Goal: Task Accomplishment & Management: Use online tool/utility

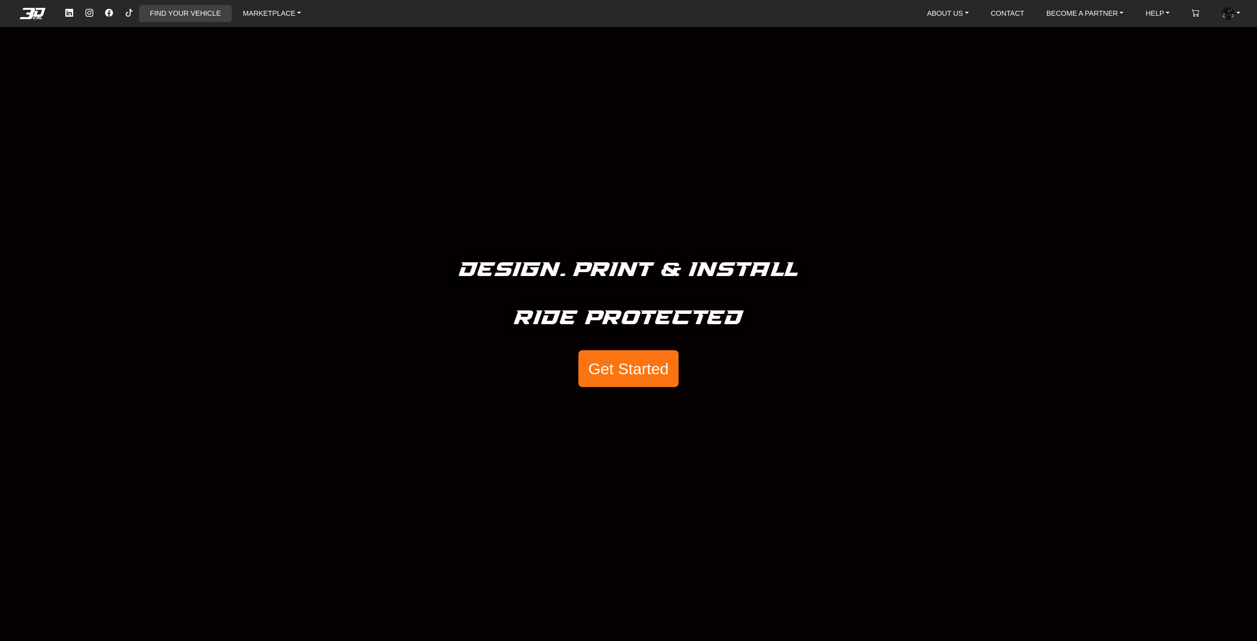
click at [203, 19] on link "FIND YOUR VEHICLE" at bounding box center [185, 13] width 79 height 17
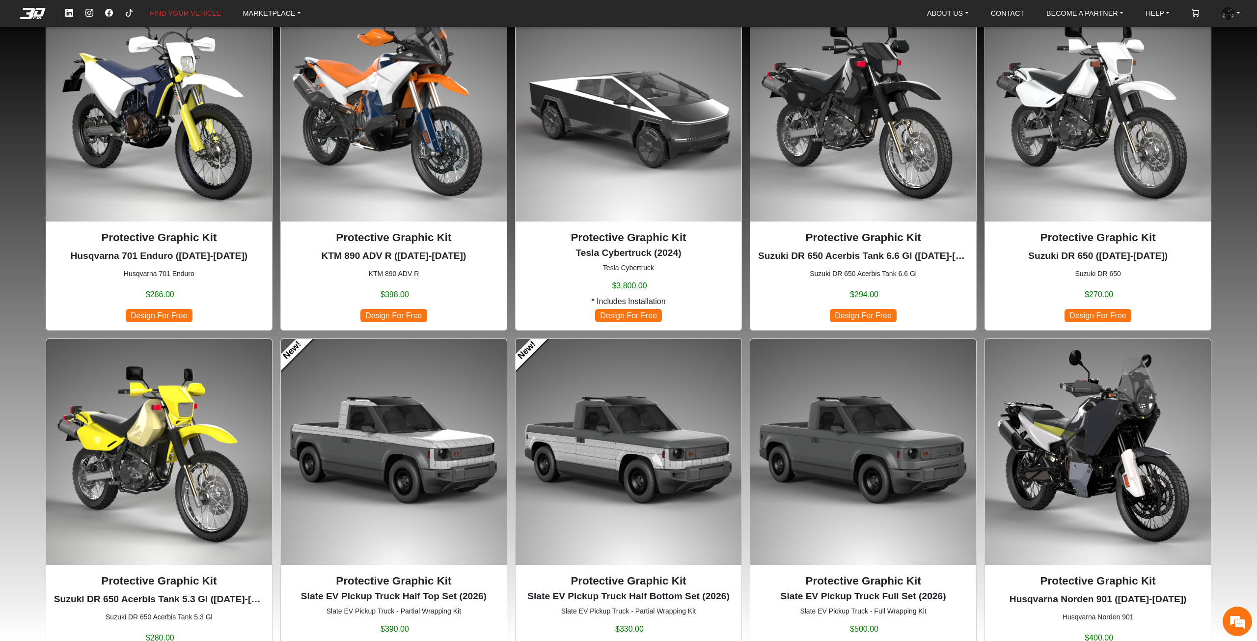
scroll to position [98, 0]
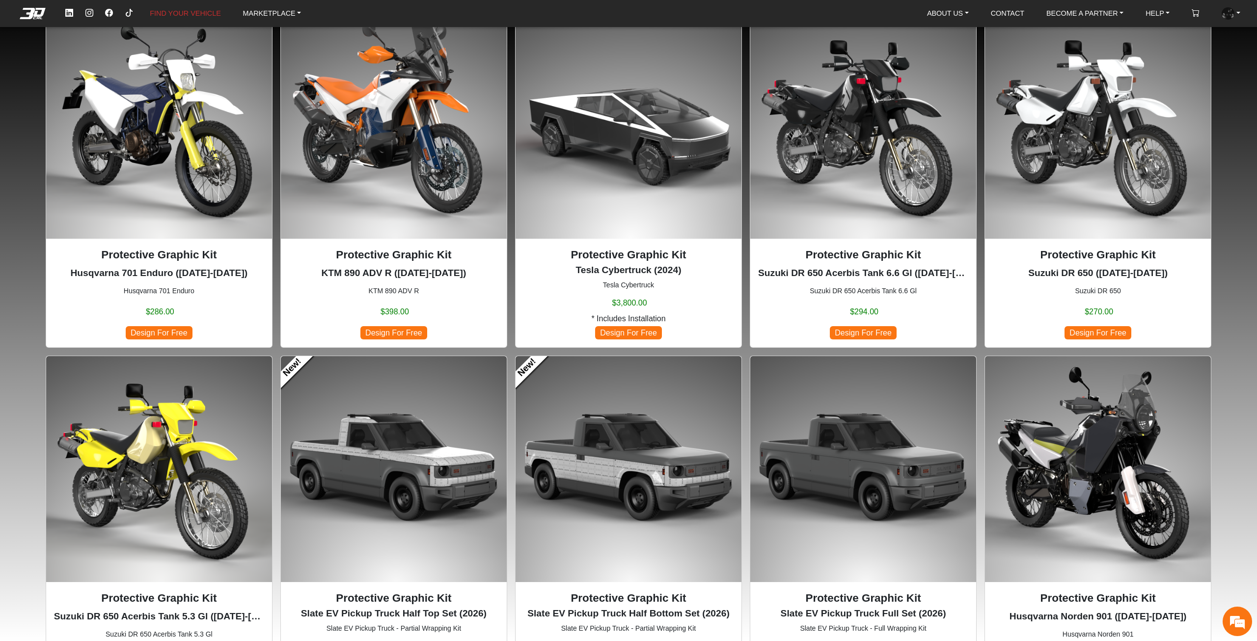
click at [658, 136] on img at bounding box center [629, 126] width 226 height 226
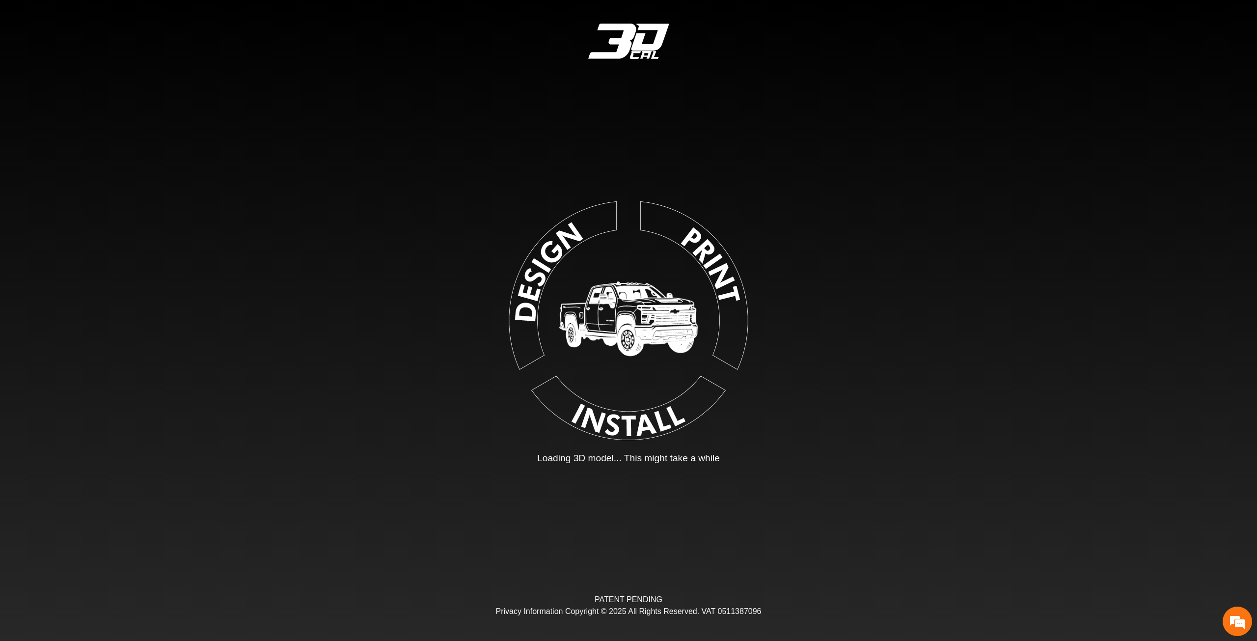
type input "*"
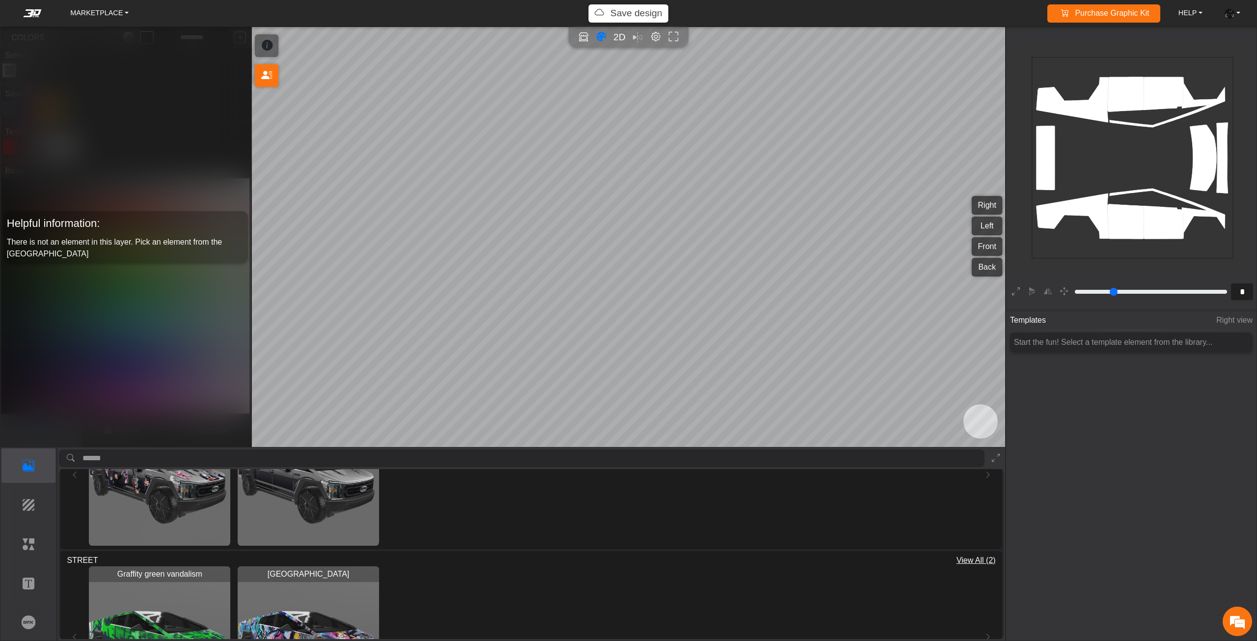
scroll to position [246, 0]
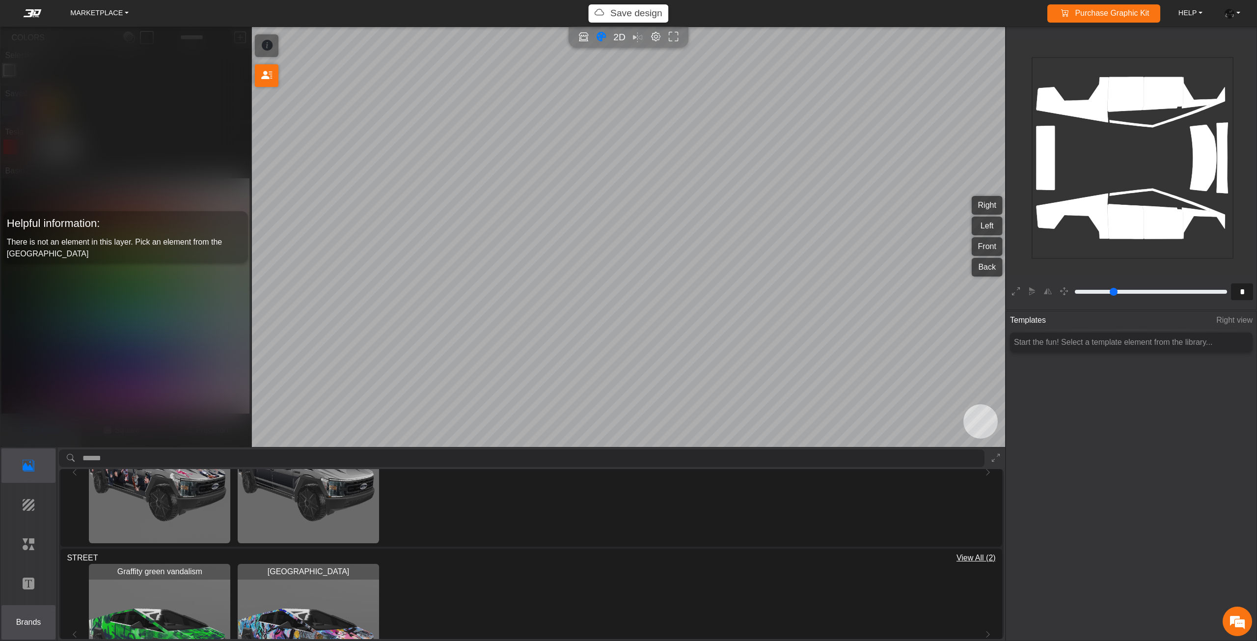
click at [19, 626] on p "Brands" at bounding box center [29, 622] width 54 height 12
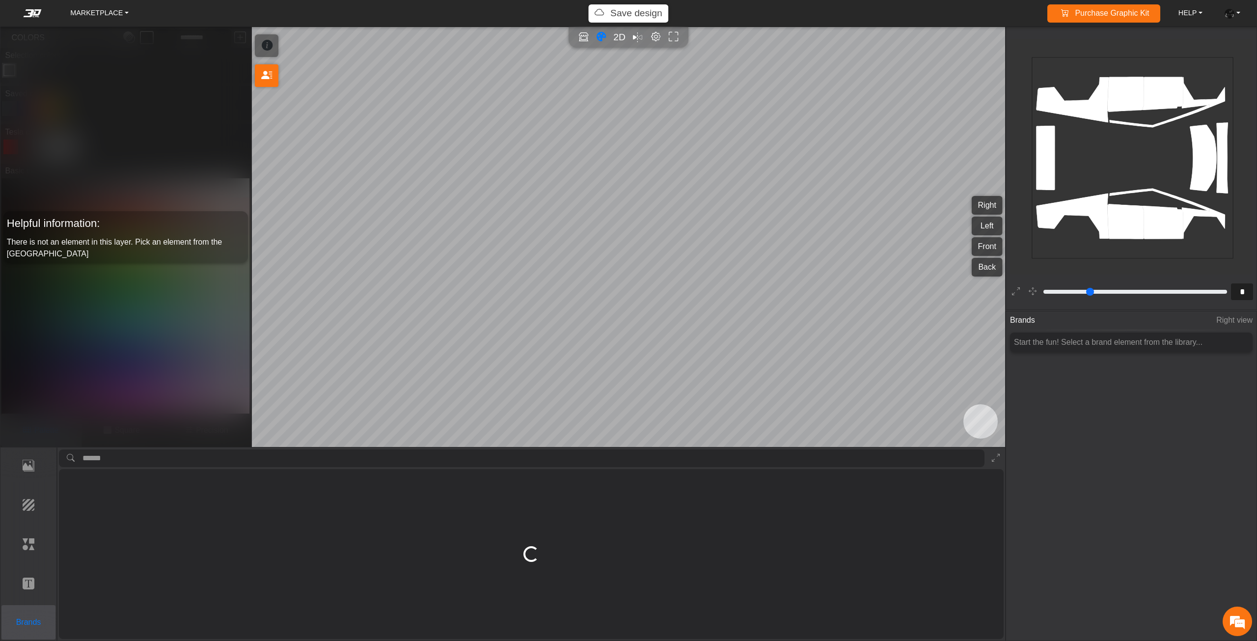
scroll to position [0, 0]
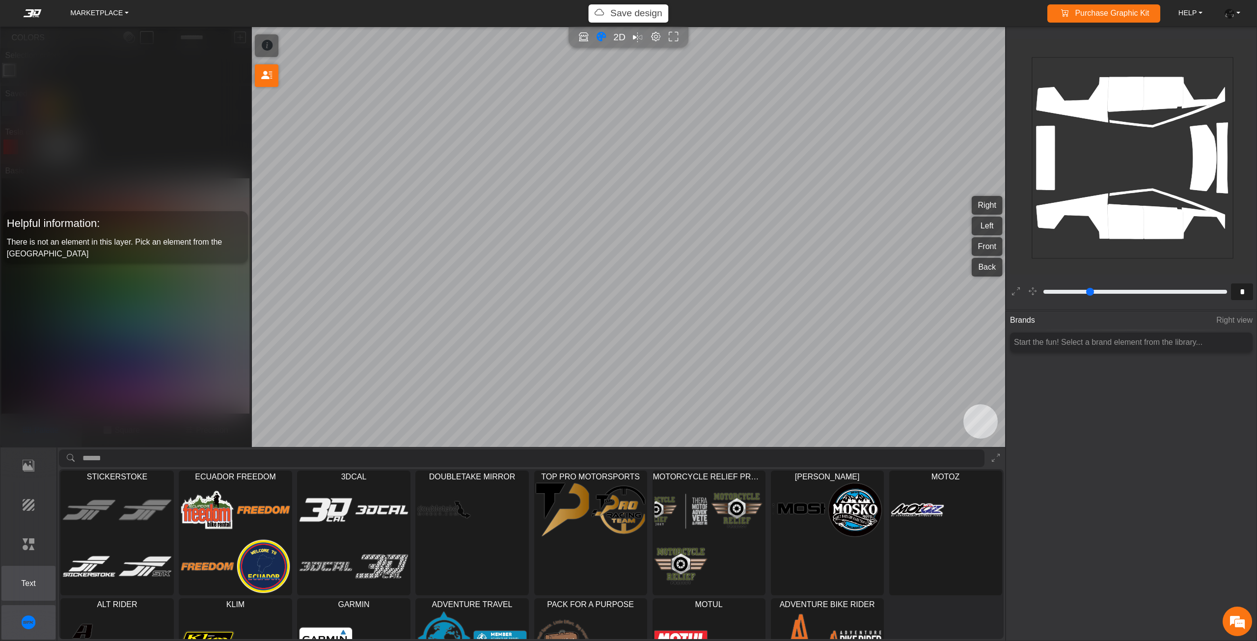
click at [41, 582] on p "Text" at bounding box center [29, 583] width 54 height 12
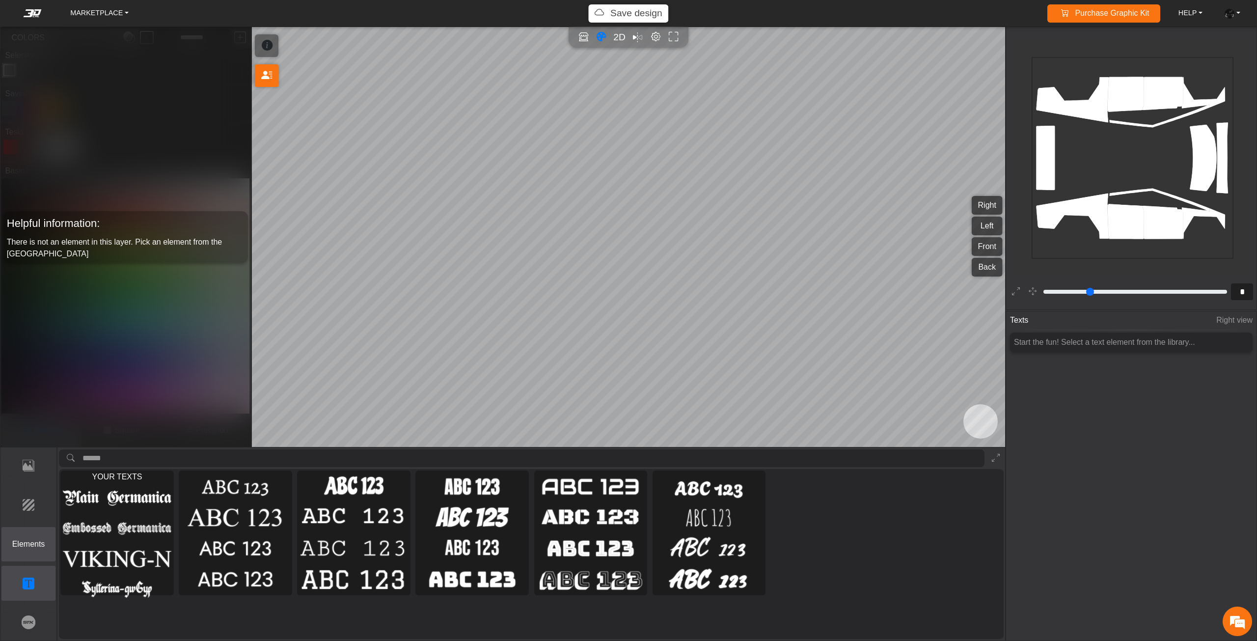
click at [12, 540] on p "Elements" at bounding box center [29, 544] width 54 height 12
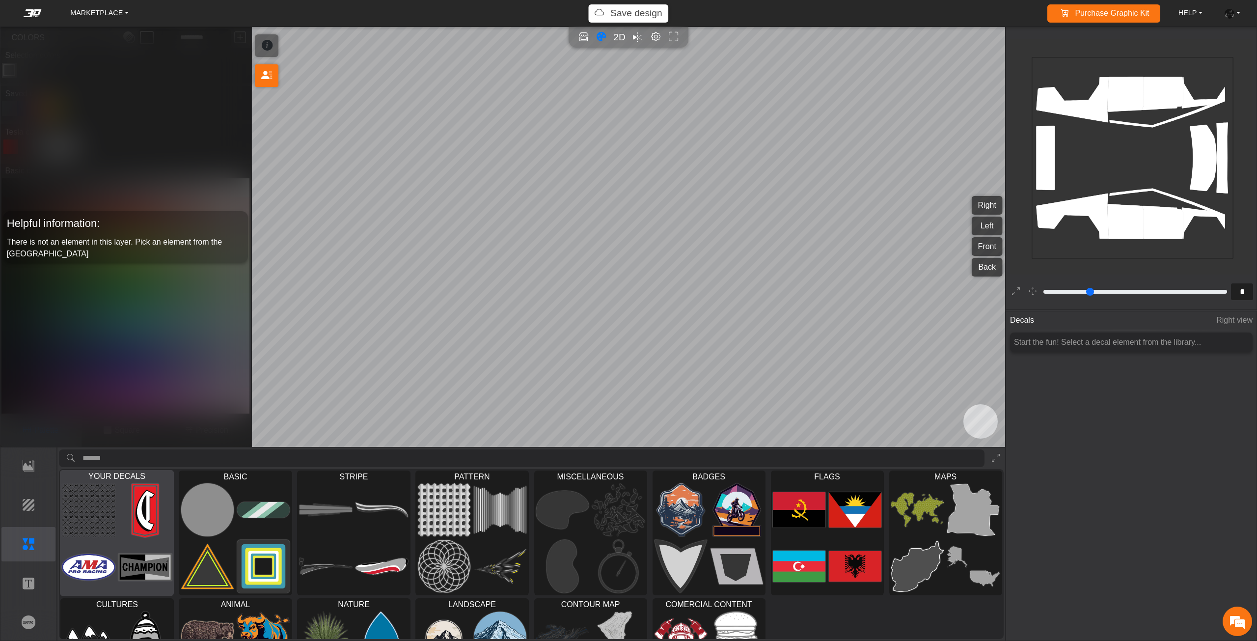
click at [146, 510] on img at bounding box center [146, 511] width 54 height 54
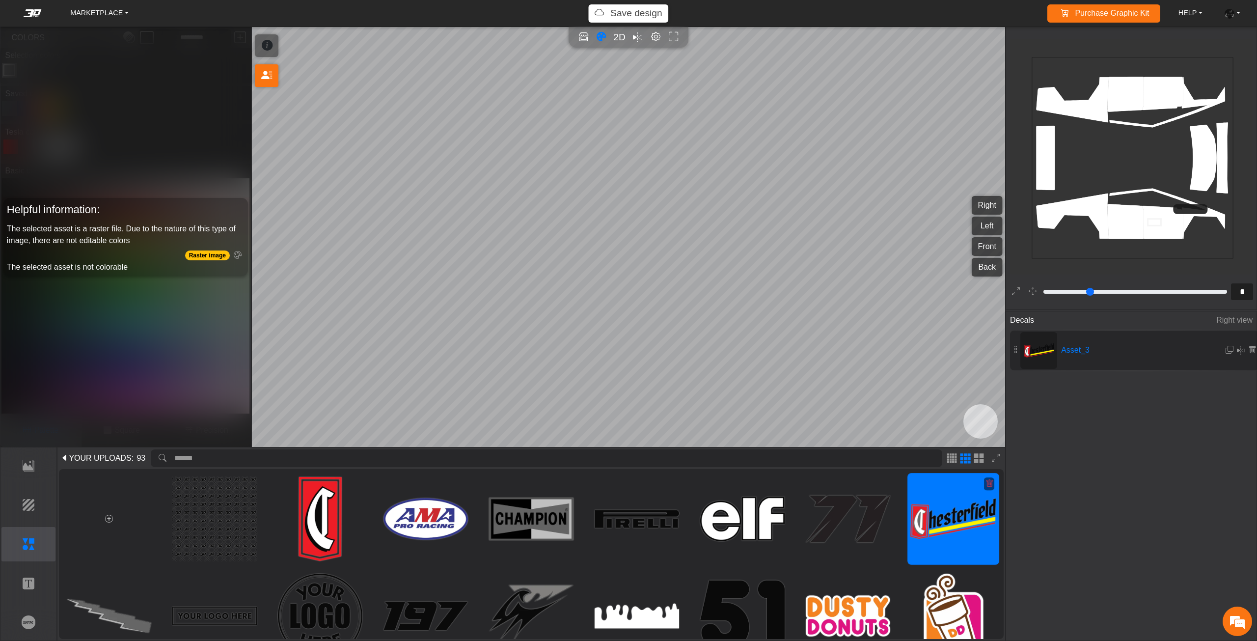
type input "**"
type input "*********"
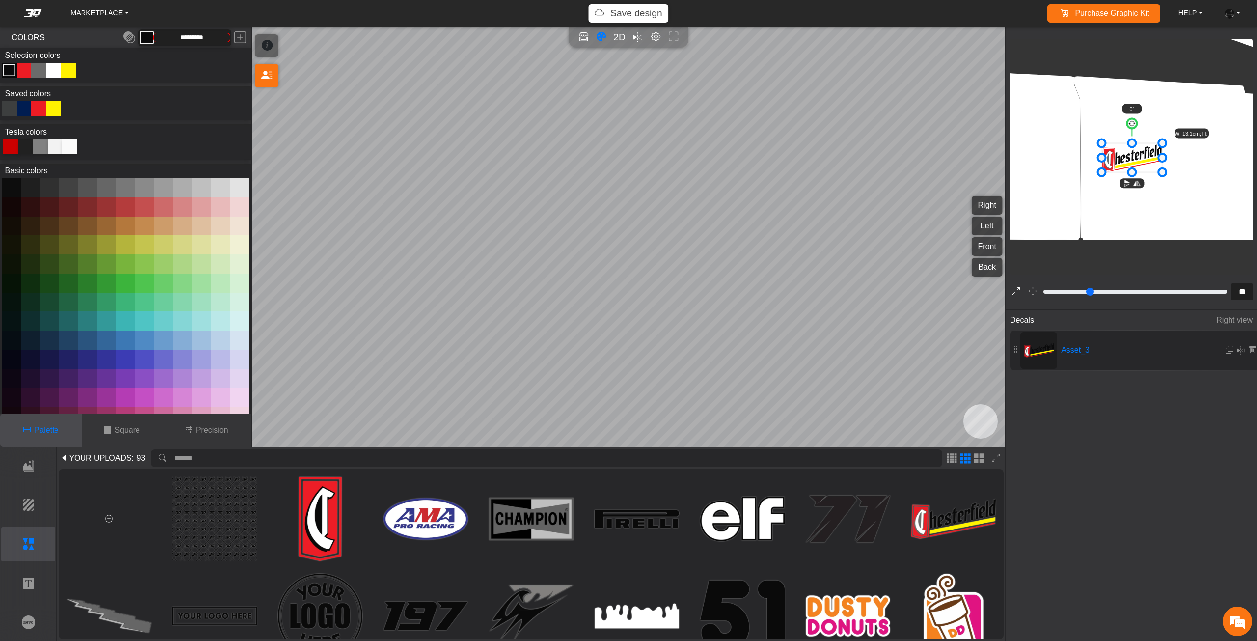
click at [1012, 287] on button at bounding box center [1016, 291] width 15 height 15
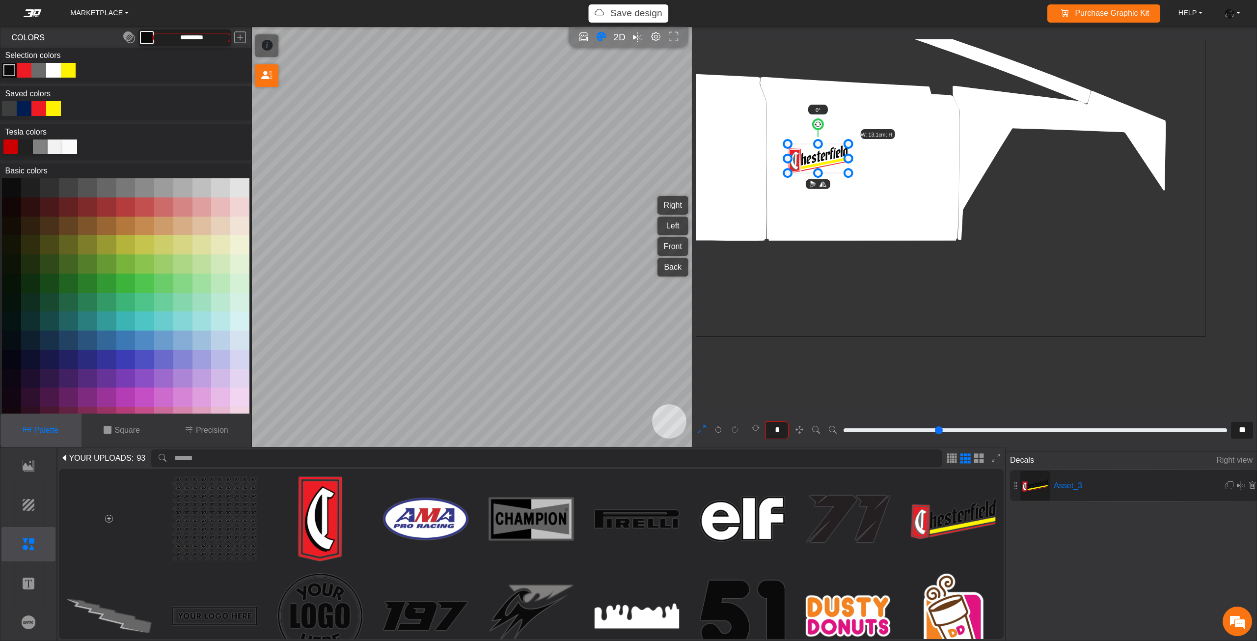
type input "**"
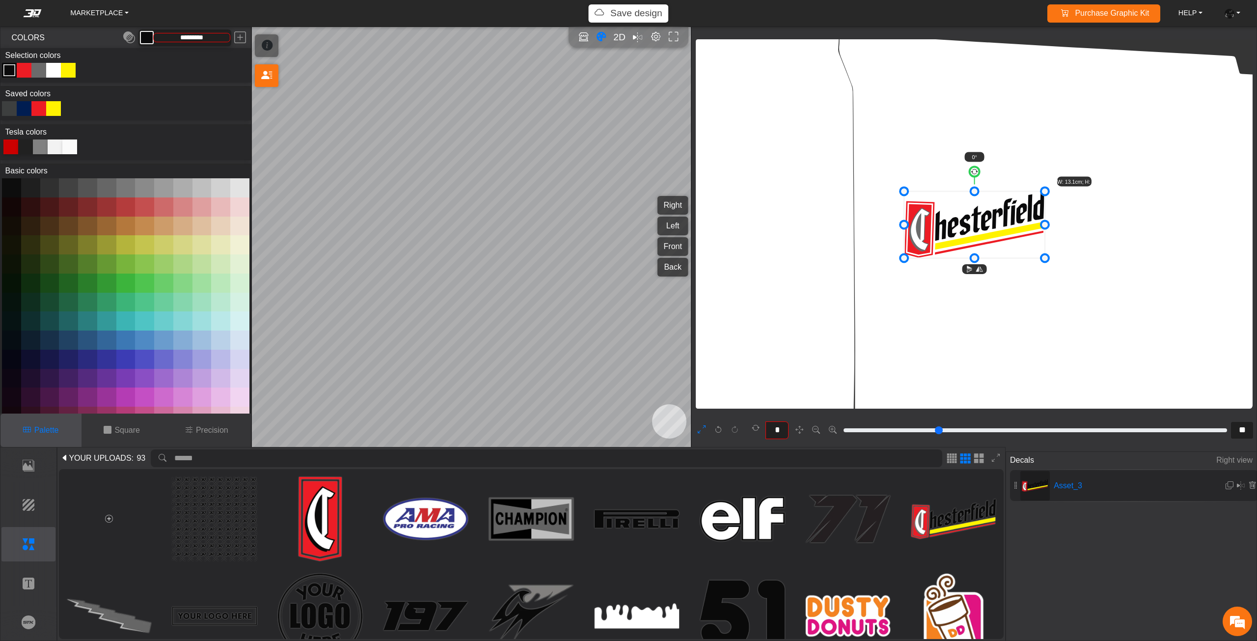
type input "**"
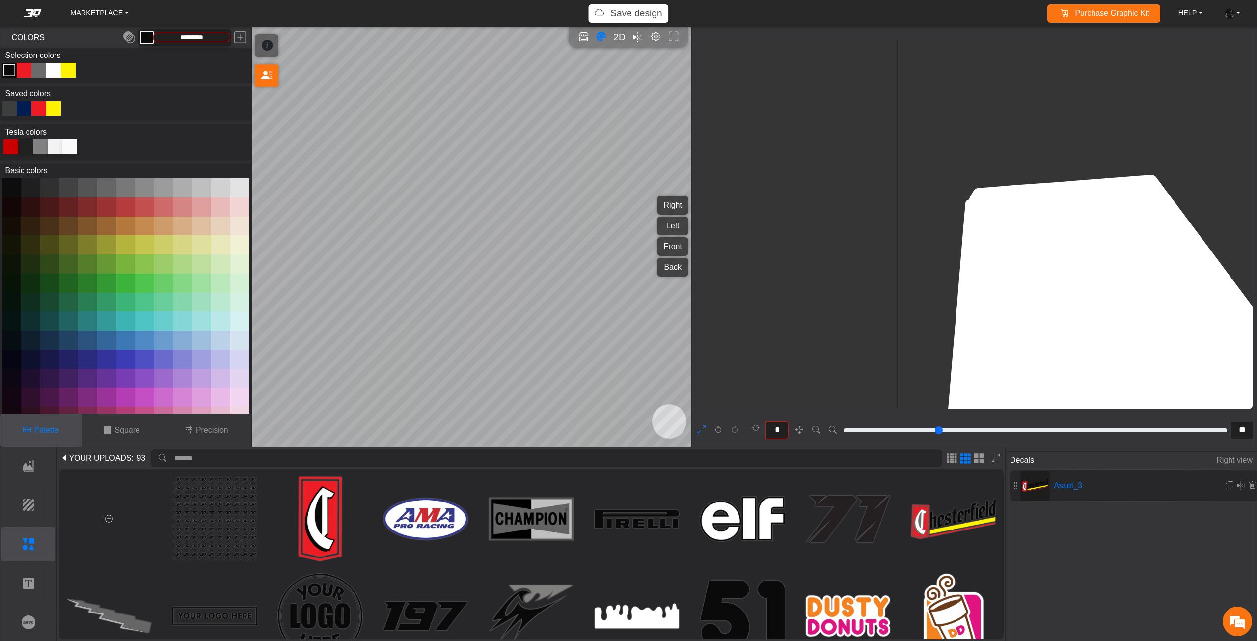
type input "**"
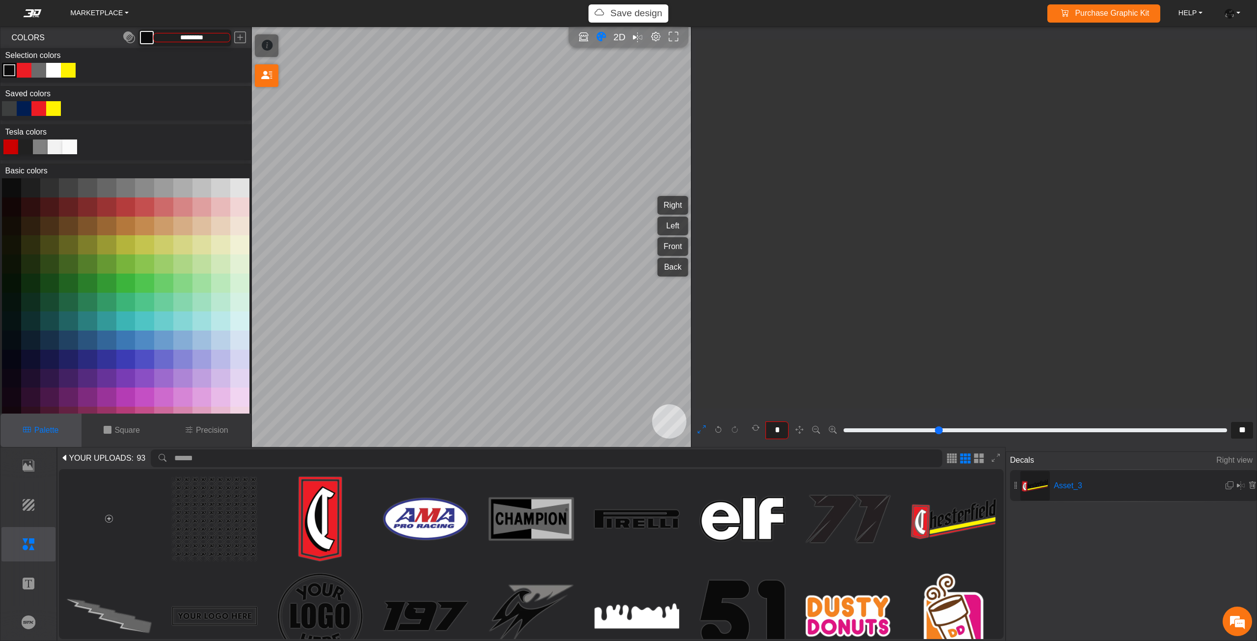
scroll to position [1206, 952]
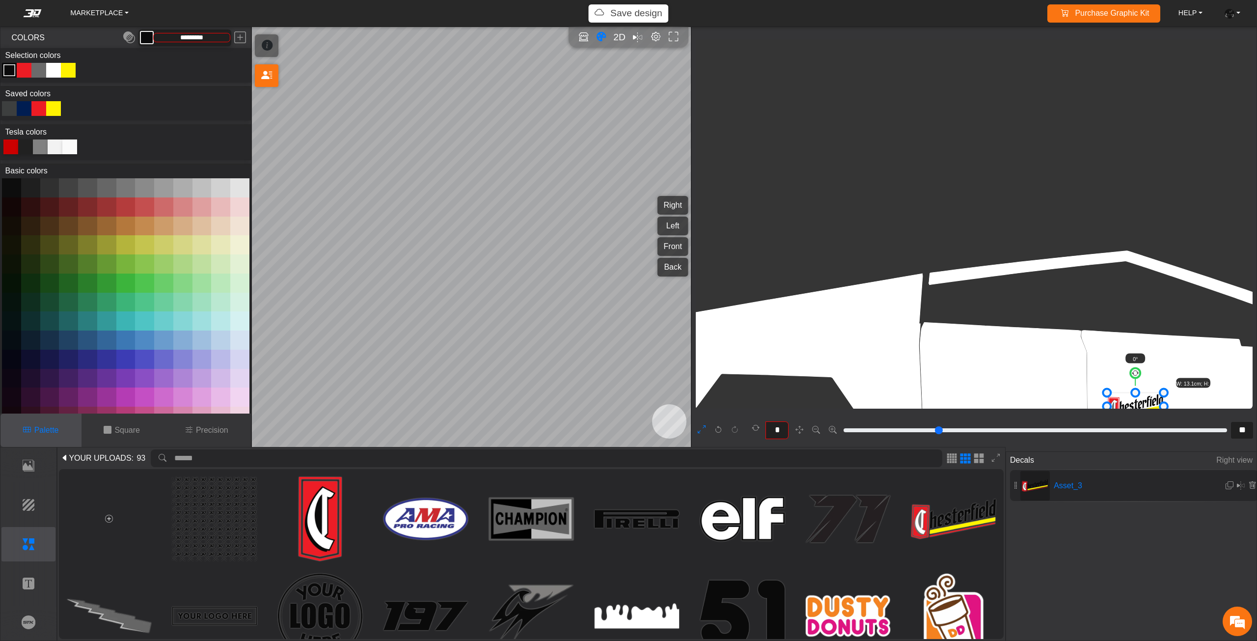
type input "**"
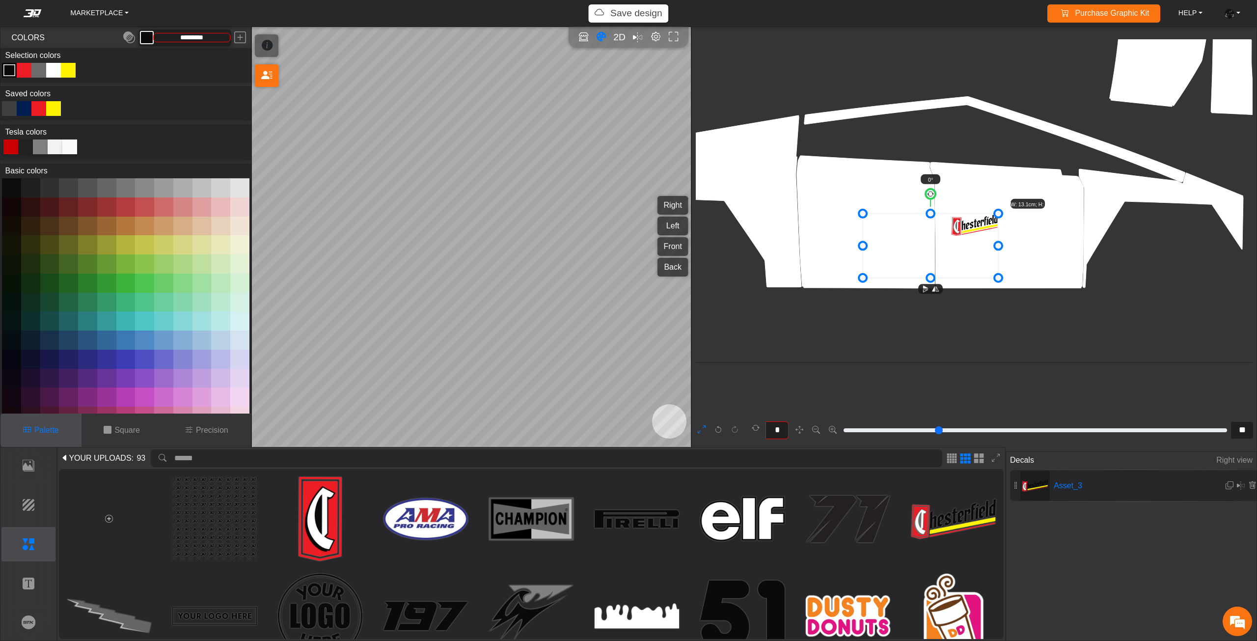
drag, startPoint x: 948, startPoint y: 239, endPoint x: 863, endPoint y: 271, distance: 90.5
drag, startPoint x: 931, startPoint y: 264, endPoint x: 906, endPoint y: 233, distance: 39.6
click at [910, 241] on icon at bounding box center [931, 246] width 136 height 64
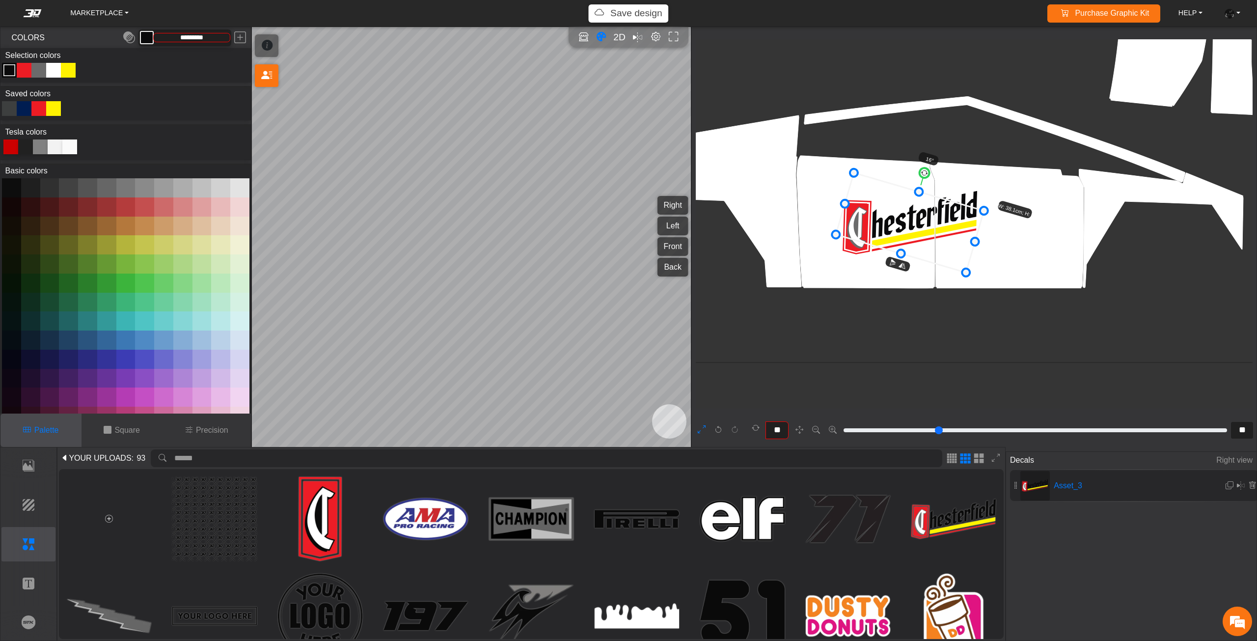
drag, startPoint x: 912, startPoint y: 173, endPoint x: 924, endPoint y: 175, distance: 11.5
click at [924, 175] on circle at bounding box center [924, 173] width 12 height 12
drag, startPoint x: 914, startPoint y: 219, endPoint x: 908, endPoint y: 247, distance: 29.6
click at [908, 247] on icon at bounding box center [904, 255] width 148 height 100
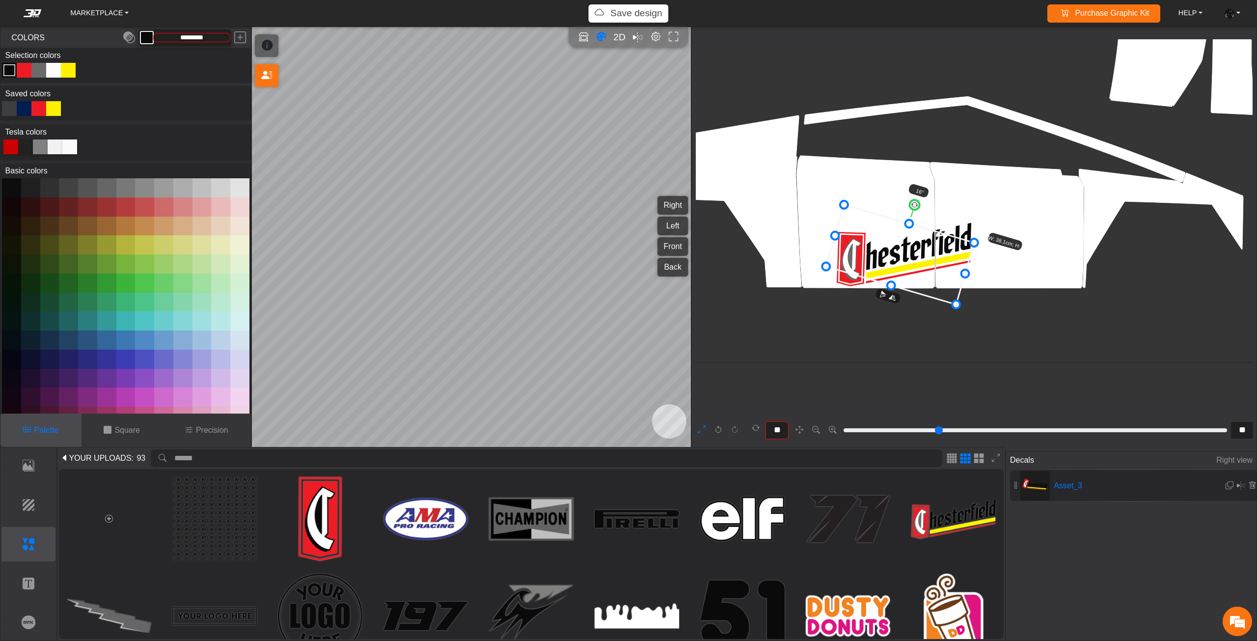
click at [904, 248] on icon at bounding box center [900, 255] width 148 height 100
type input "**"
click at [910, 208] on circle at bounding box center [911, 204] width 12 height 12
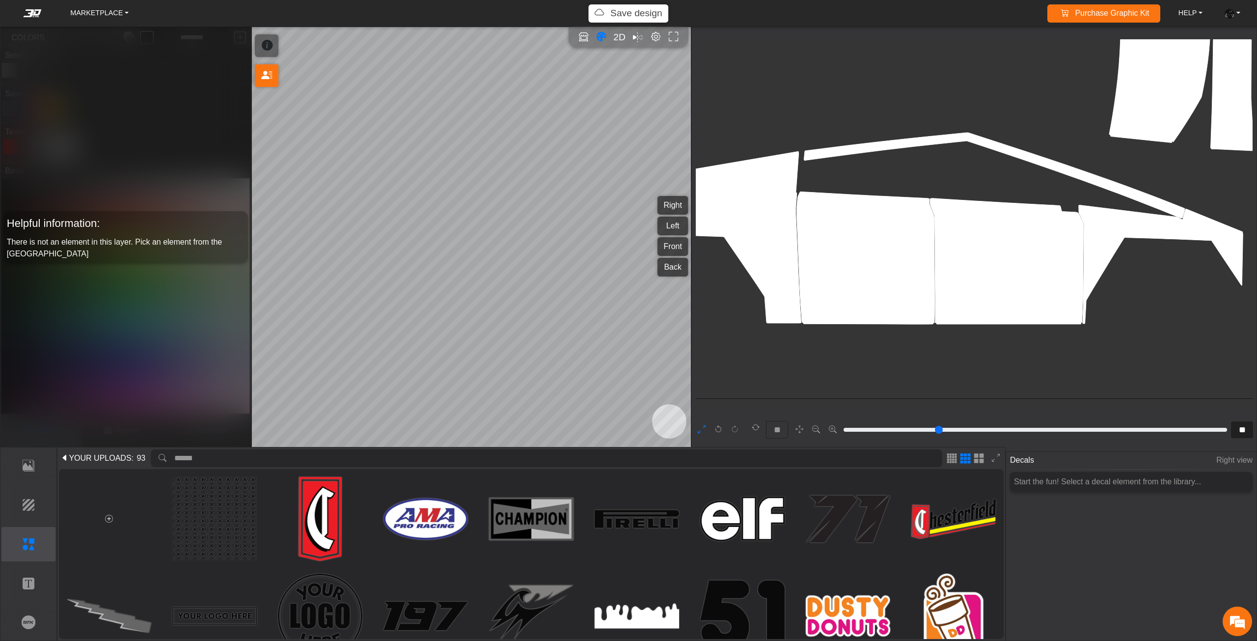
scroll to position [1157, 952]
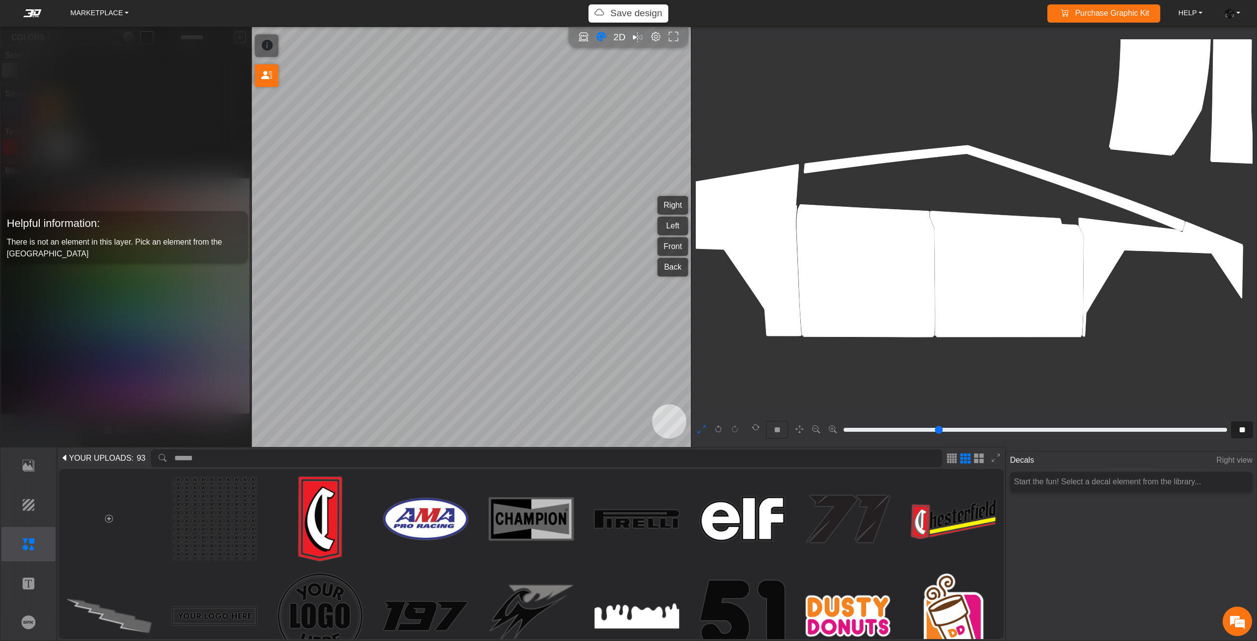
click at [114, 460] on span "YOUR UPLOADS" at bounding box center [100, 458] width 62 height 12
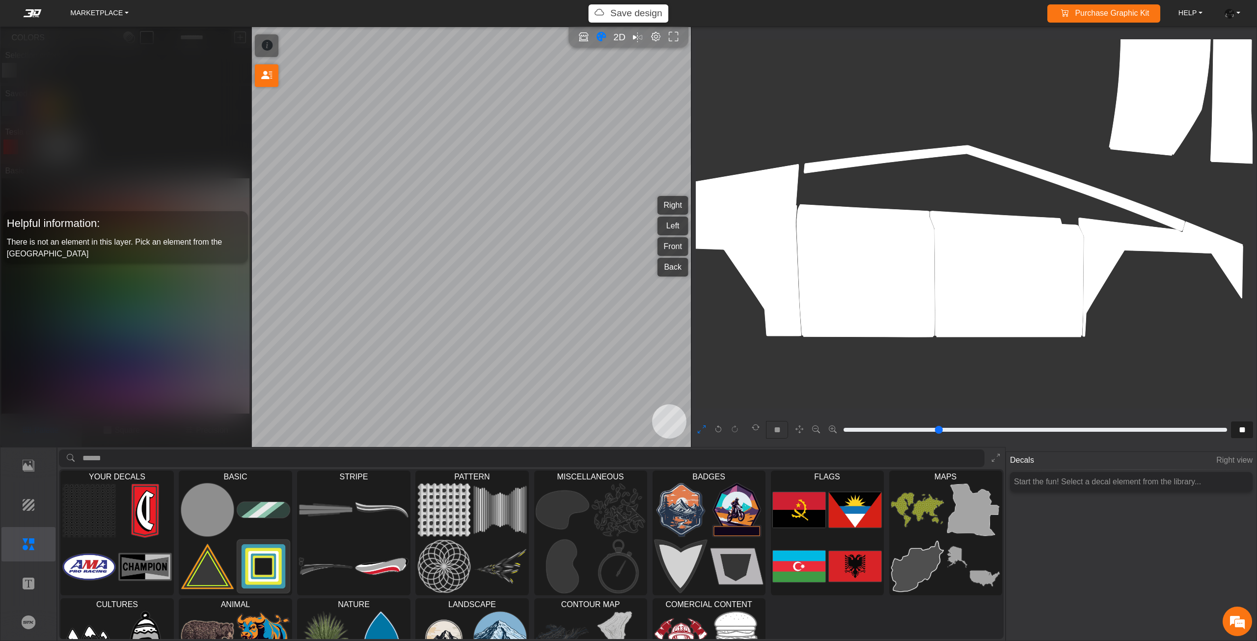
click at [1054, 336] on icon "background_wire_template_bg decal_cybertruck_left_side decal_cybertruck_right_s…" at bounding box center [891, 29] width 2293 height 2293
type input "**"
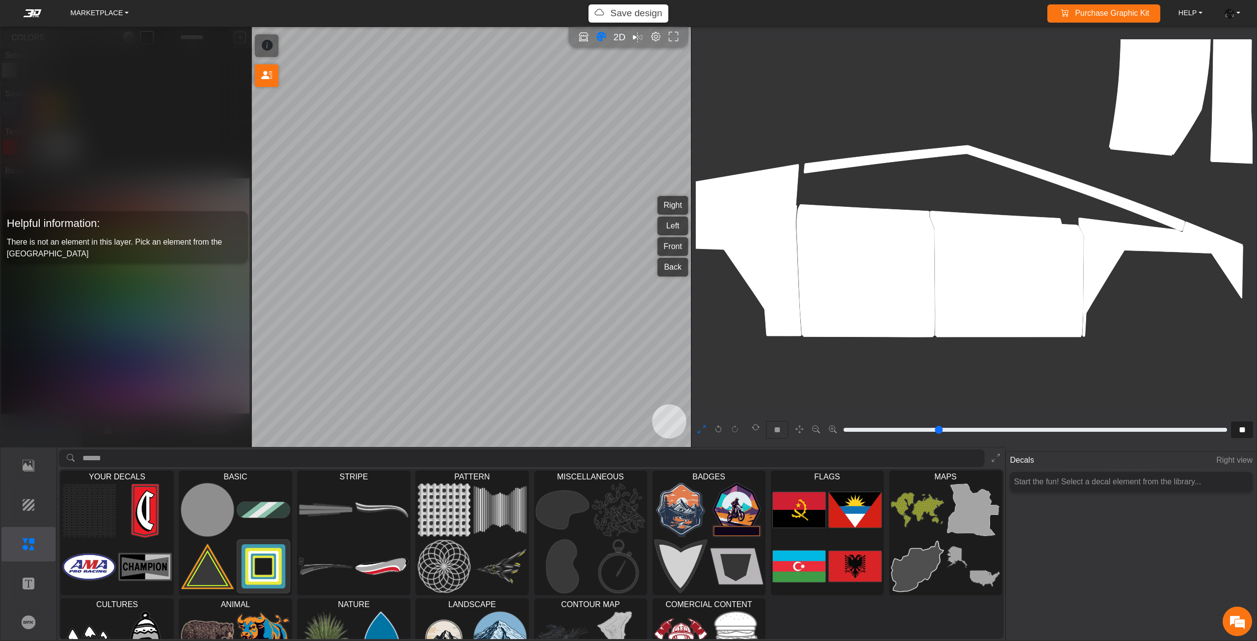
type input "*"
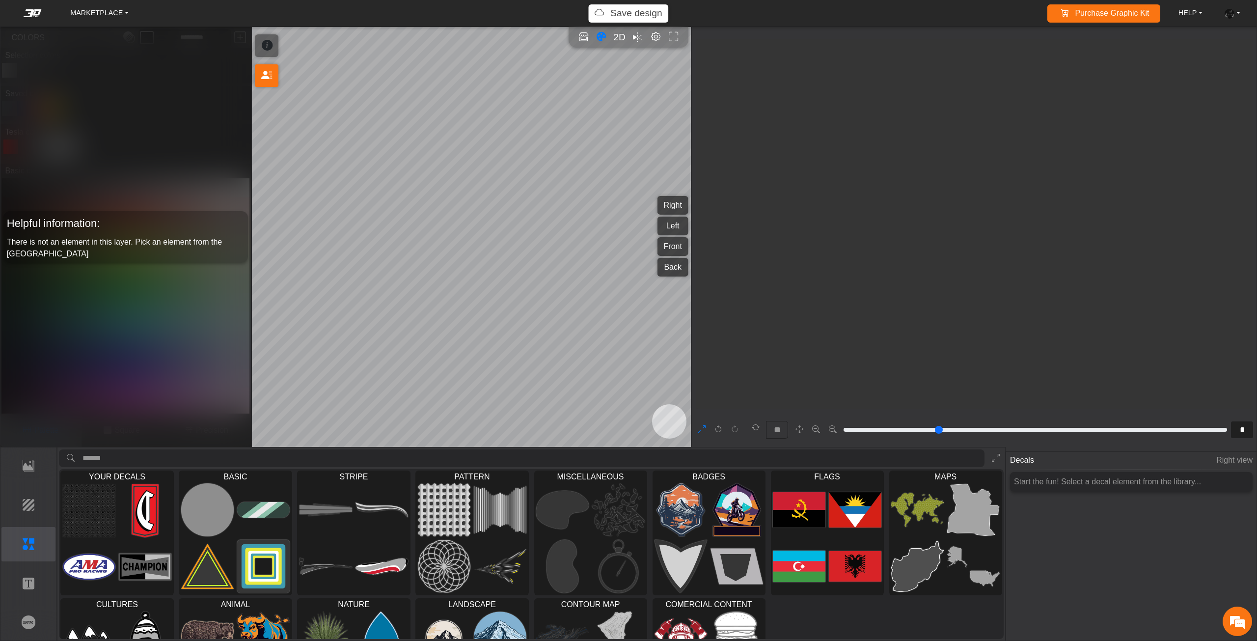
type input "*"
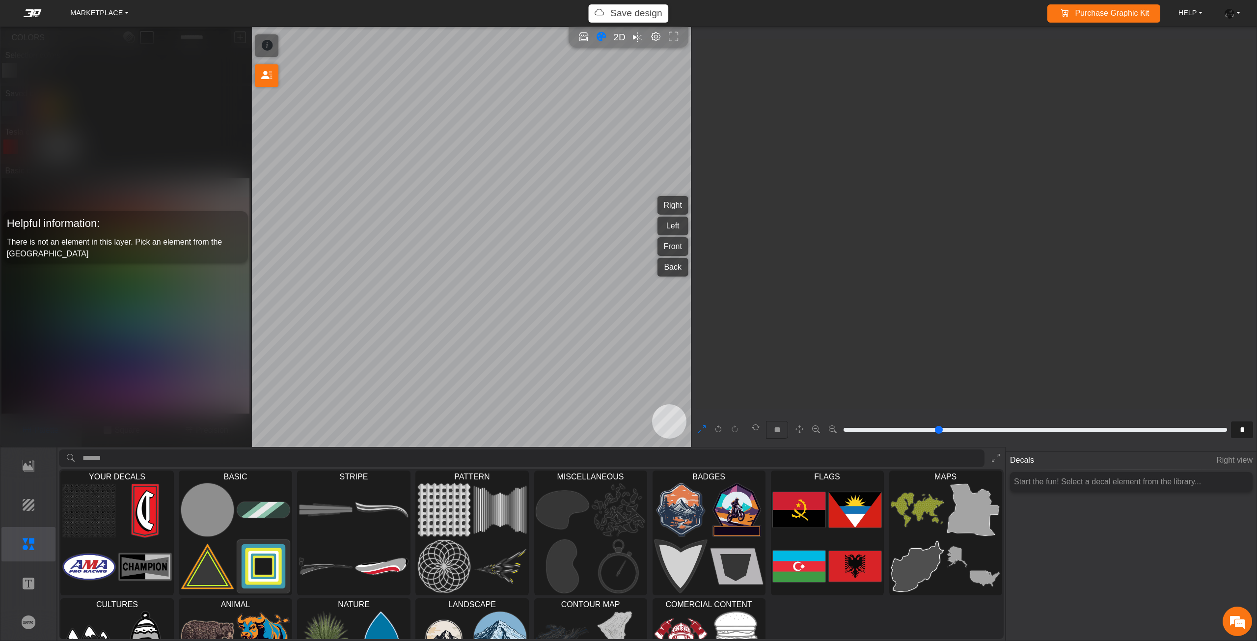
type input "*"
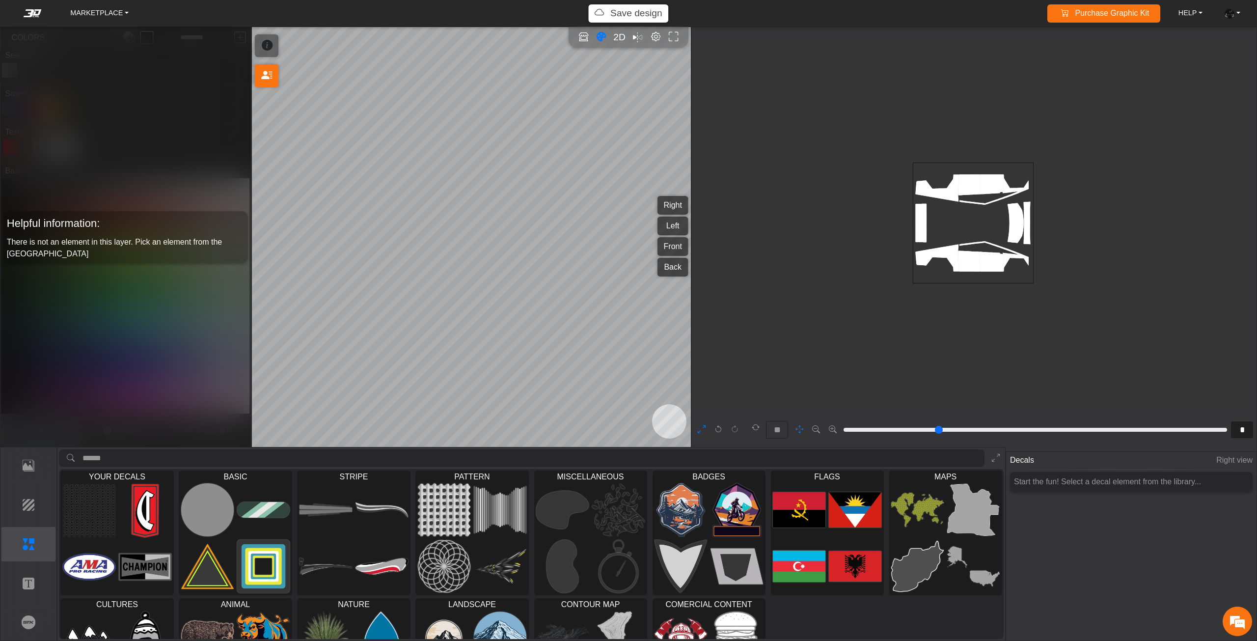
scroll to position [0, 2]
click at [1019, 341] on icon "background_wire_template_bg decal_cybertruck_left_side decal_cybertruck_right_s…" at bounding box center [973, 224] width 557 height 369
type input "*"
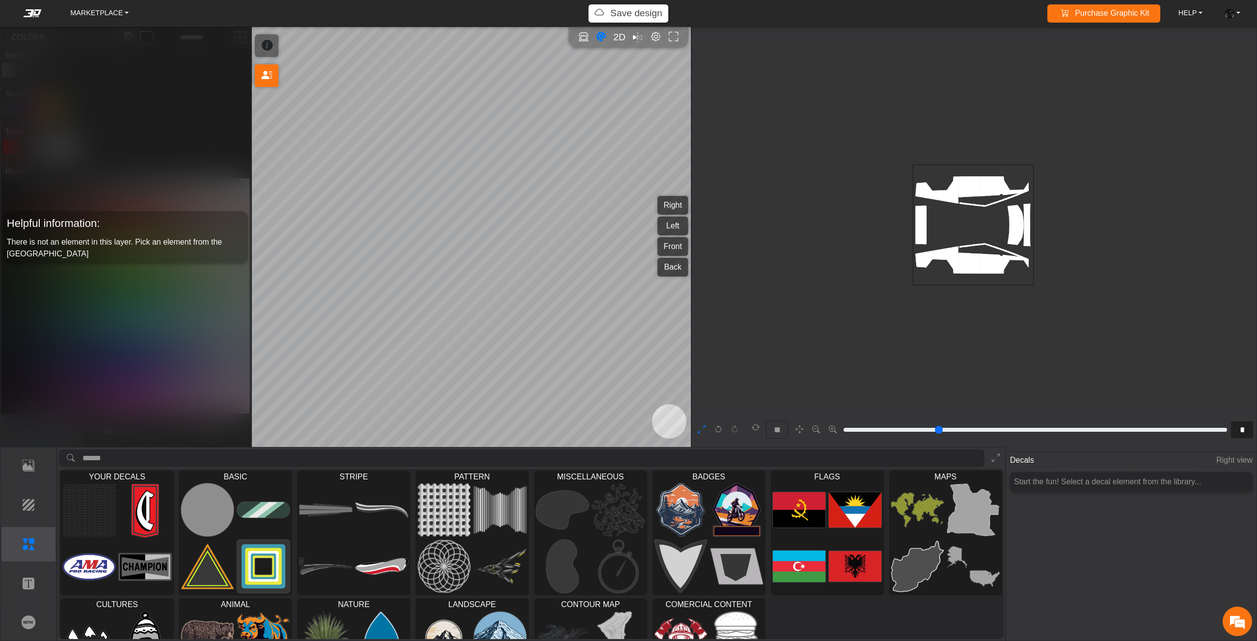
type input "*"
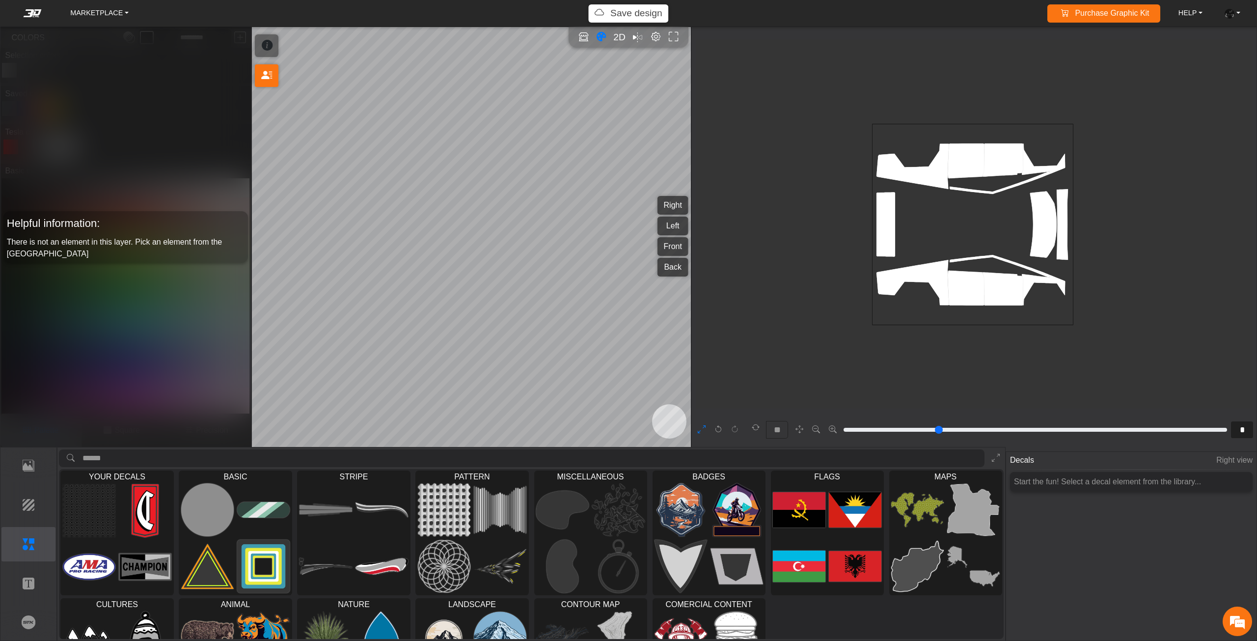
type input "*"
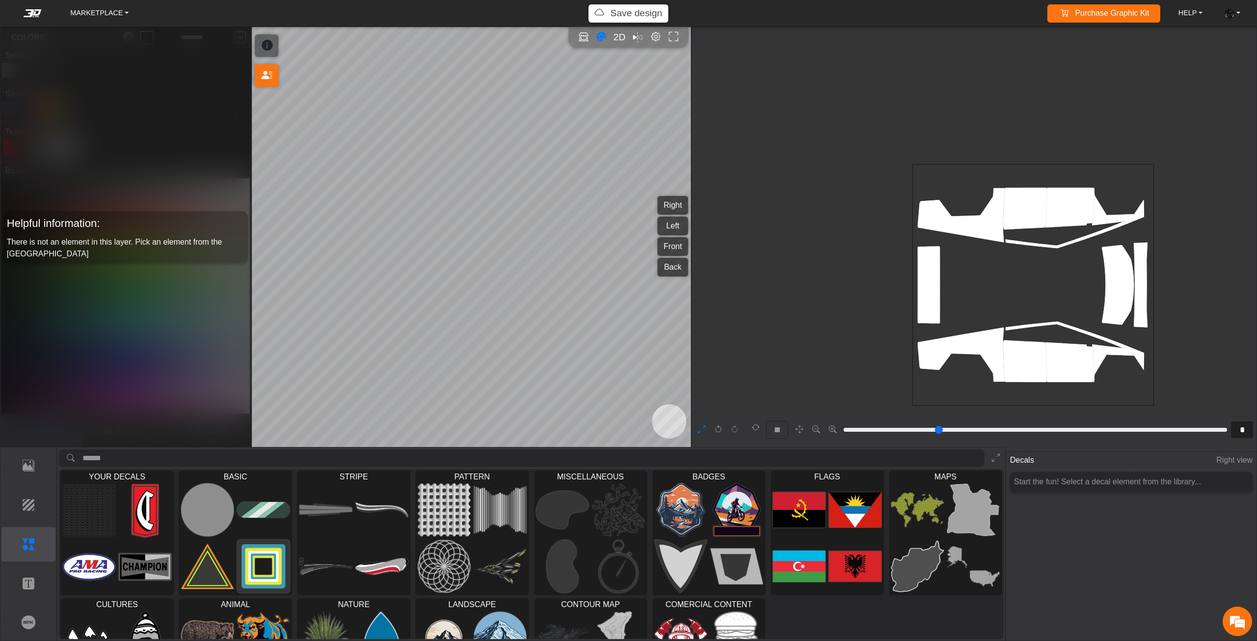
scroll to position [178, 86]
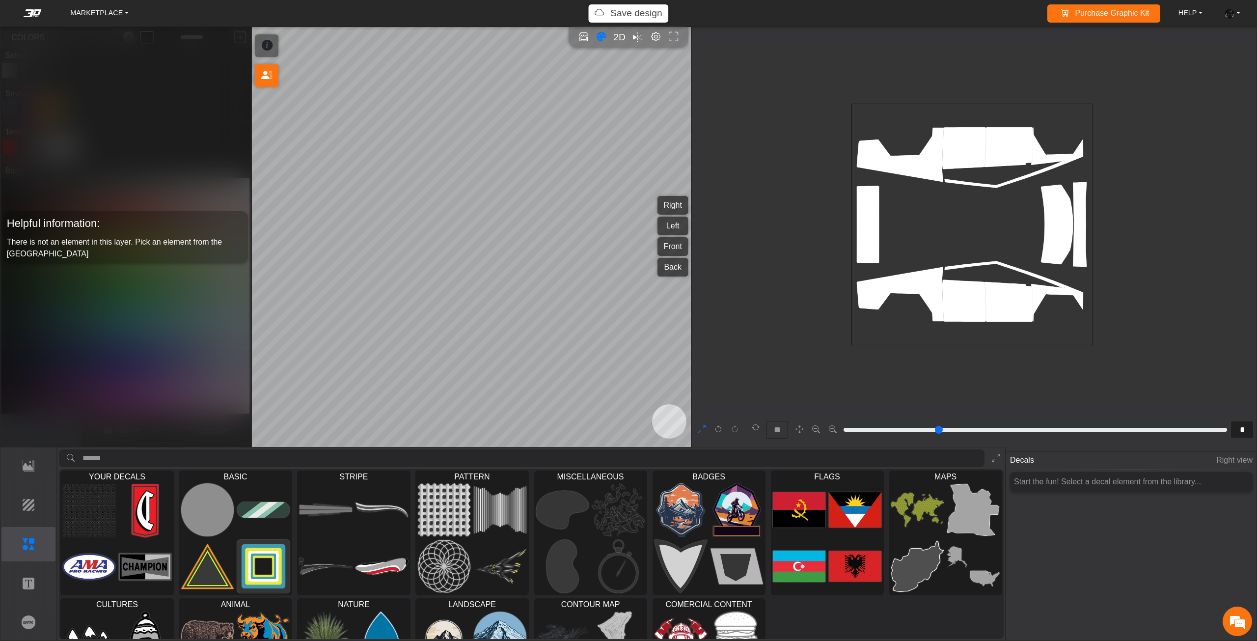
type input "*"
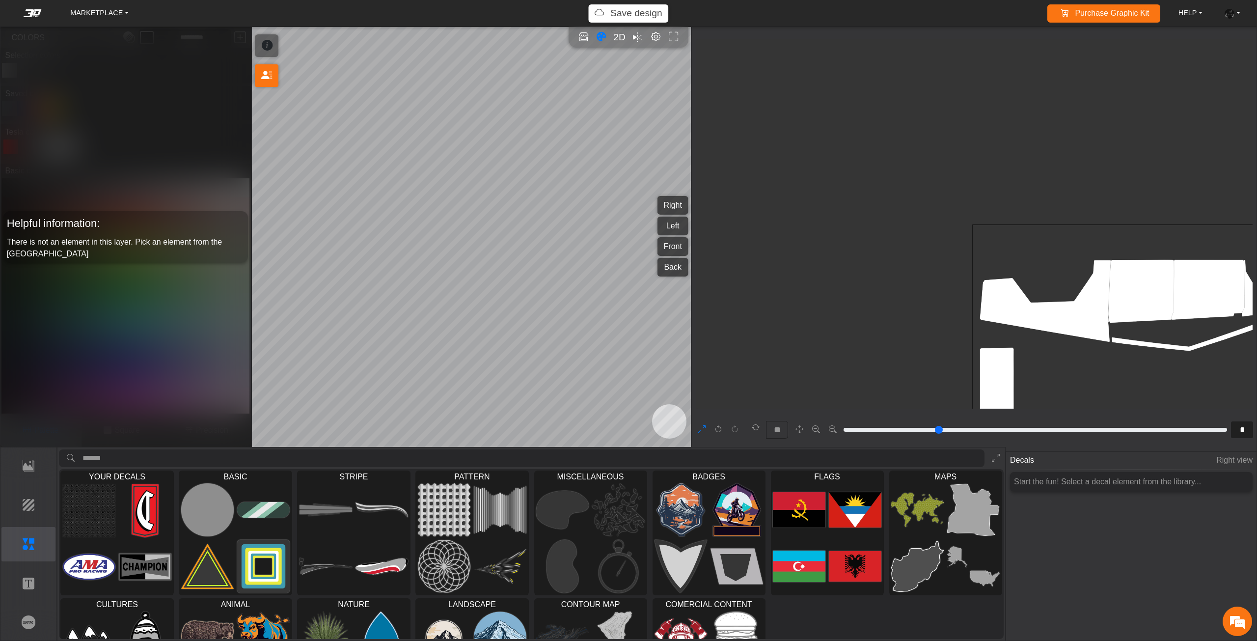
scroll to position [358, 265]
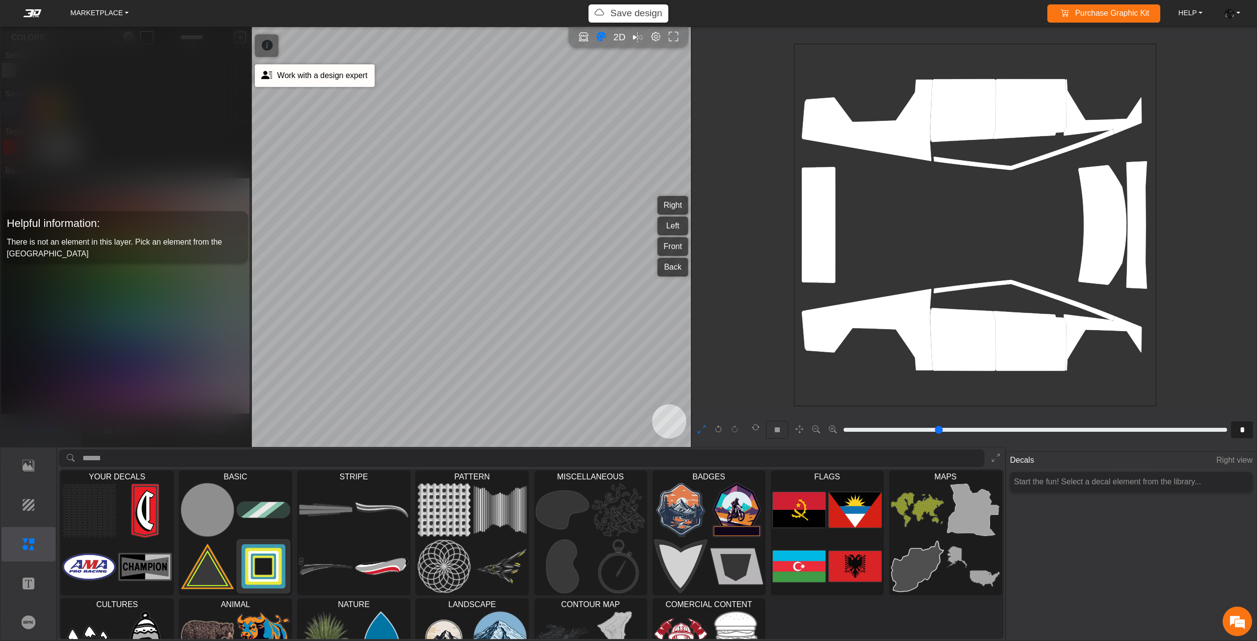
click at [271, 75] on icon at bounding box center [266, 75] width 11 height 17
click at [37, 14] on em at bounding box center [32, 13] width 39 height 8
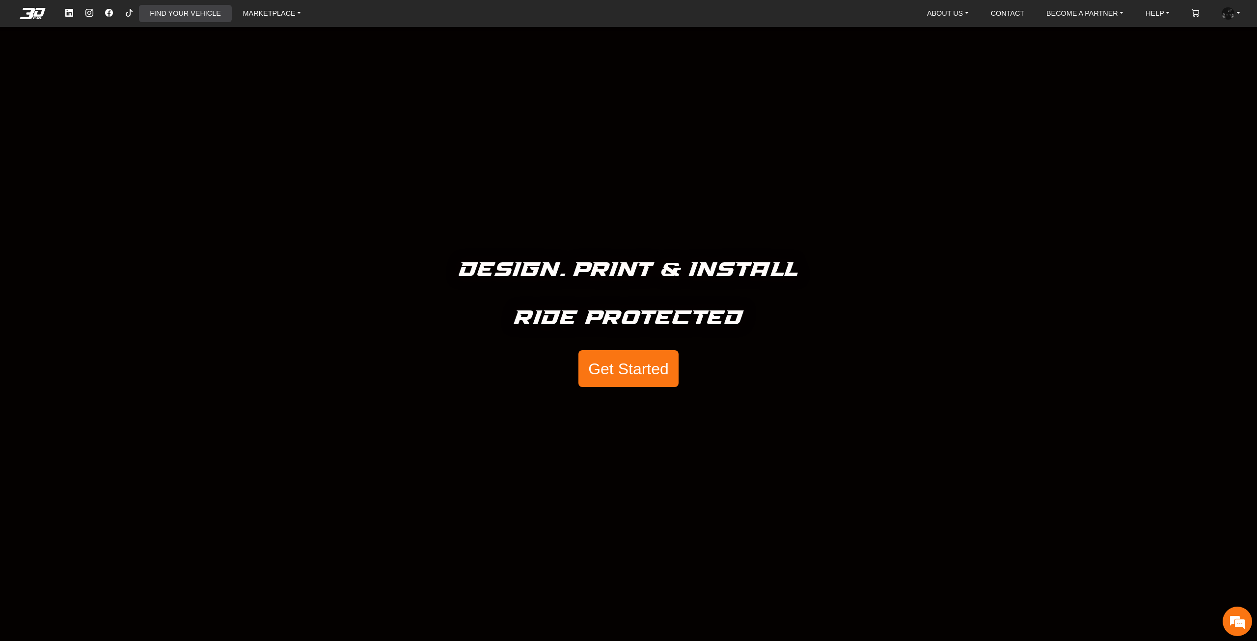
click at [160, 15] on link "FIND YOUR VEHICLE" at bounding box center [185, 13] width 79 height 17
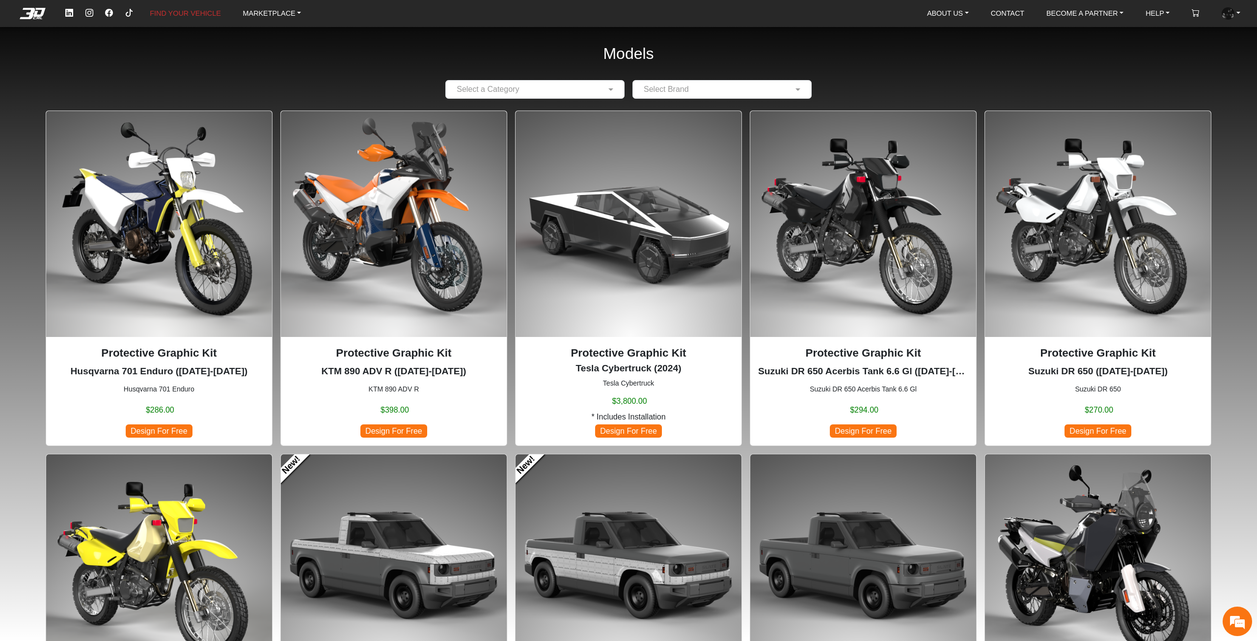
scroll to position [98, 0]
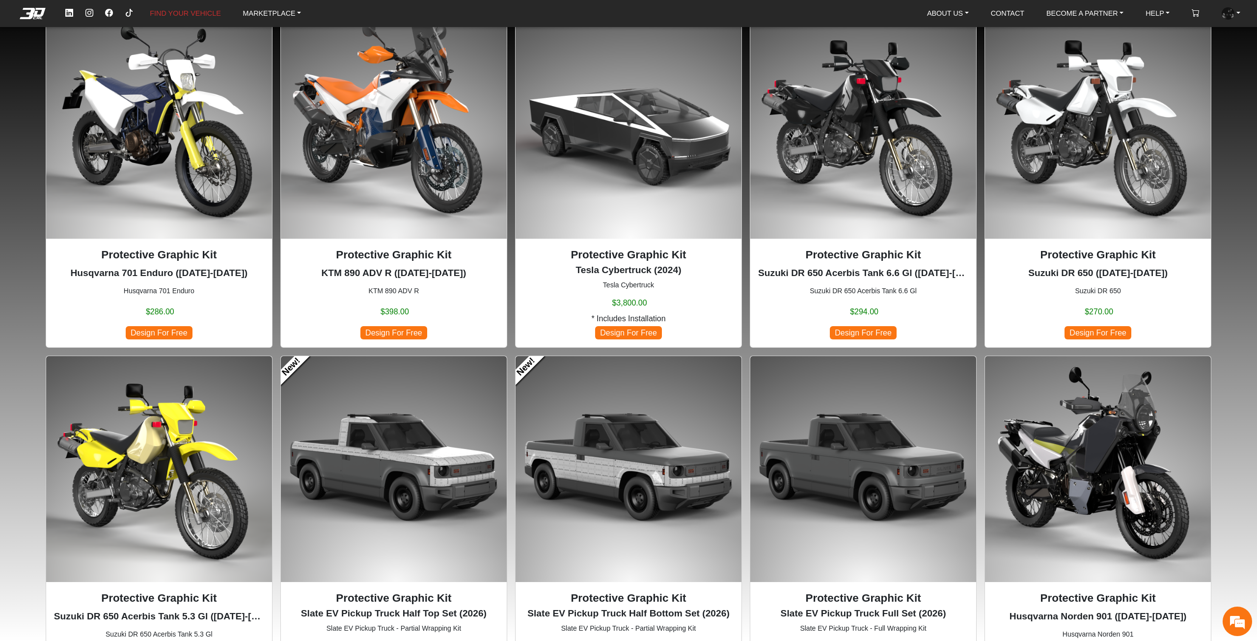
click at [858, 468] on img at bounding box center [863, 469] width 226 height 226
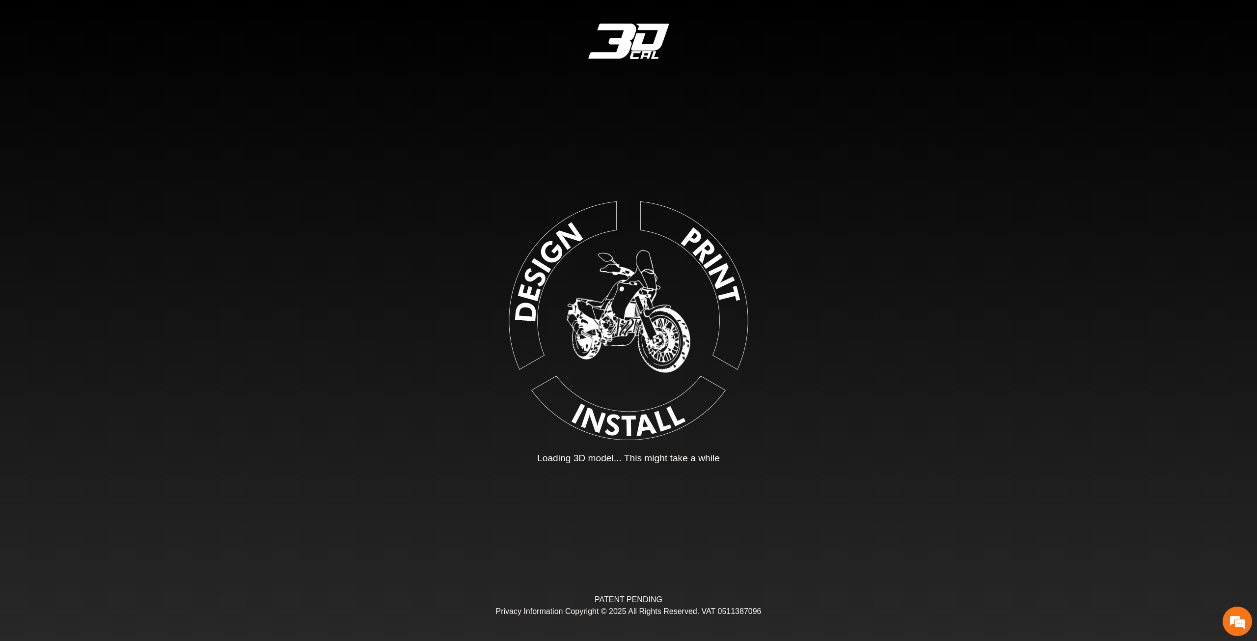
type input "*"
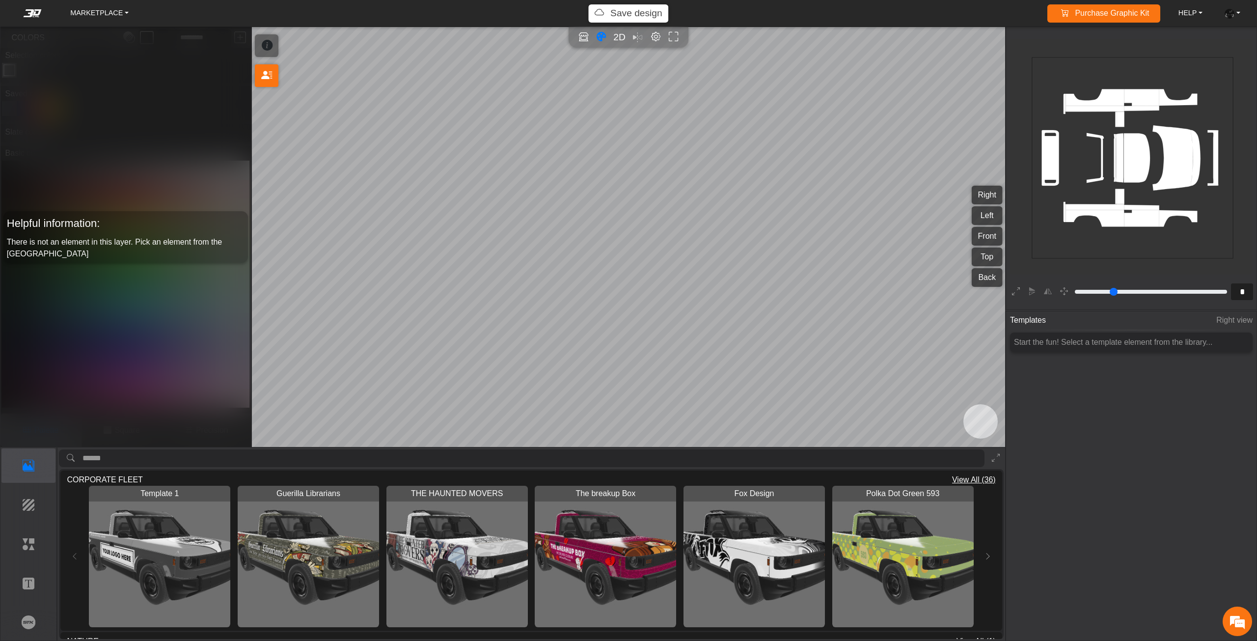
click at [970, 478] on span "View All (36)" at bounding box center [974, 480] width 44 height 12
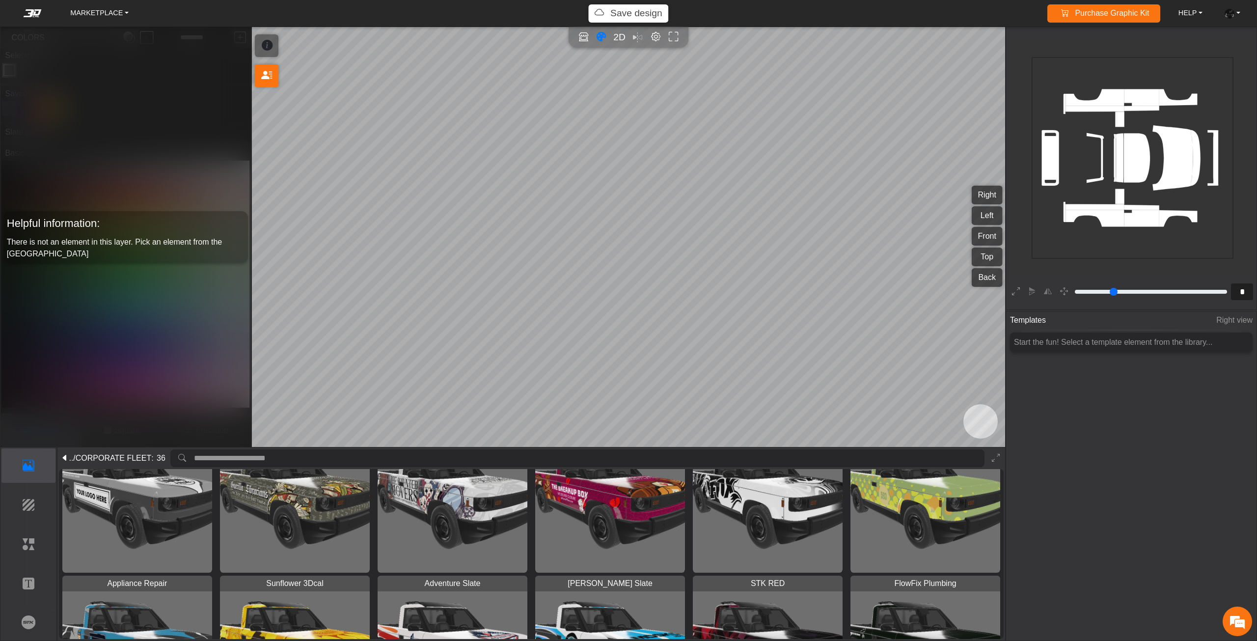
scroll to position [49, 0]
click at [741, 519] on img "View Fox Design" at bounding box center [768, 498] width 150 height 150
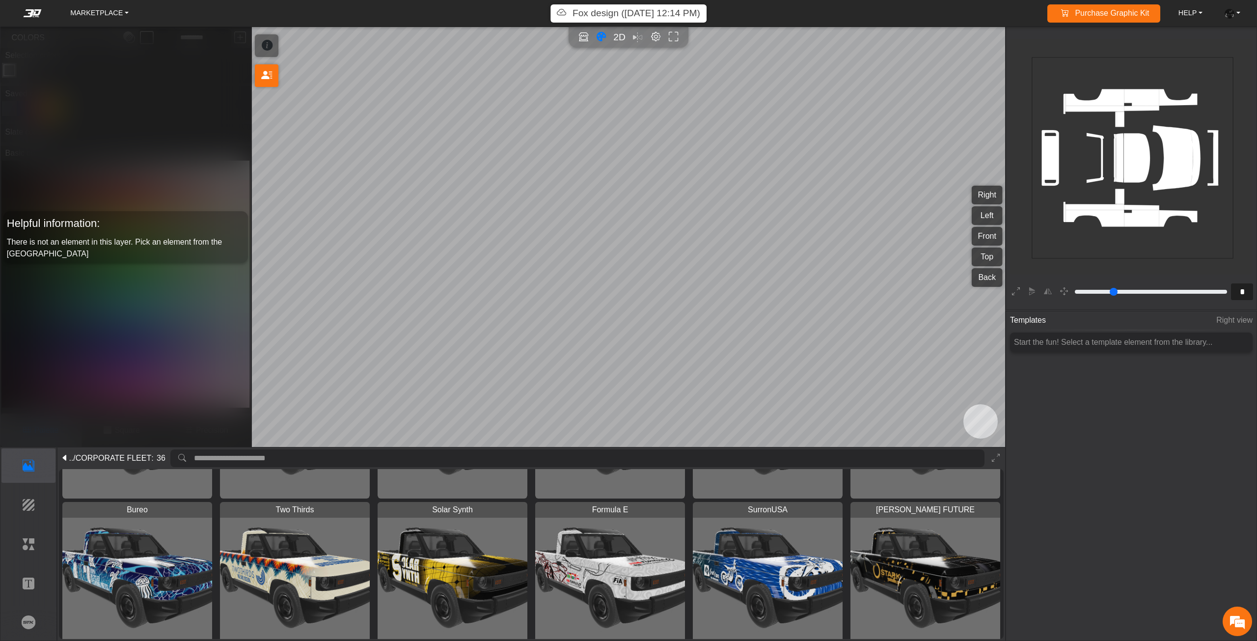
scroll to position [760, 0]
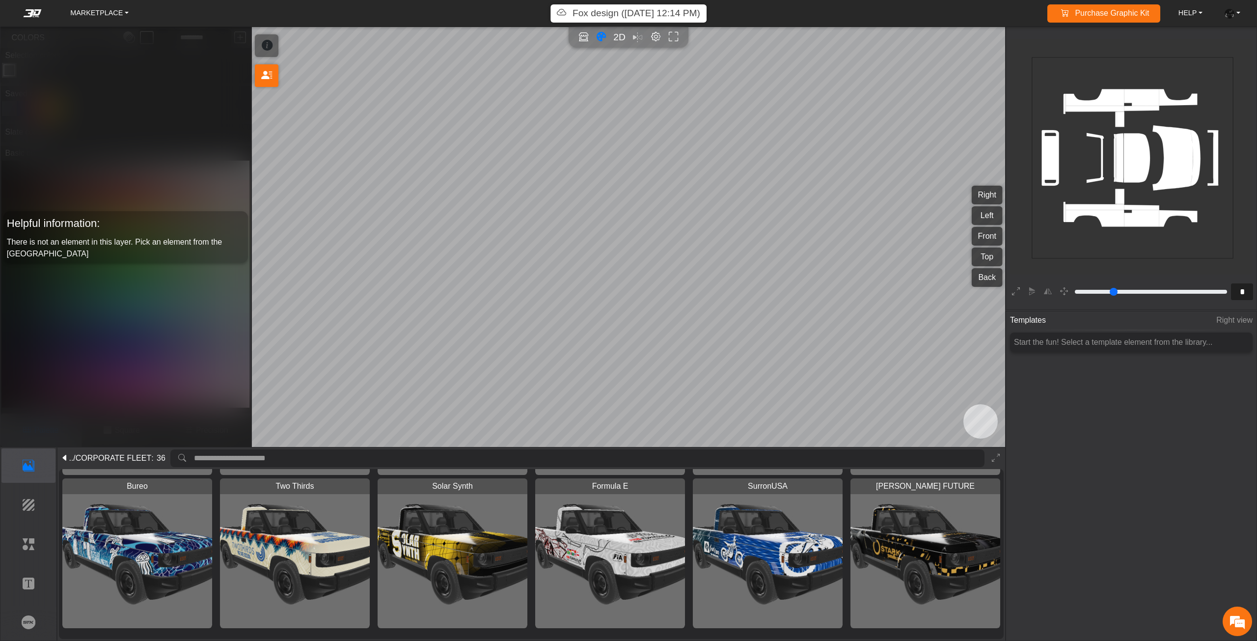
click at [480, 540] on img "View Solar Synth" at bounding box center [453, 553] width 150 height 150
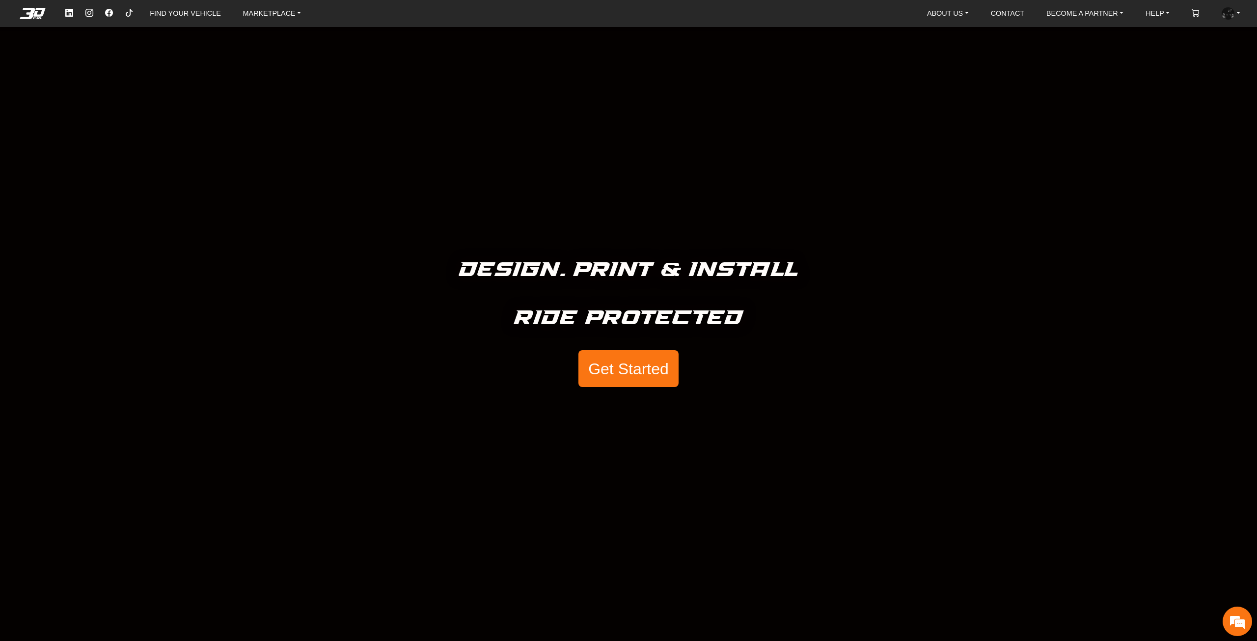
click at [201, 26] on nav "FIND YOUR VEHICLE MARKETPLACE ABOUT US About Us Our Materials Blog CONTACT BECO…" at bounding box center [628, 13] width 1257 height 27
click at [198, 17] on link "FIND YOUR VEHICLE" at bounding box center [185, 13] width 79 height 17
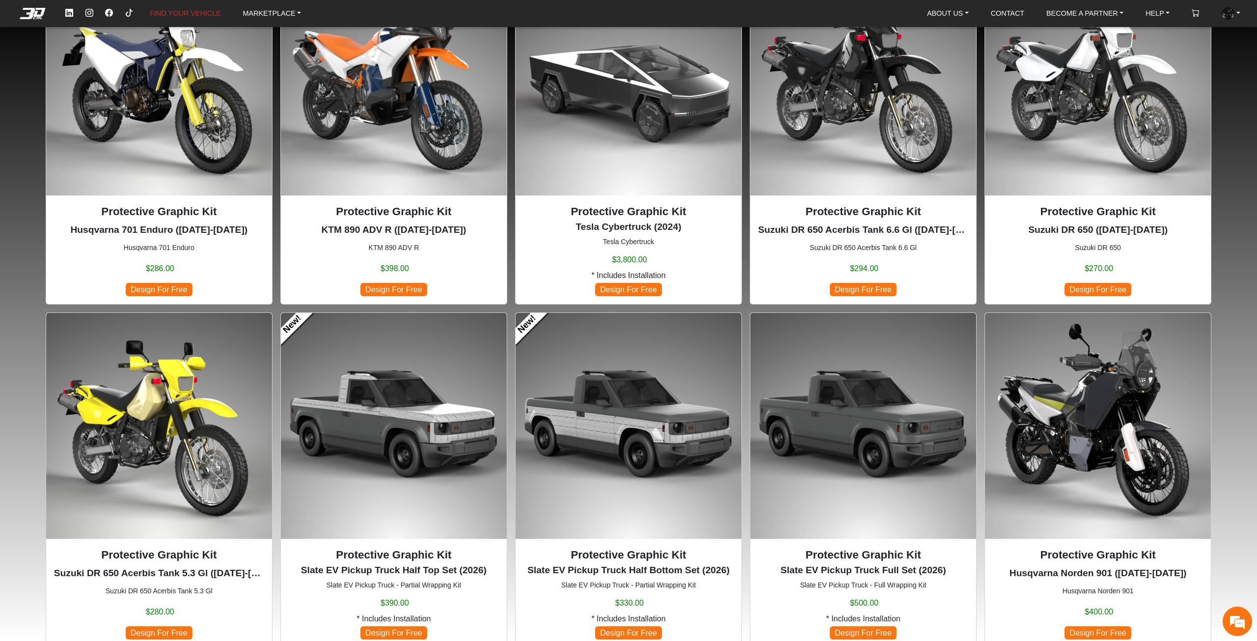
scroll to position [147, 0]
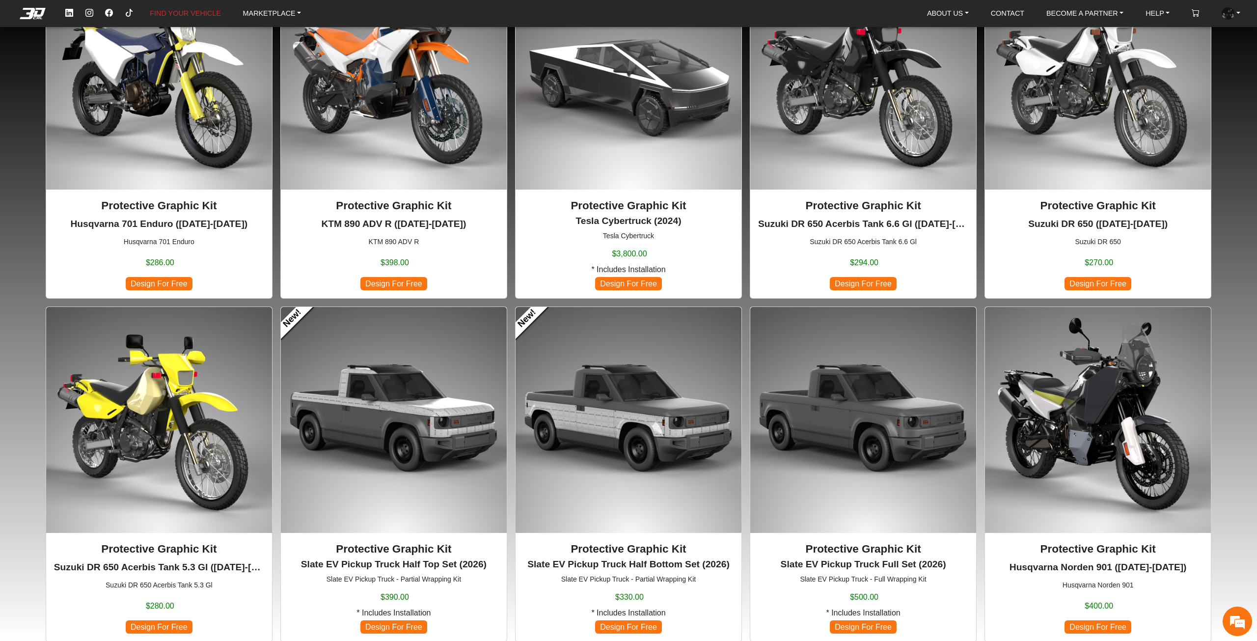
click at [424, 392] on img at bounding box center [394, 420] width 226 height 226
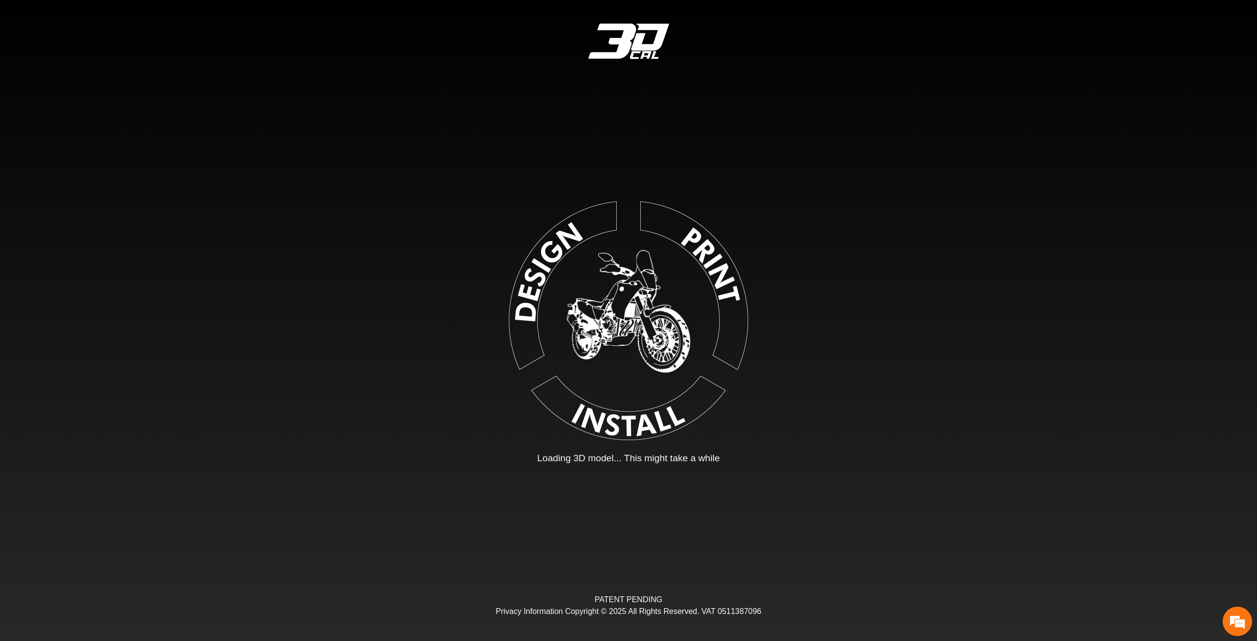
type input "*"
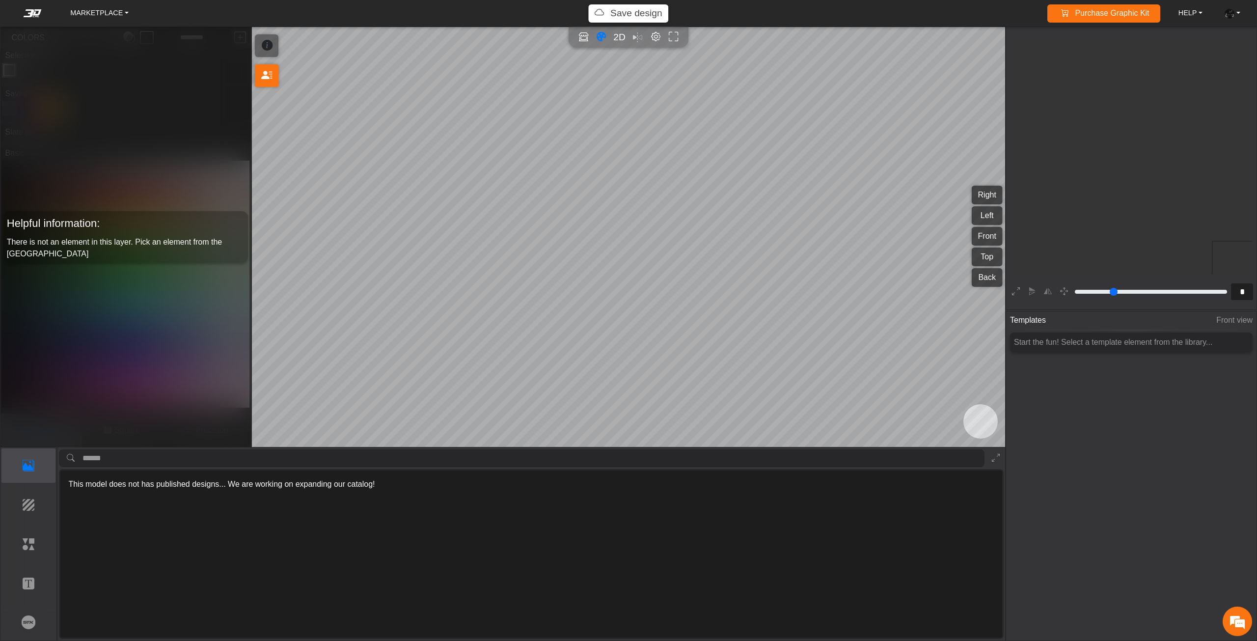
scroll to position [184, 180]
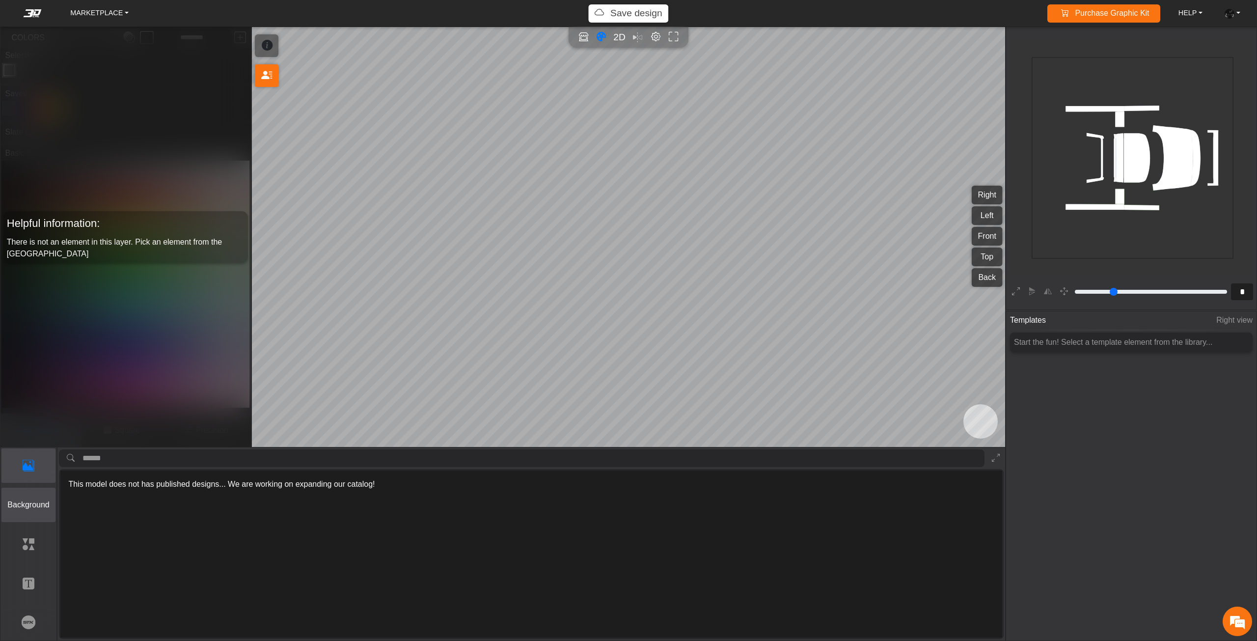
click at [42, 493] on button "Background" at bounding box center [28, 505] width 55 height 34
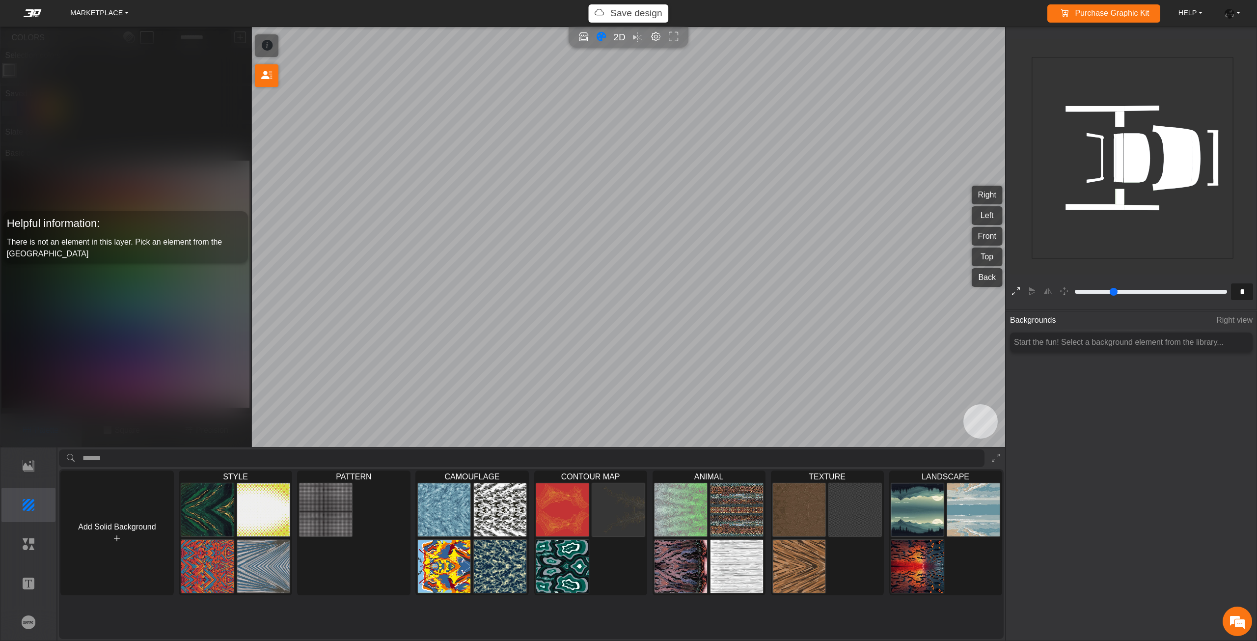
click at [1021, 286] on button at bounding box center [1016, 291] width 15 height 15
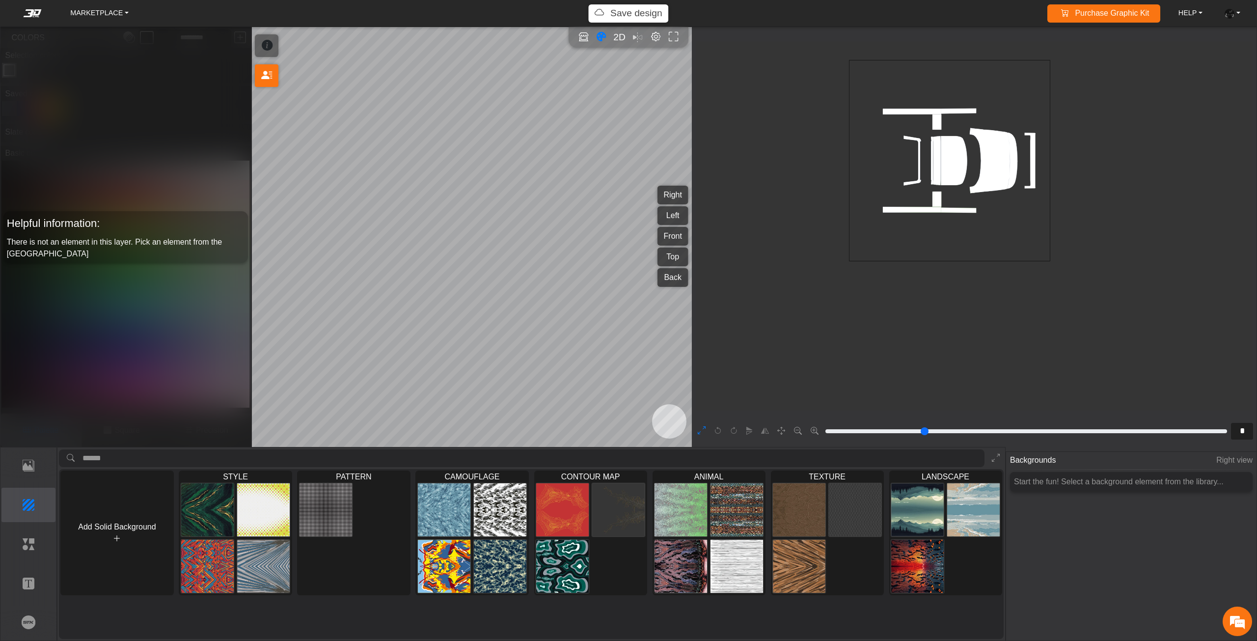
type input "*"
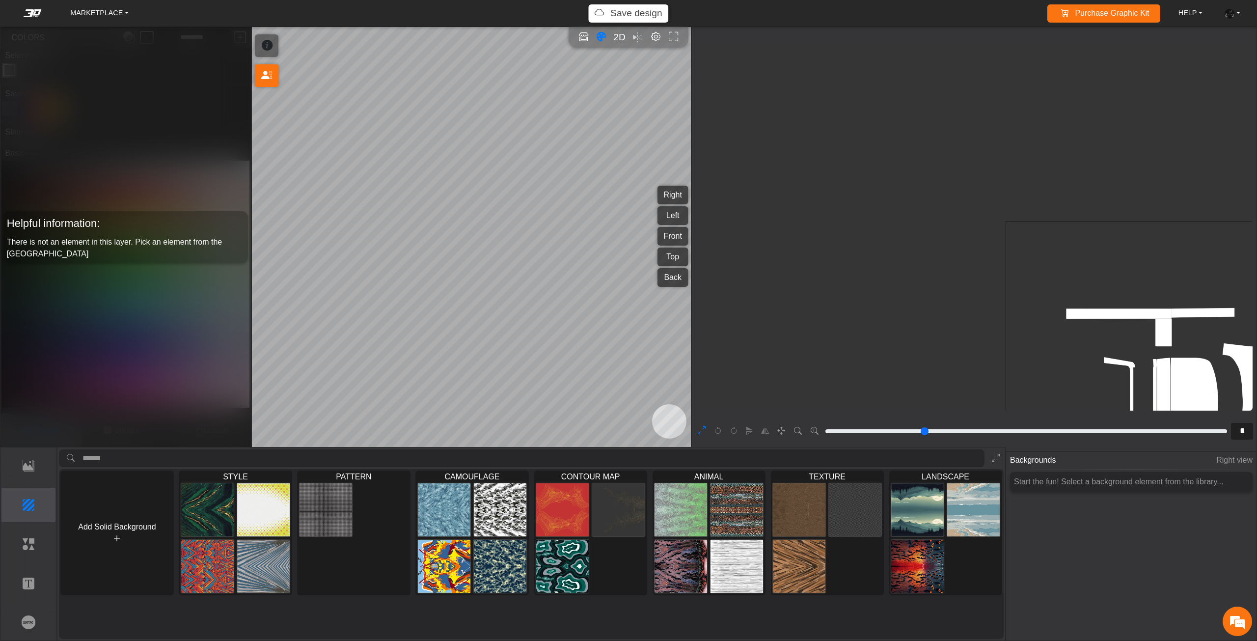
scroll to position [359, 266]
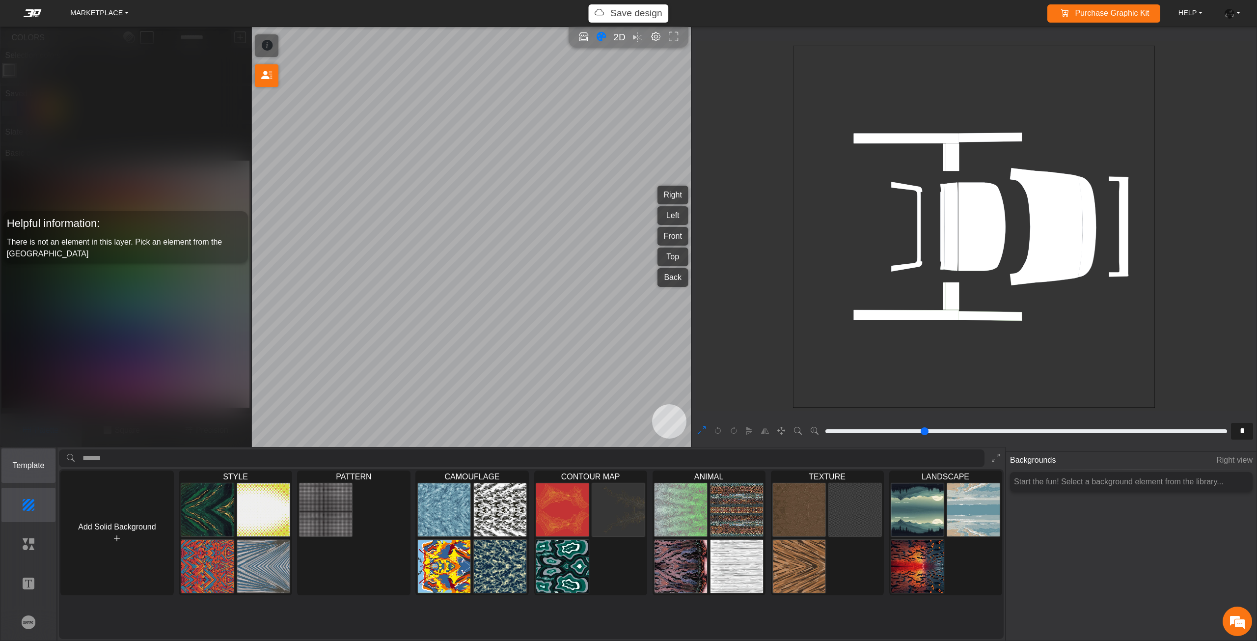
click at [8, 468] on p "Template" at bounding box center [29, 466] width 54 height 12
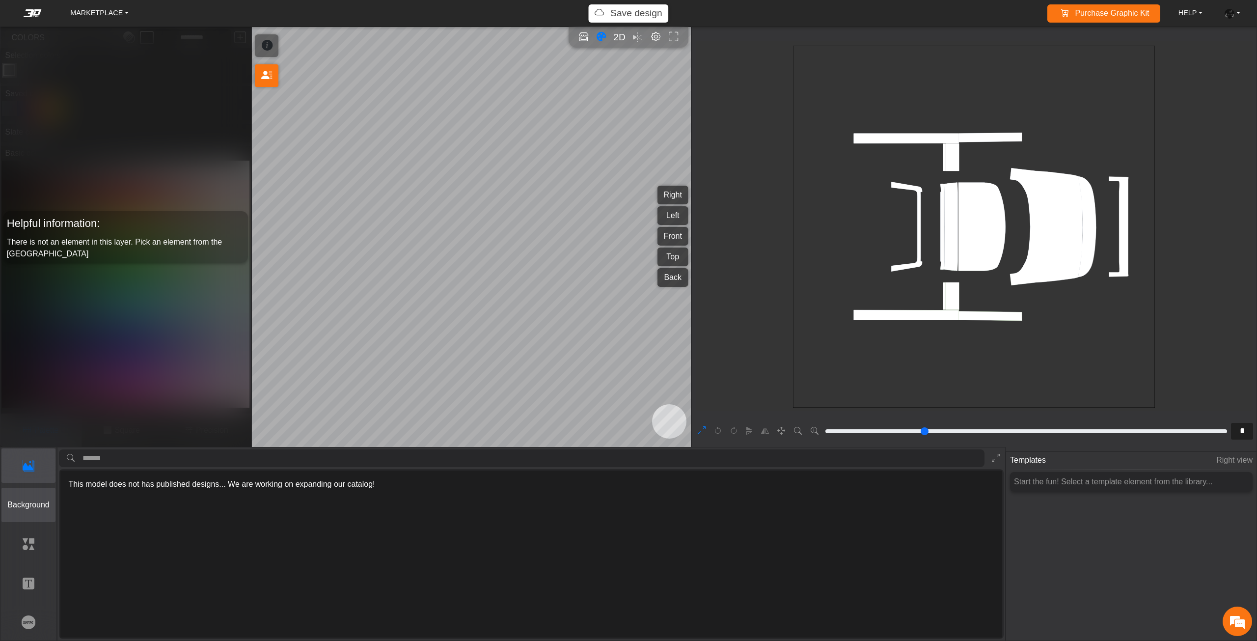
click at [31, 506] on p "Background" at bounding box center [29, 505] width 54 height 12
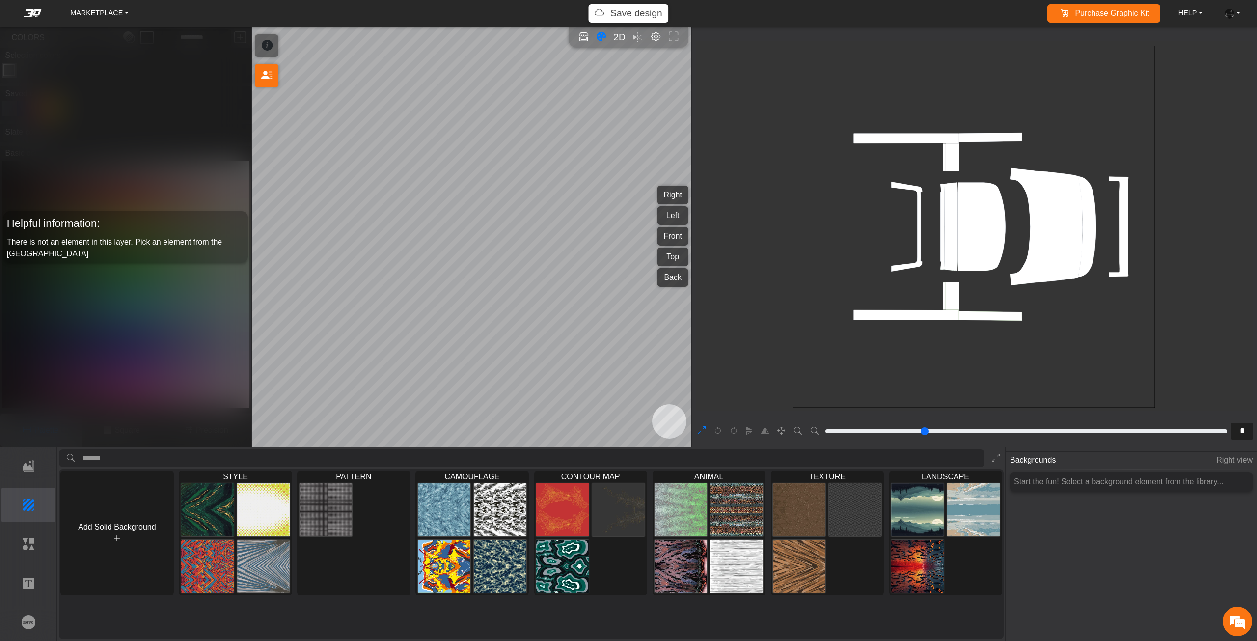
click at [38, 565] on div "Template Background Elements Text Brands" at bounding box center [28, 543] width 57 height 193
click at [27, 544] on p "Elements" at bounding box center [29, 544] width 54 height 12
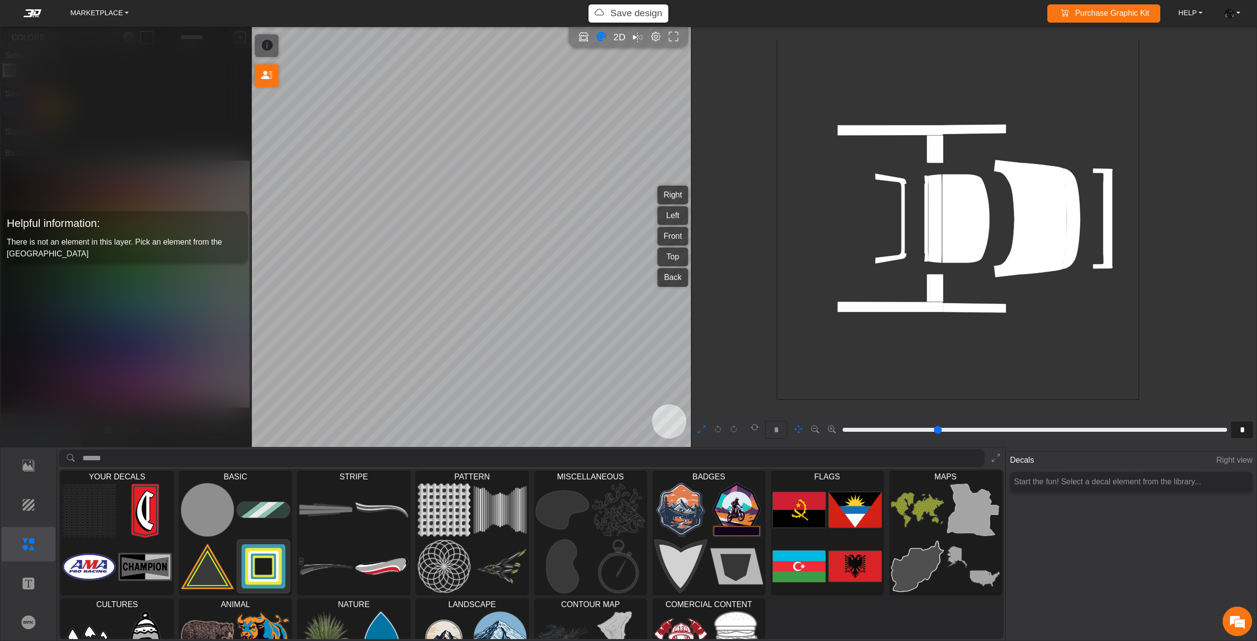
drag, startPoint x: 1002, startPoint y: 271, endPoint x: 986, endPoint y: 265, distance: 17.2
click at [986, 265] on icon "background_wire_template_bg decal_slate_ver1_right decal_slate_ver1_left decal_…" at bounding box center [958, 218] width 1086 height 1086
type input "**"
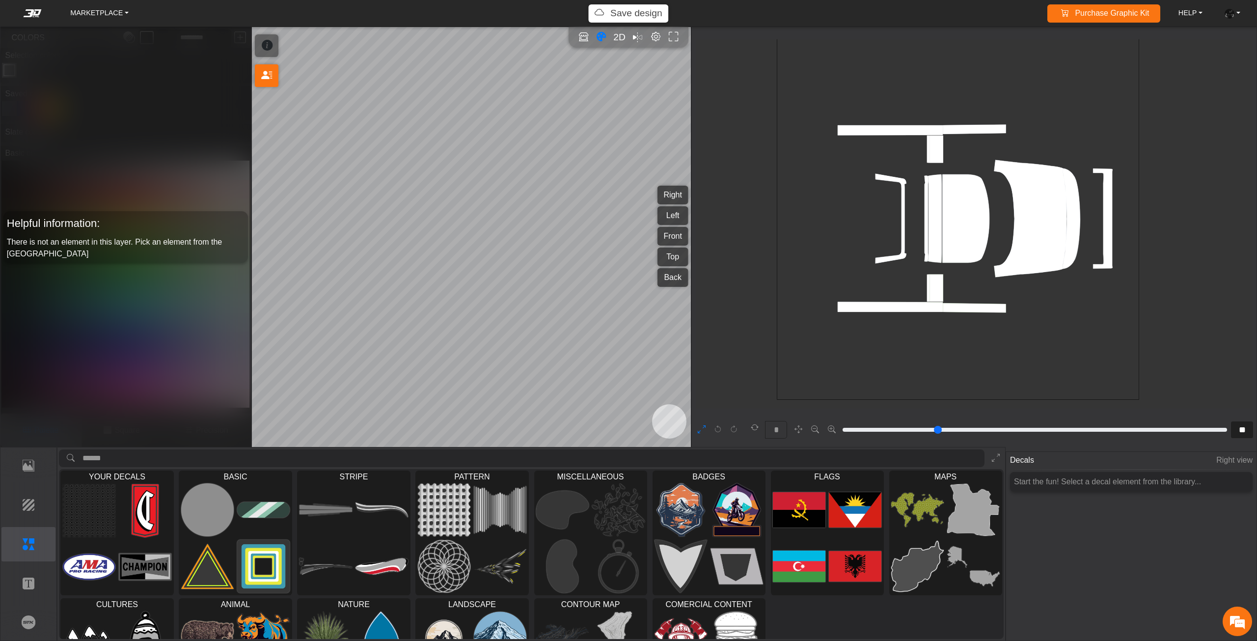
type input "**"
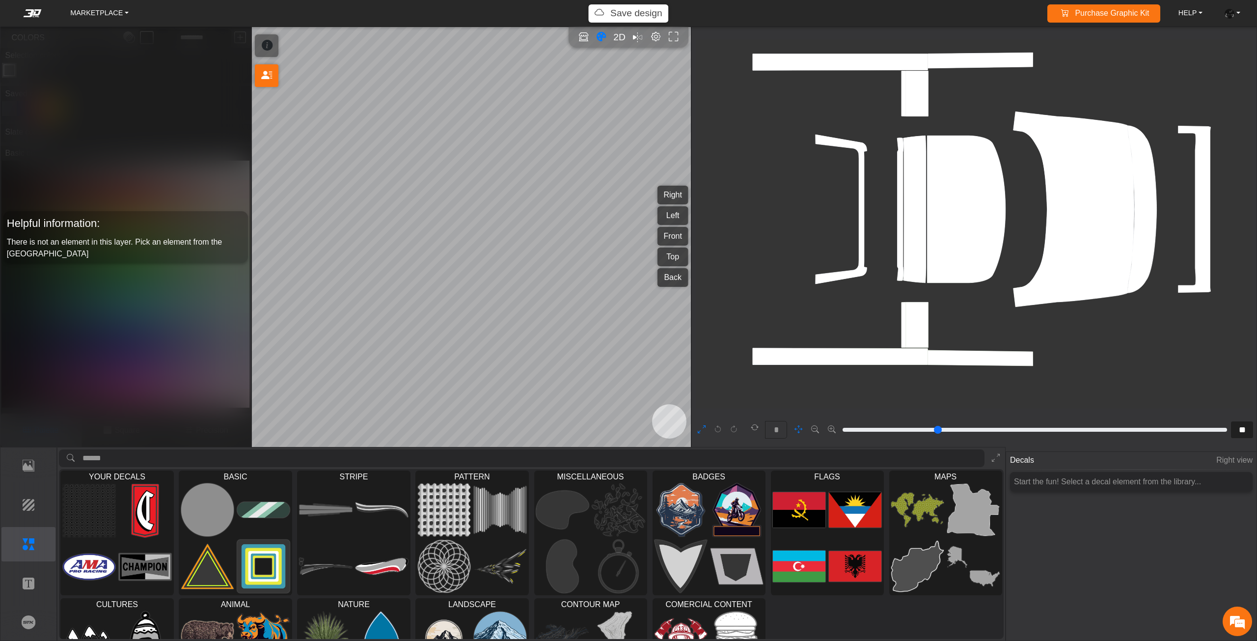
click at [993, 268] on icon "background_wire_template_bg decal_slate_ver1_right decal_slate_ver1_left decal_…" at bounding box center [953, 209] width 1810 height 1810
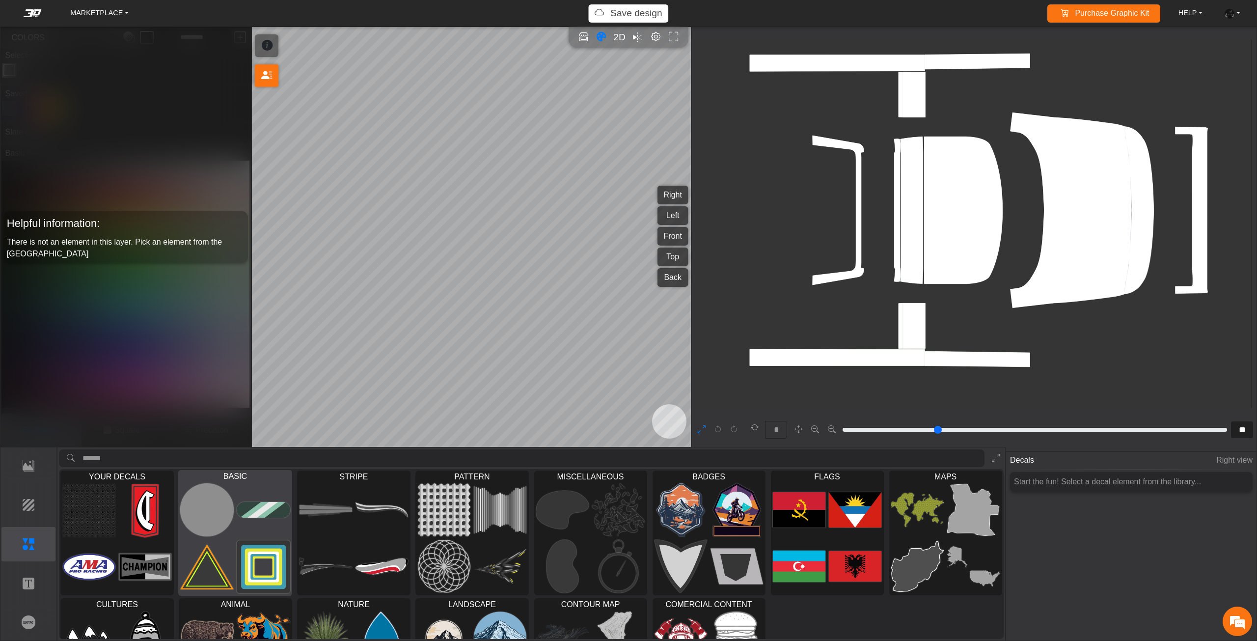
click at [241, 531] on img at bounding box center [264, 510] width 54 height 54
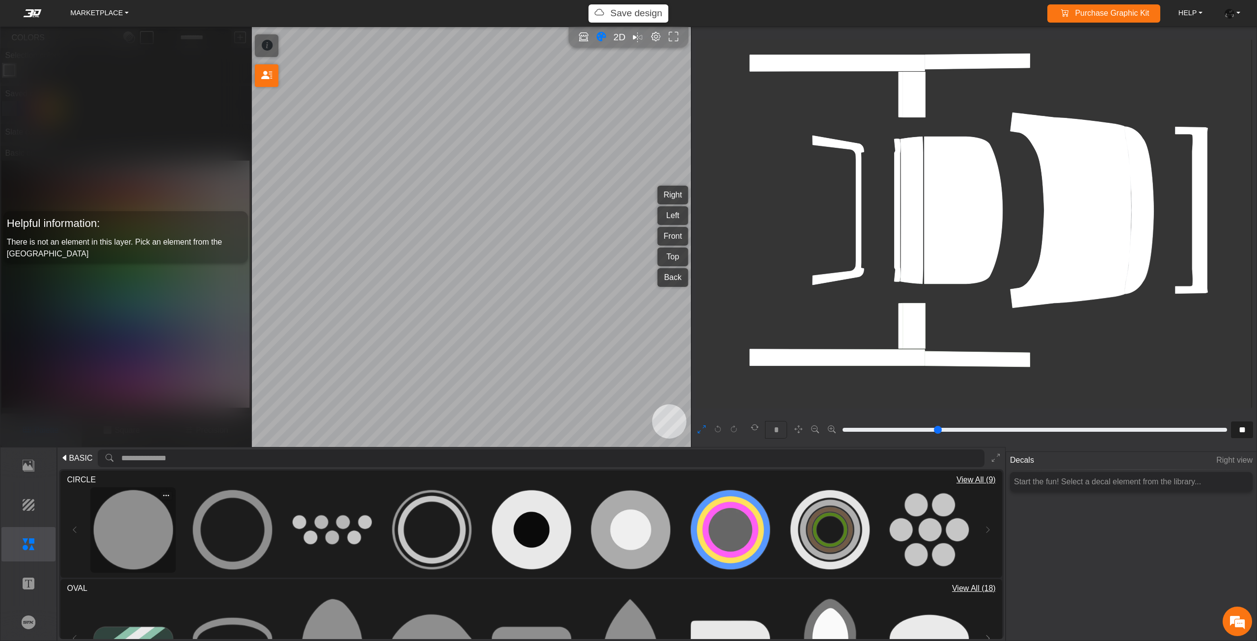
type input "**"
type input "*********"
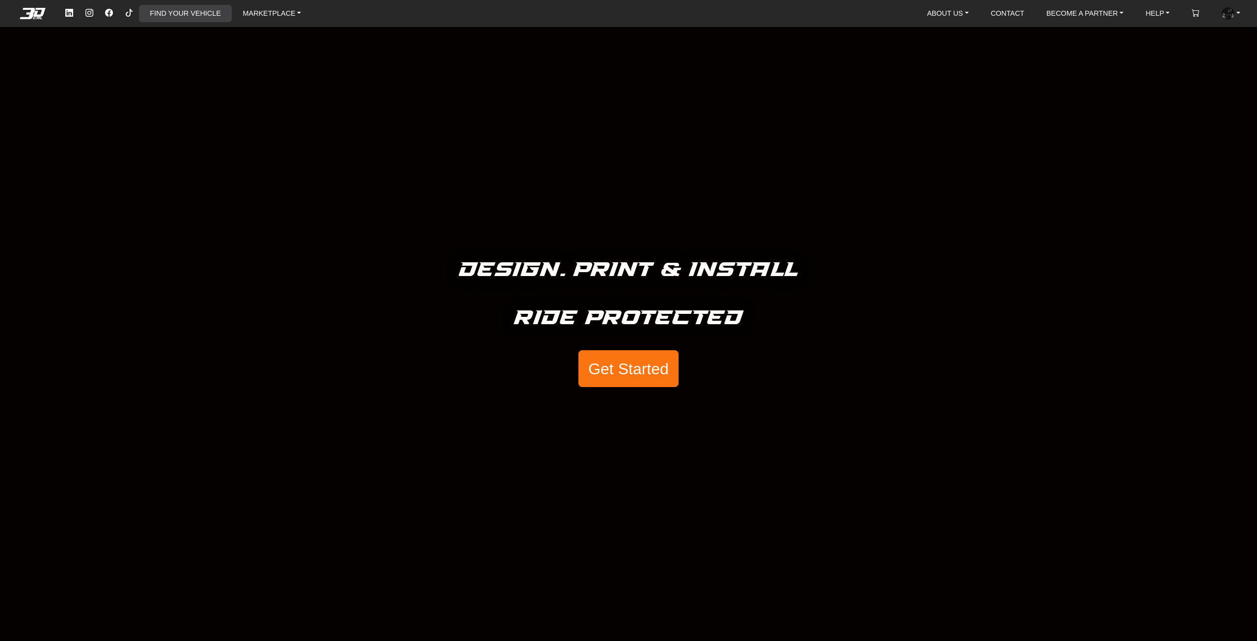
click at [173, 8] on link "FIND YOUR VEHICLE" at bounding box center [185, 13] width 79 height 17
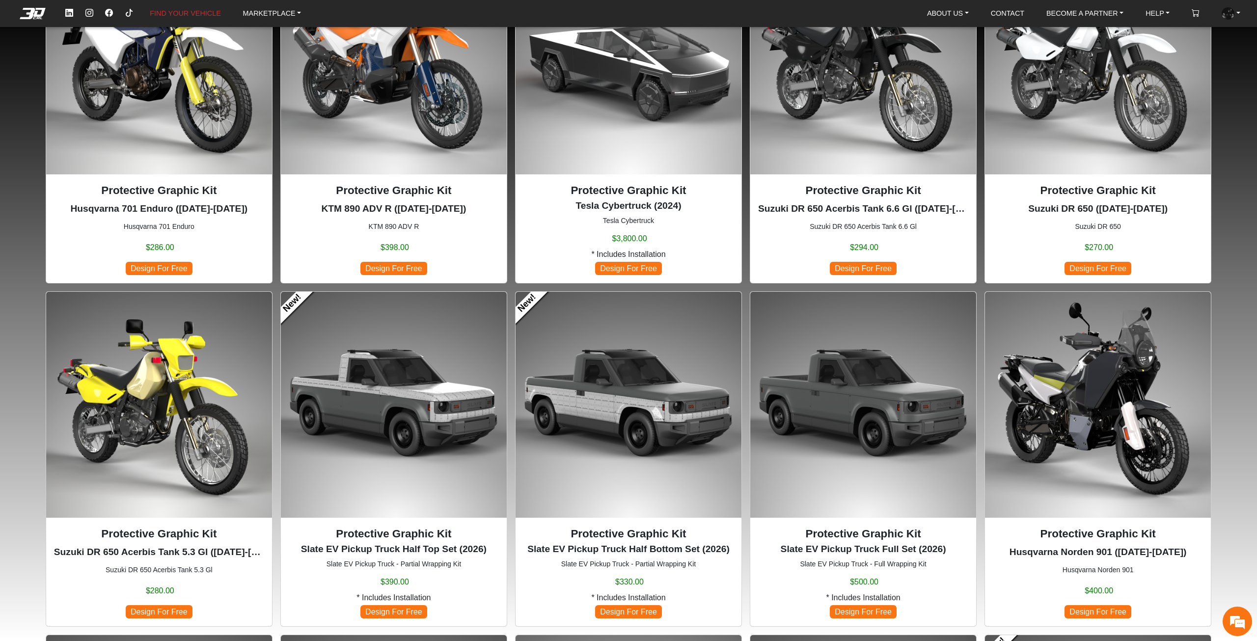
scroll to position [246, 0]
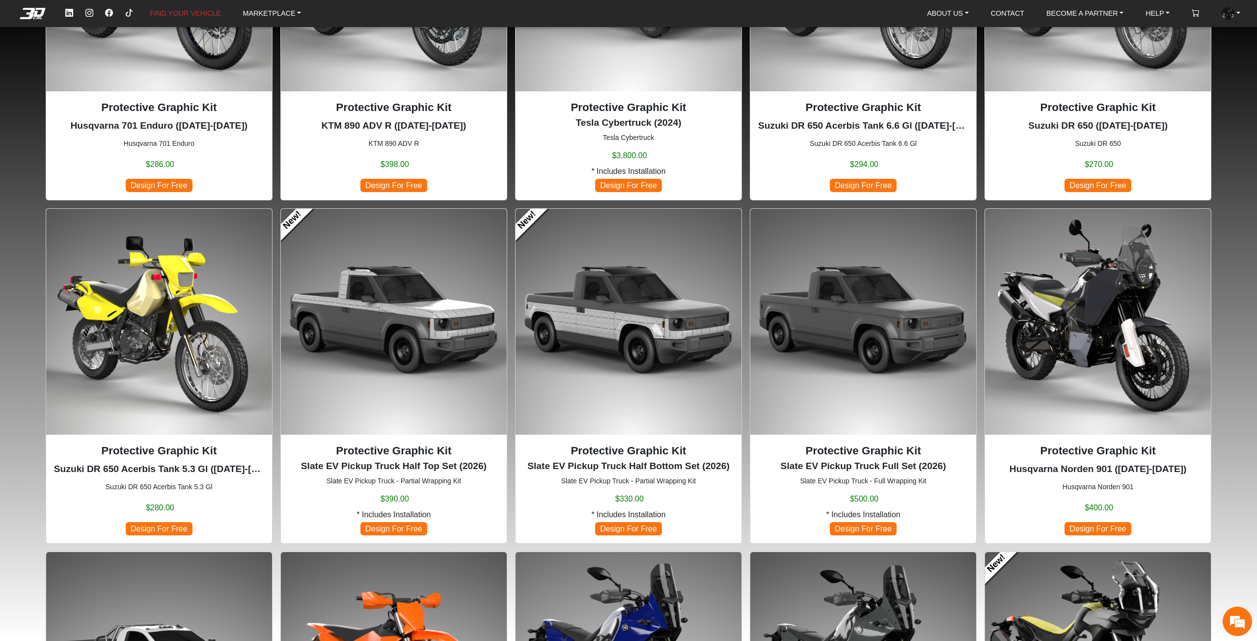
click at [605, 390] on img at bounding box center [629, 322] width 226 height 226
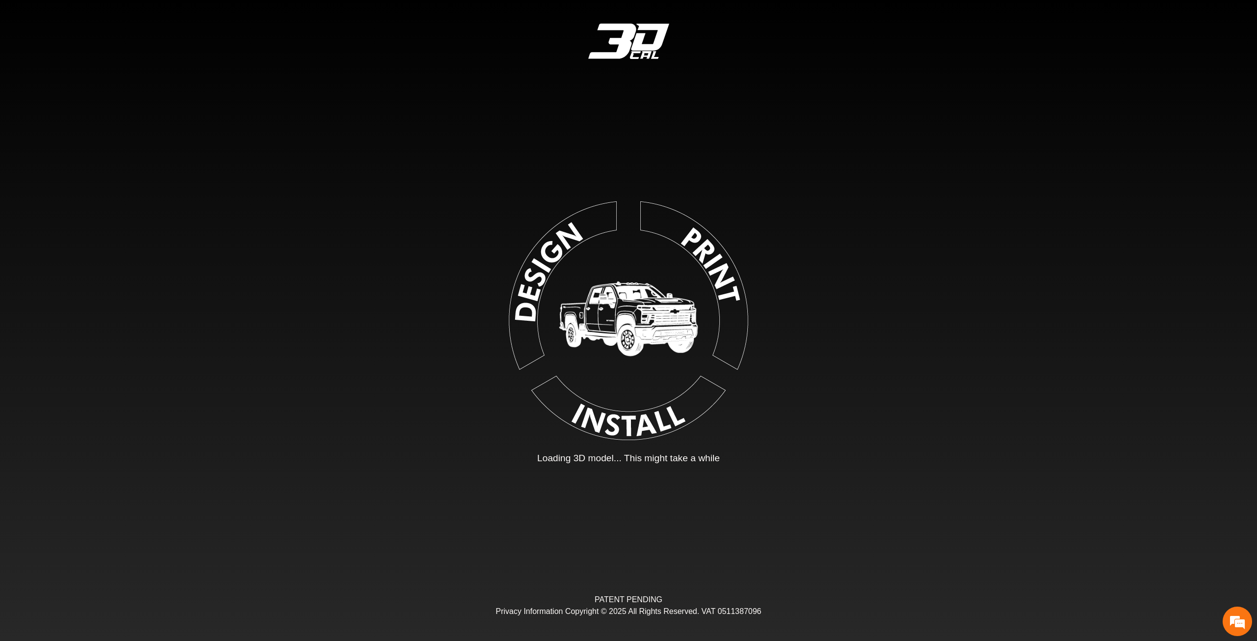
type input "*"
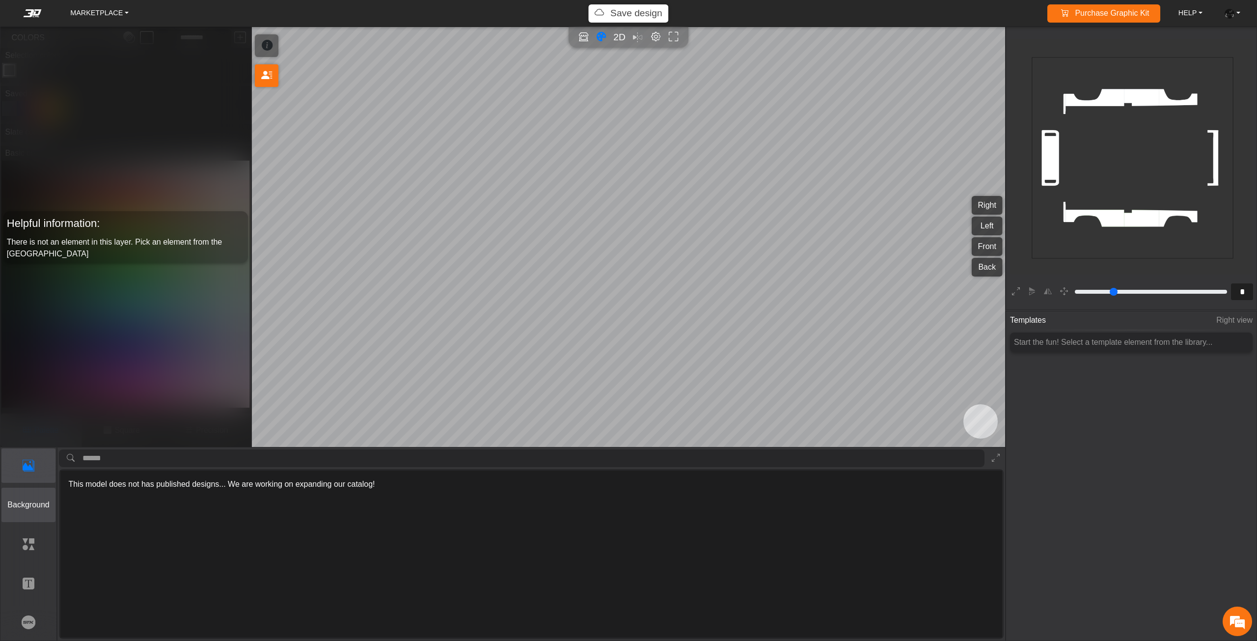
click at [51, 496] on button "Background" at bounding box center [28, 505] width 55 height 34
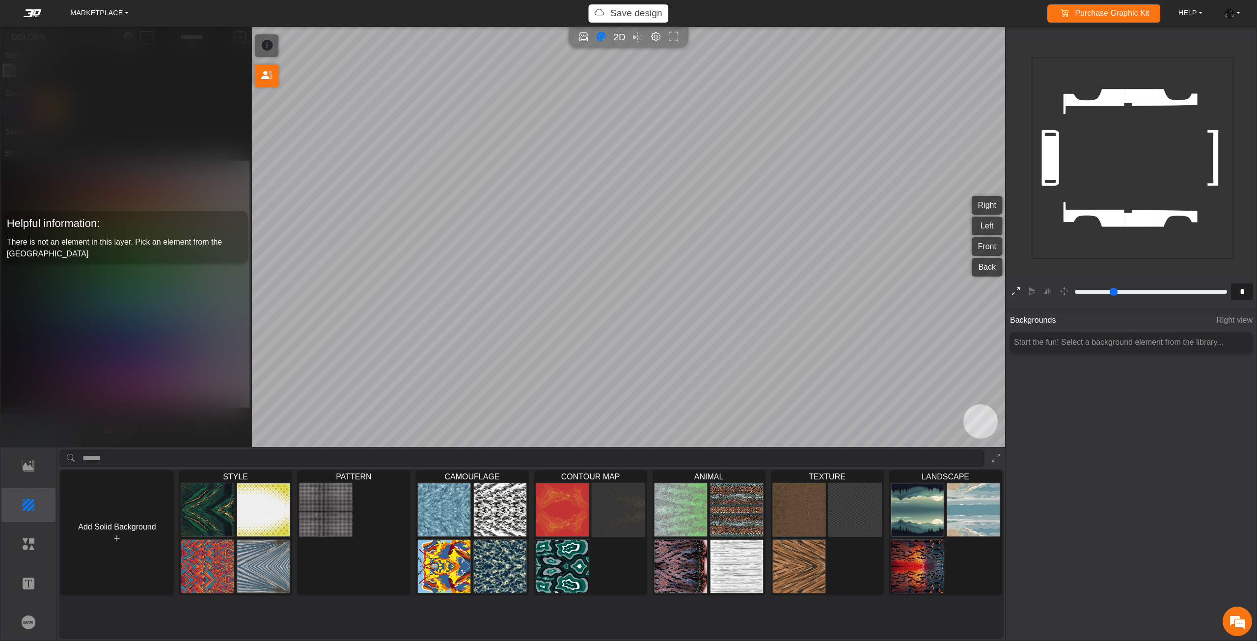
click at [1018, 288] on icon at bounding box center [1016, 292] width 8 height 13
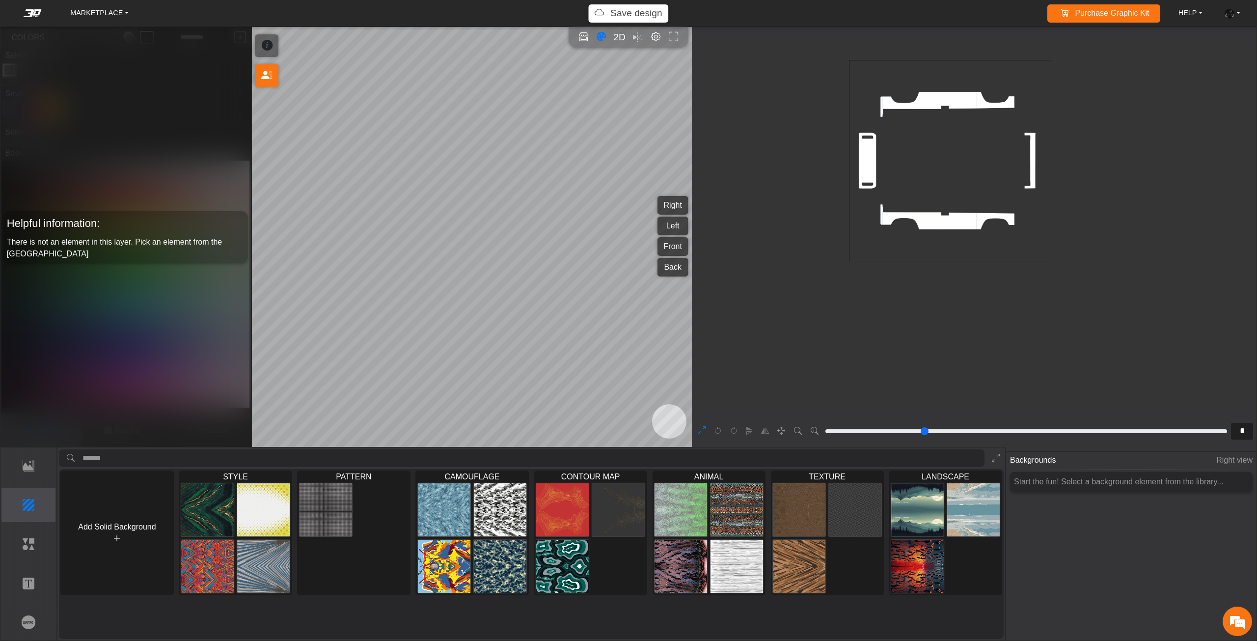
type input "*"
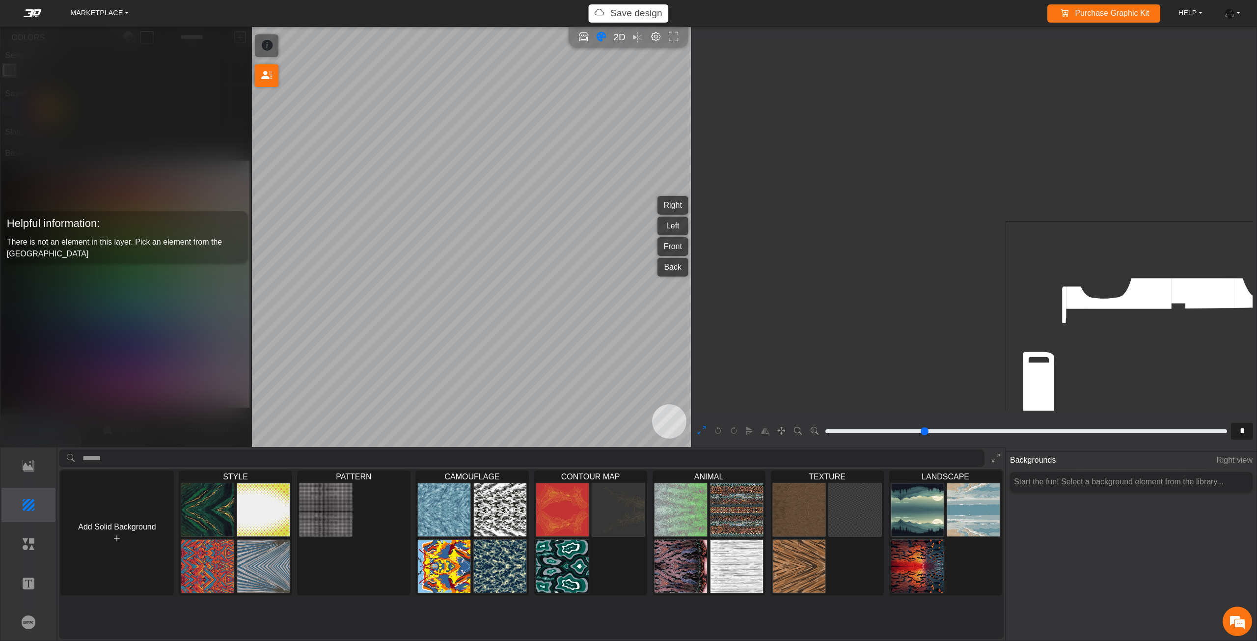
scroll to position [359, 266]
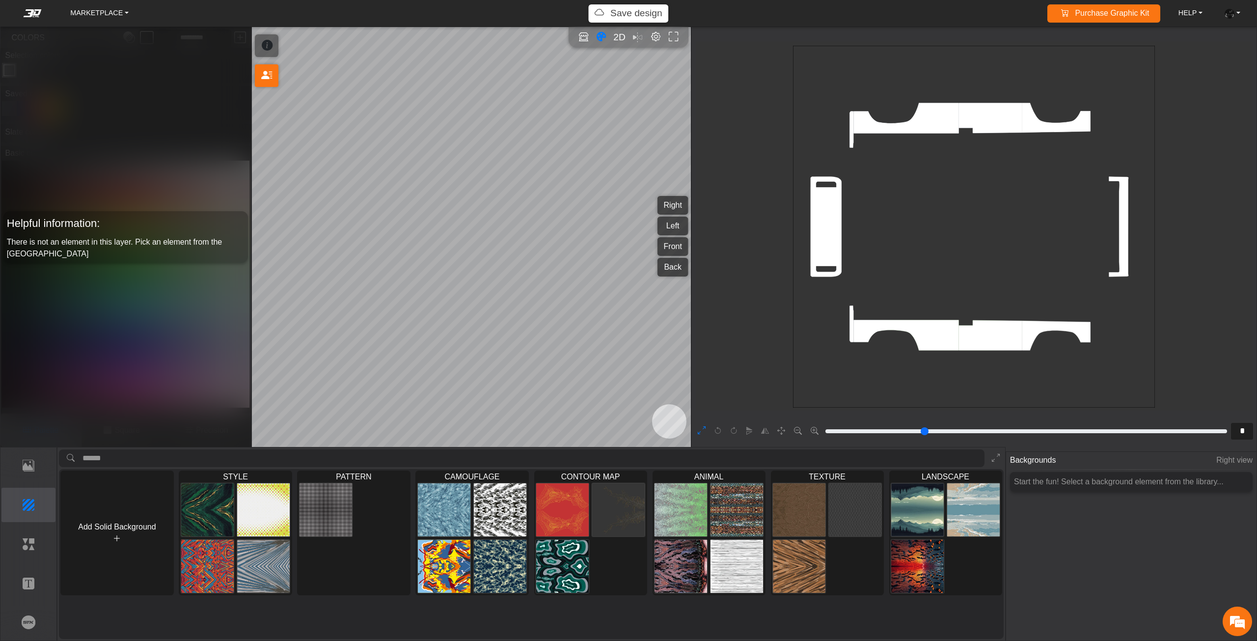
click at [948, 205] on icon "background_wire_template_bg decal_slate_ver2_right decal_slate_ver2_left decal_…" at bounding box center [974, 227] width 1086 height 1086
click at [27, 546] on p "Elements" at bounding box center [29, 544] width 54 height 12
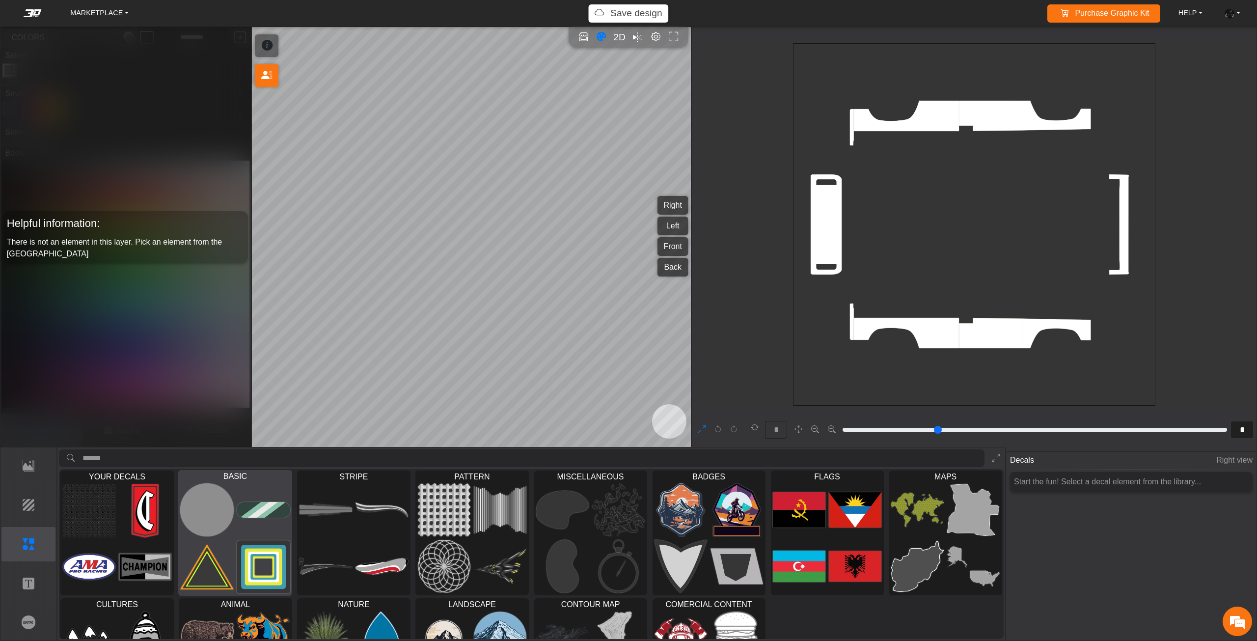
click at [239, 516] on img at bounding box center [264, 510] width 54 height 54
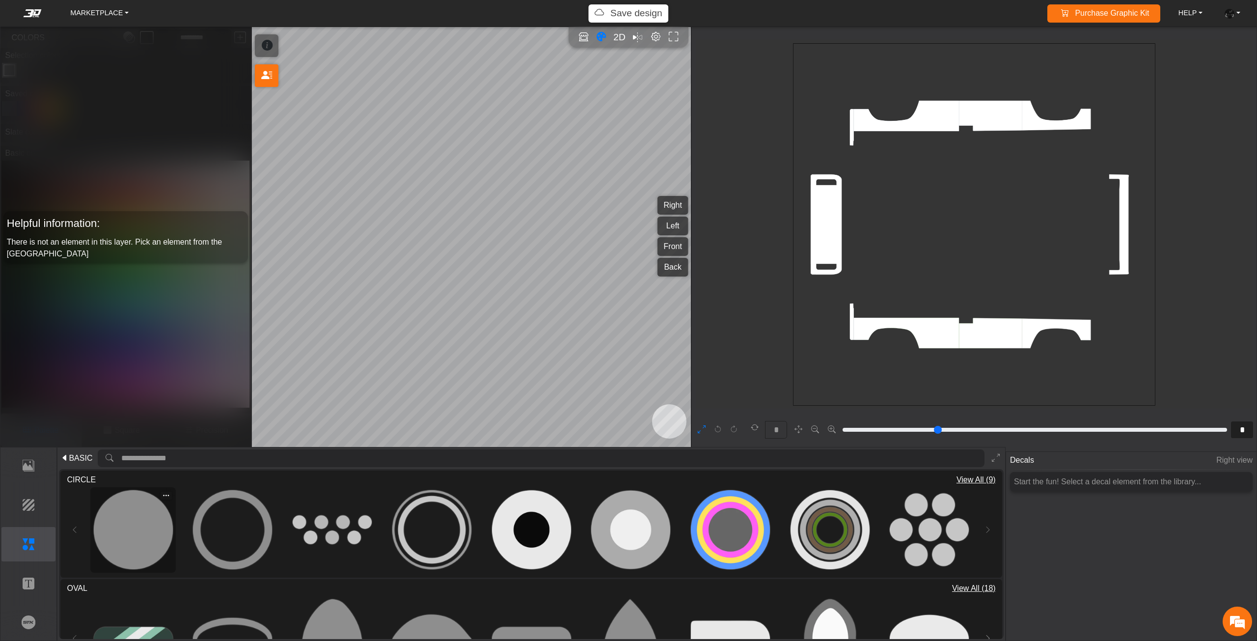
type input "**"
type input "*********"
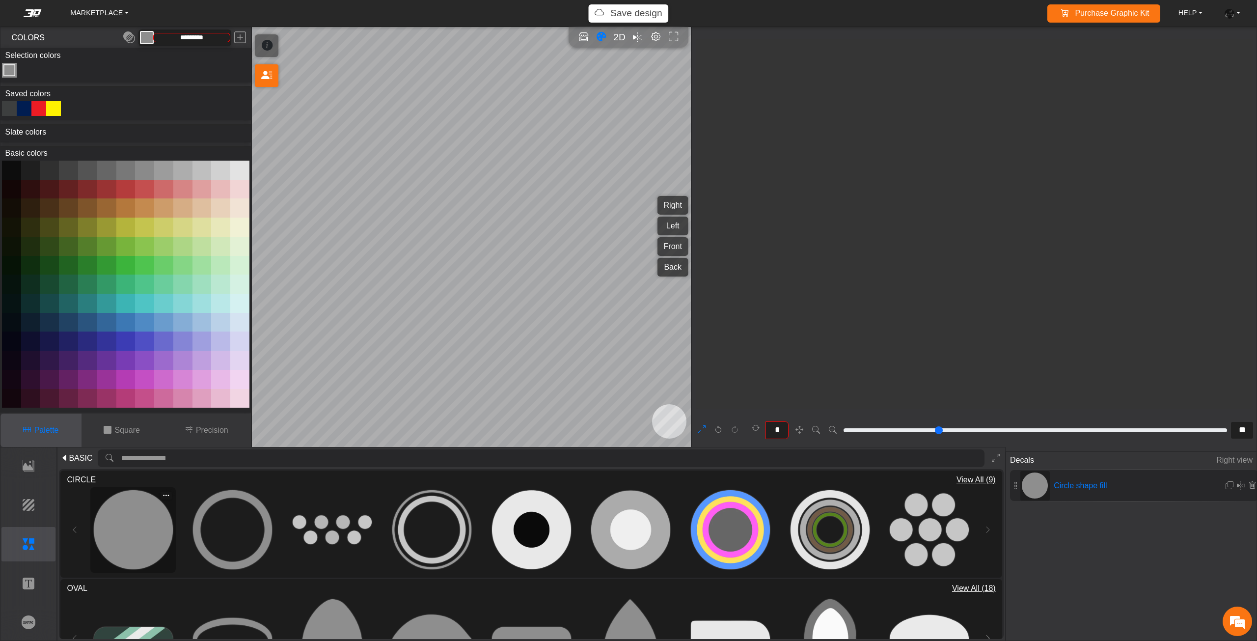
scroll to position [2532, 2048]
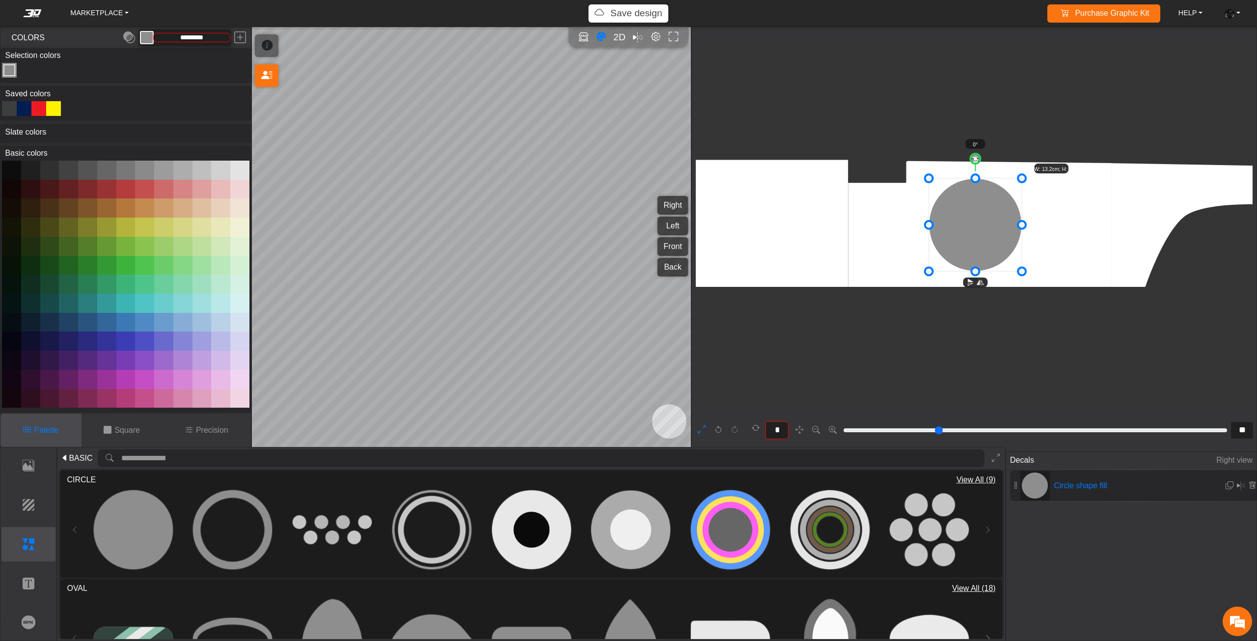
type input "**"
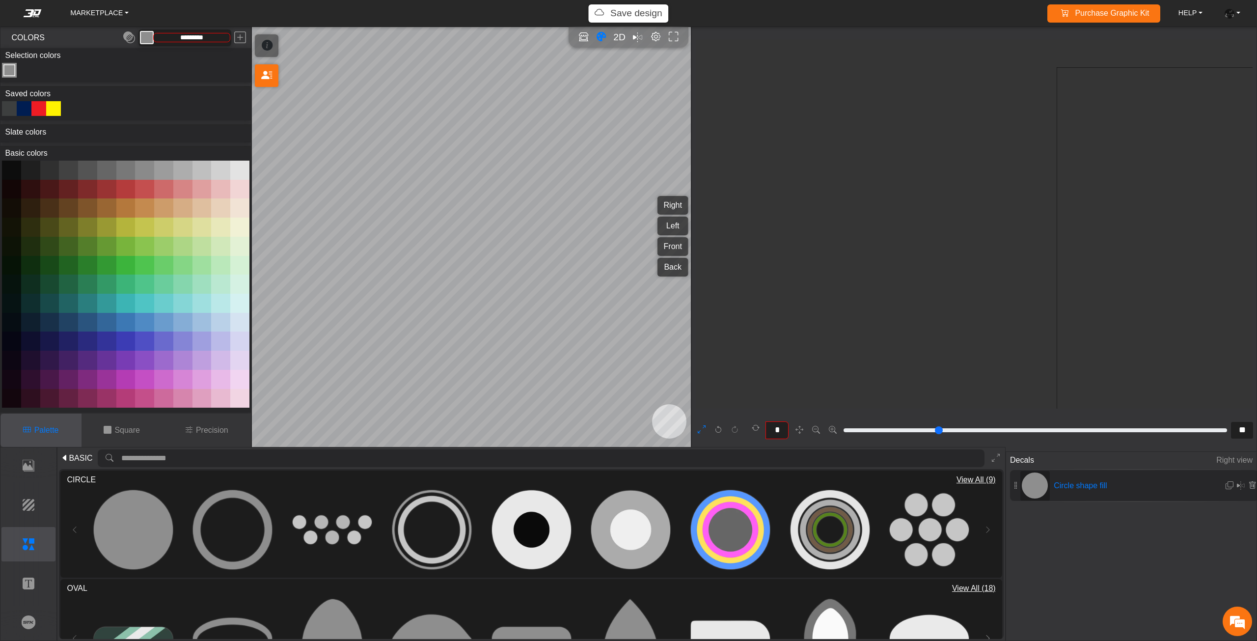
type input "**"
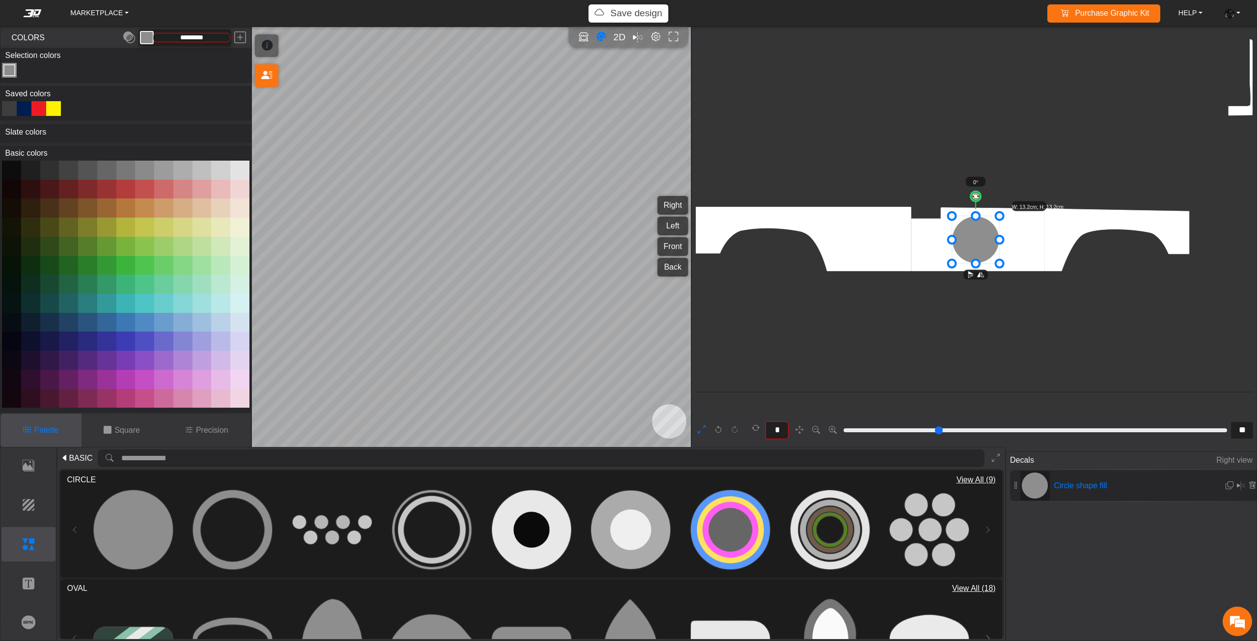
scroll to position [1159, 858]
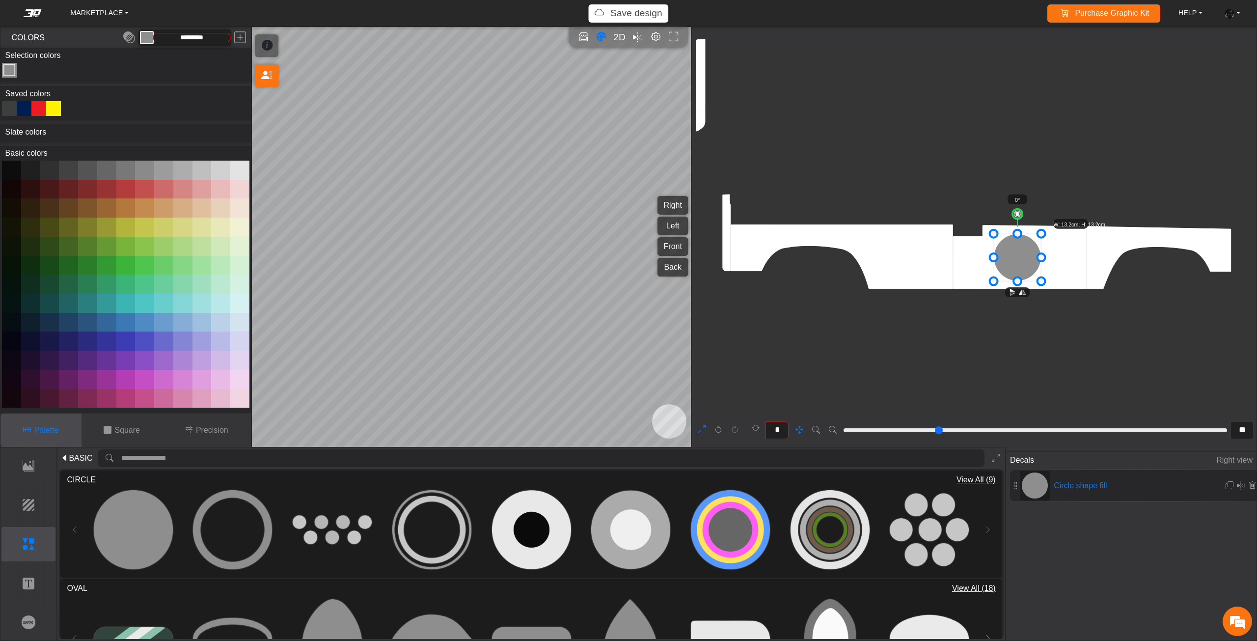
drag, startPoint x: 919, startPoint y: 288, endPoint x: 962, endPoint y: 317, distance: 52.0
click at [962, 317] on icon "background_wire_template_bg decal_slate_ver2_right decal_slate_ver2_left decal_…" at bounding box center [984, 27] width 2293 height 2293
drag, startPoint x: 992, startPoint y: 279, endPoint x: 934, endPoint y: 323, distance: 73.0
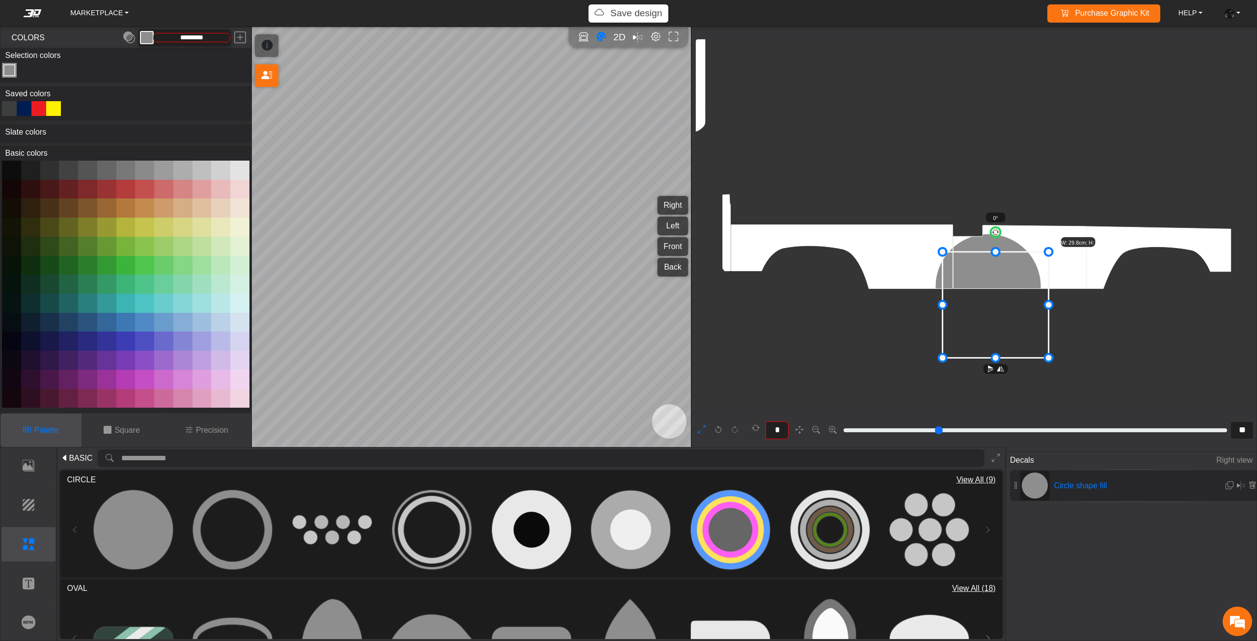
click at [1000, 295] on icon at bounding box center [995, 305] width 106 height 106
drag, startPoint x: 998, startPoint y: 291, endPoint x: 1007, endPoint y: 289, distance: 8.5
click at [1007, 289] on icon at bounding box center [997, 306] width 106 height 106
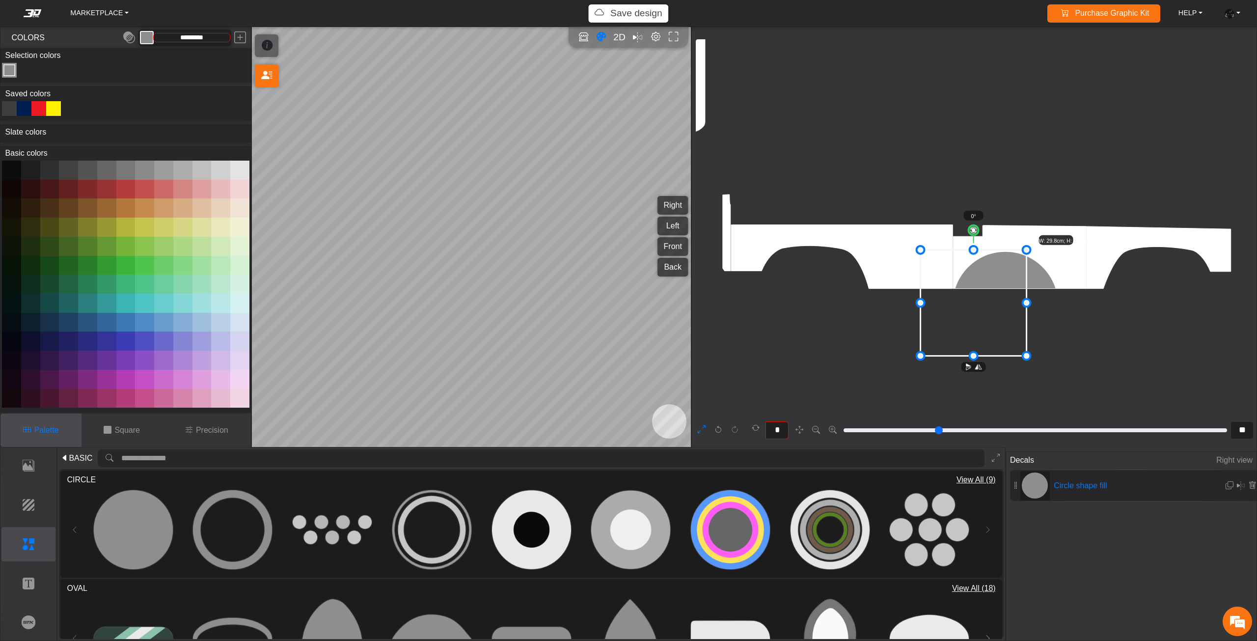
drag, startPoint x: 1006, startPoint y: 289, endPoint x: 974, endPoint y: 288, distance: 32.0
click at [974, 288] on icon at bounding box center [973, 303] width 106 height 106
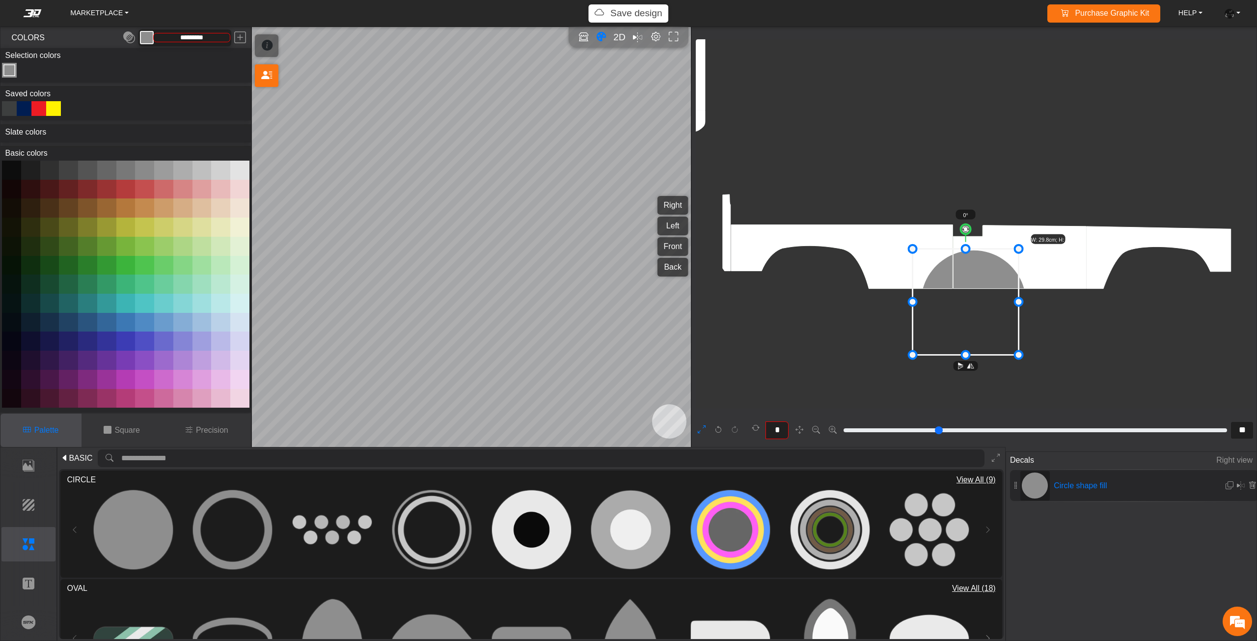
click at [959, 287] on icon at bounding box center [965, 302] width 106 height 106
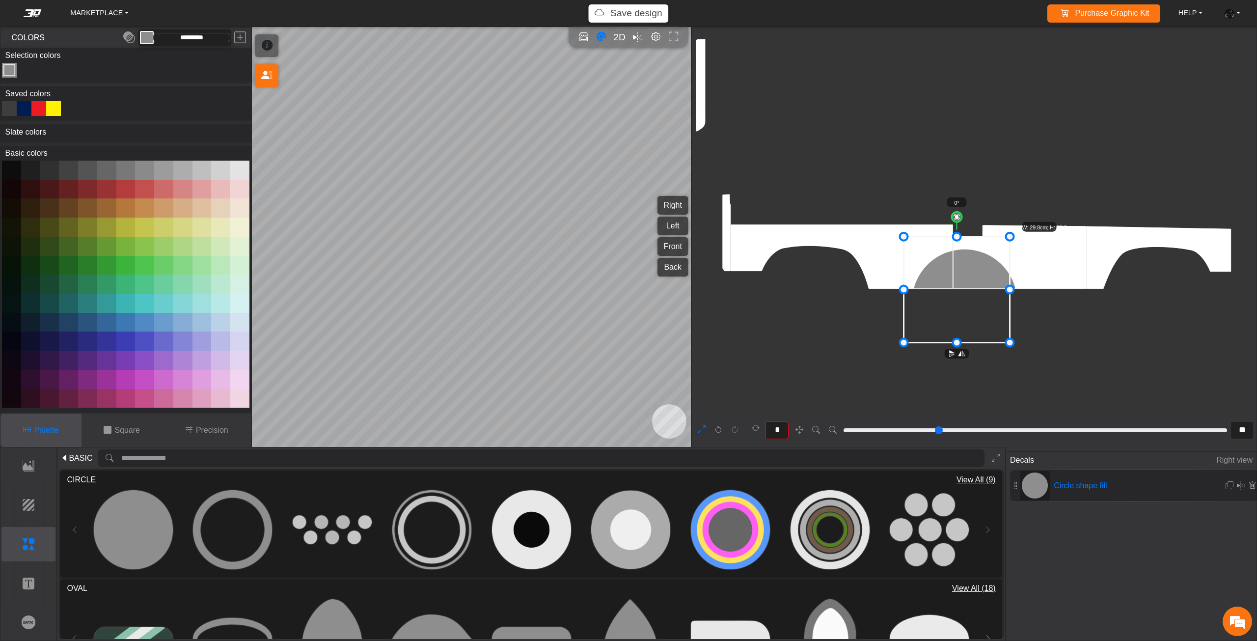
drag, startPoint x: 951, startPoint y: 256, endPoint x: 942, endPoint y: 250, distance: 10.2
click at [942, 250] on icon at bounding box center [957, 290] width 106 height 106
click at [54, 105] on div at bounding box center [53, 108] width 15 height 15
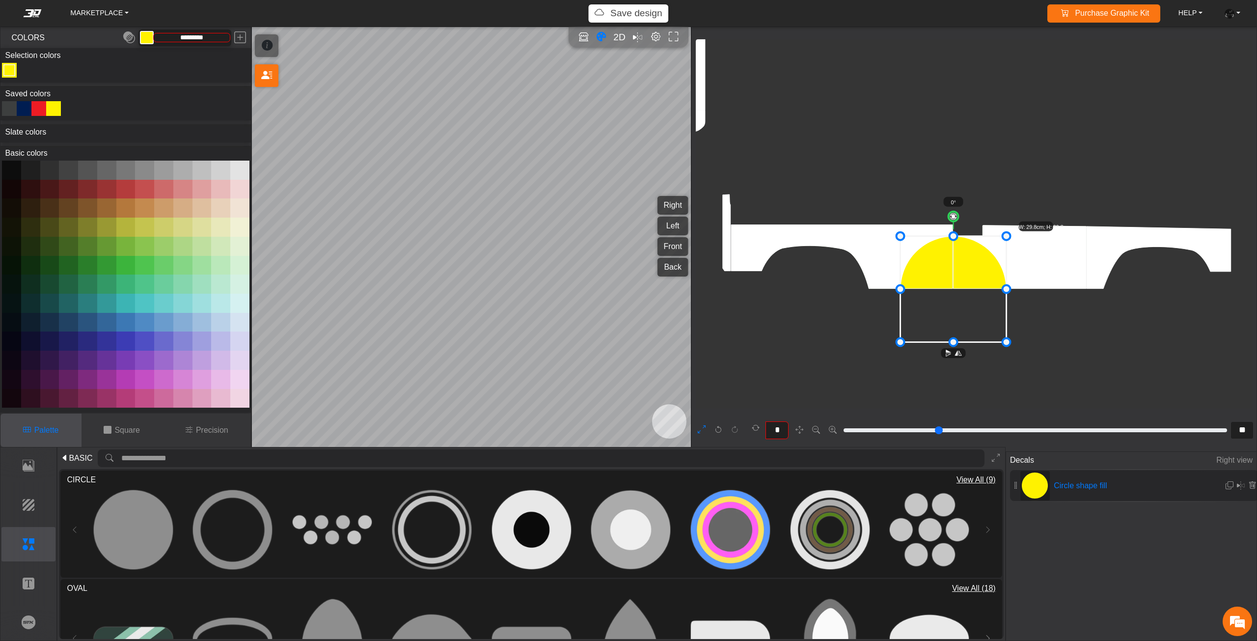
click at [40, 105] on div at bounding box center [38, 108] width 15 height 15
type input "*********"
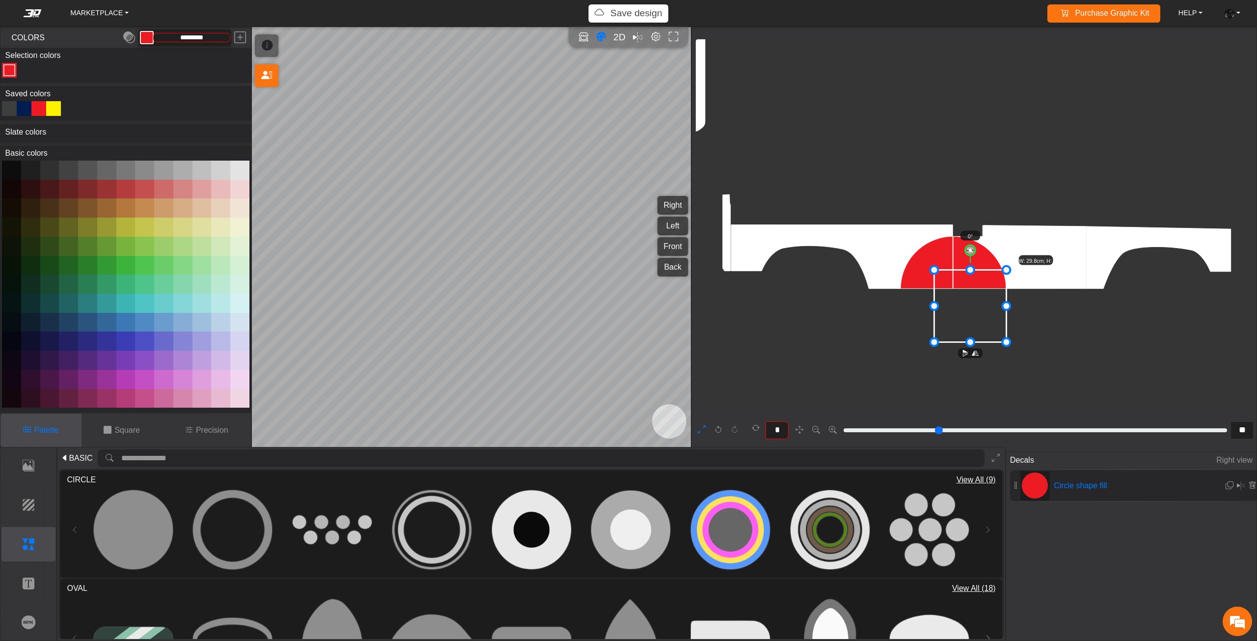
drag, startPoint x: 900, startPoint y: 236, endPoint x: 932, endPoint y: 265, distance: 43.4
drag, startPoint x: 975, startPoint y: 266, endPoint x: 969, endPoint y: 292, distance: 27.2
click at [970, 292] on icon "background_wire_template_bg decal_slate_ver2_right decal_slate_ver2_left decal_…" at bounding box center [984, 27] width 2293 height 2293
drag, startPoint x: 968, startPoint y: 271, endPoint x: 969, endPoint y: 291, distance: 20.6
drag, startPoint x: 973, startPoint y: 327, endPoint x: 954, endPoint y: 277, distance: 53.0
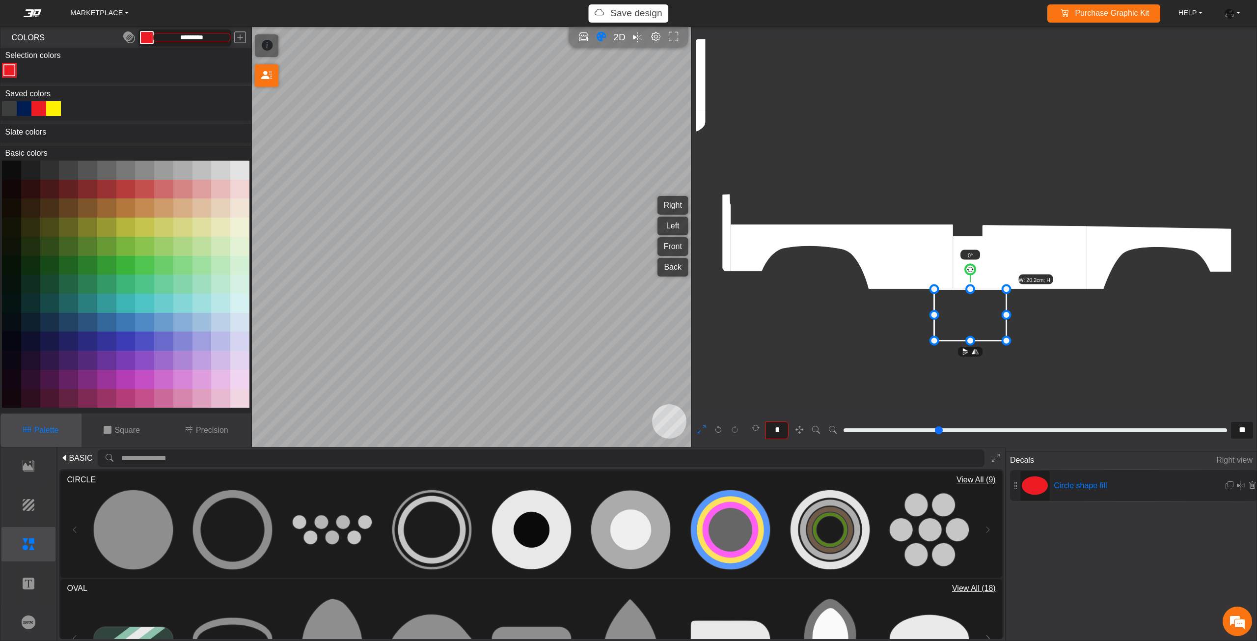
click at [954, 289] on icon at bounding box center [970, 315] width 72 height 52
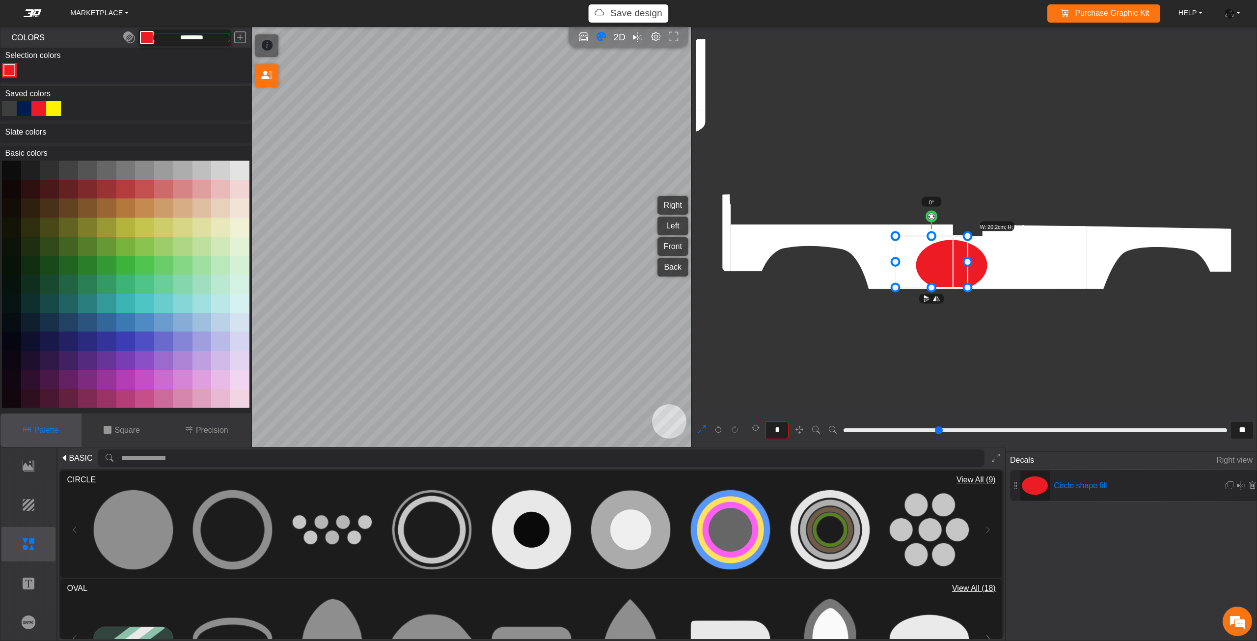
click at [933, 272] on icon at bounding box center [931, 262] width 72 height 52
drag, startPoint x: 923, startPoint y: 270, endPoint x: 909, endPoint y: 266, distance: 14.9
click at [909, 266] on icon at bounding box center [916, 257] width 72 height 52
drag, startPoint x: 908, startPoint y: 262, endPoint x: 900, endPoint y: 262, distance: 8.8
click at [900, 262] on icon at bounding box center [915, 257] width 72 height 52
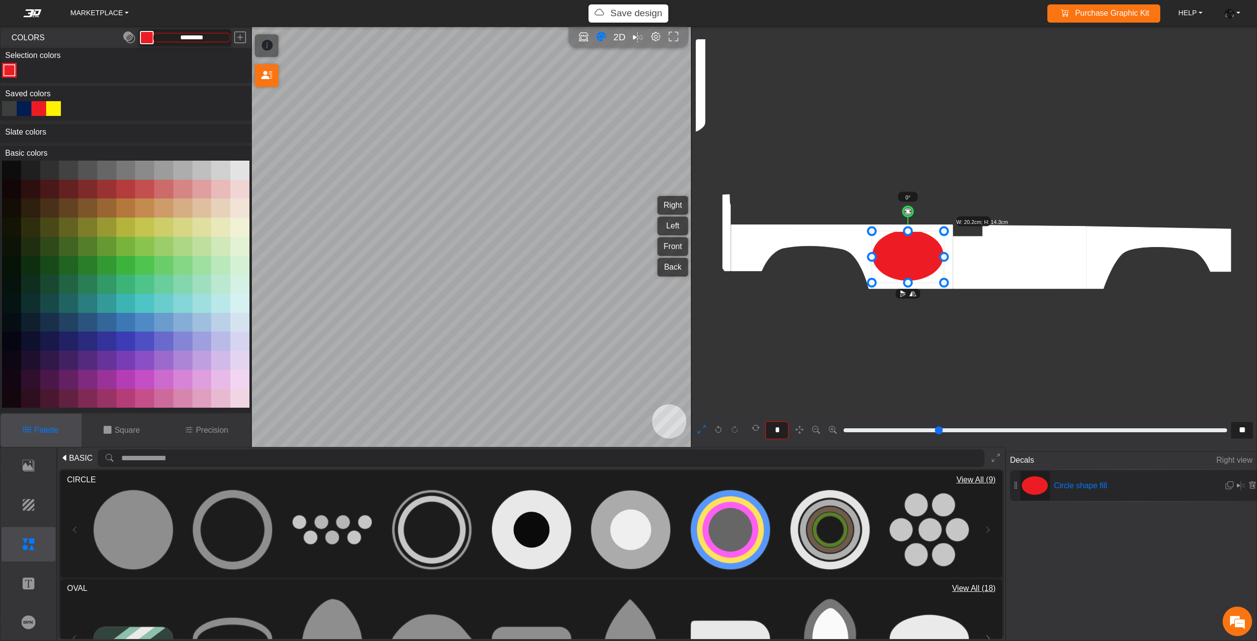
drag, startPoint x: 905, startPoint y: 258, endPoint x: 916, endPoint y: 259, distance: 10.8
click at [916, 259] on icon at bounding box center [908, 257] width 72 height 52
drag, startPoint x: 928, startPoint y: 254, endPoint x: 783, endPoint y: 230, distance: 146.8
click at [785, 230] on icon at bounding box center [779, 234] width 72 height 52
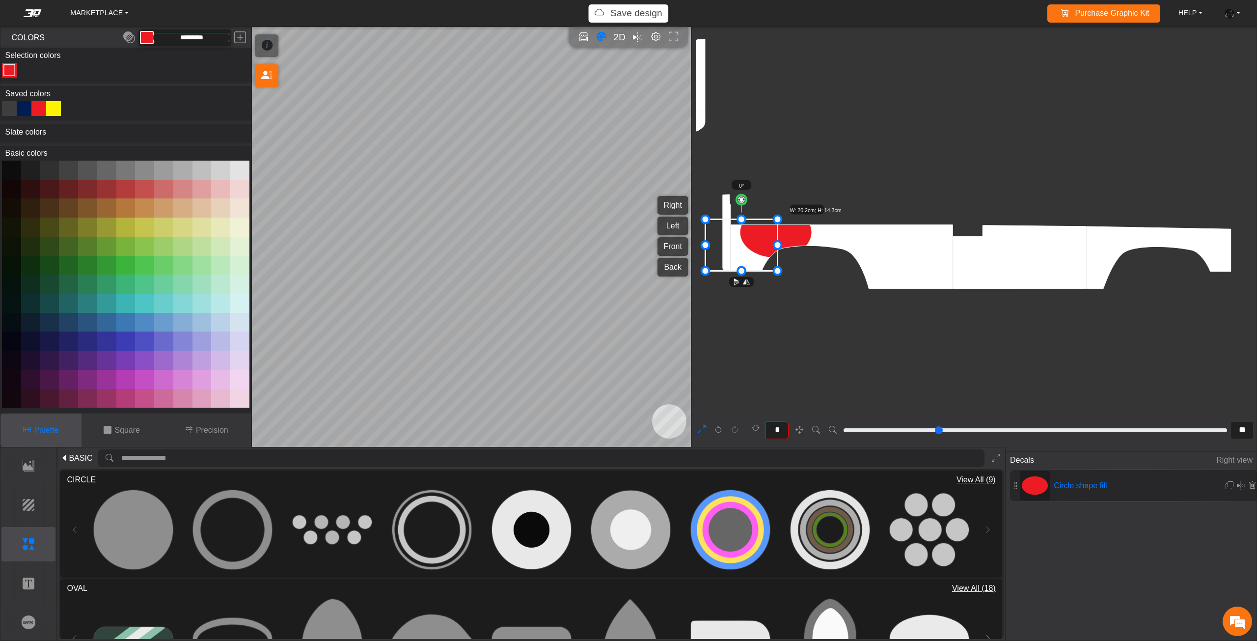
drag, startPoint x: 778, startPoint y: 231, endPoint x: 747, endPoint y: 245, distance: 33.9
click at [747, 245] on icon at bounding box center [741, 245] width 72 height 52
click at [71, 458] on span "BASIC" at bounding box center [81, 458] width 24 height 12
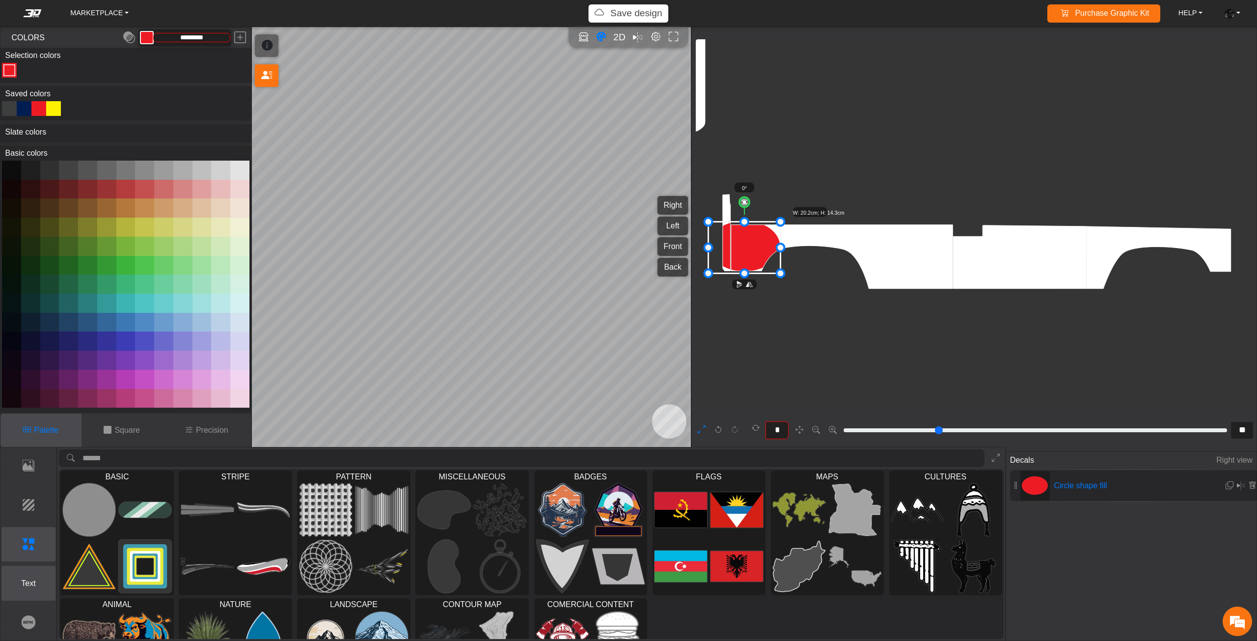
click at [30, 584] on p "Text" at bounding box center [29, 583] width 54 height 12
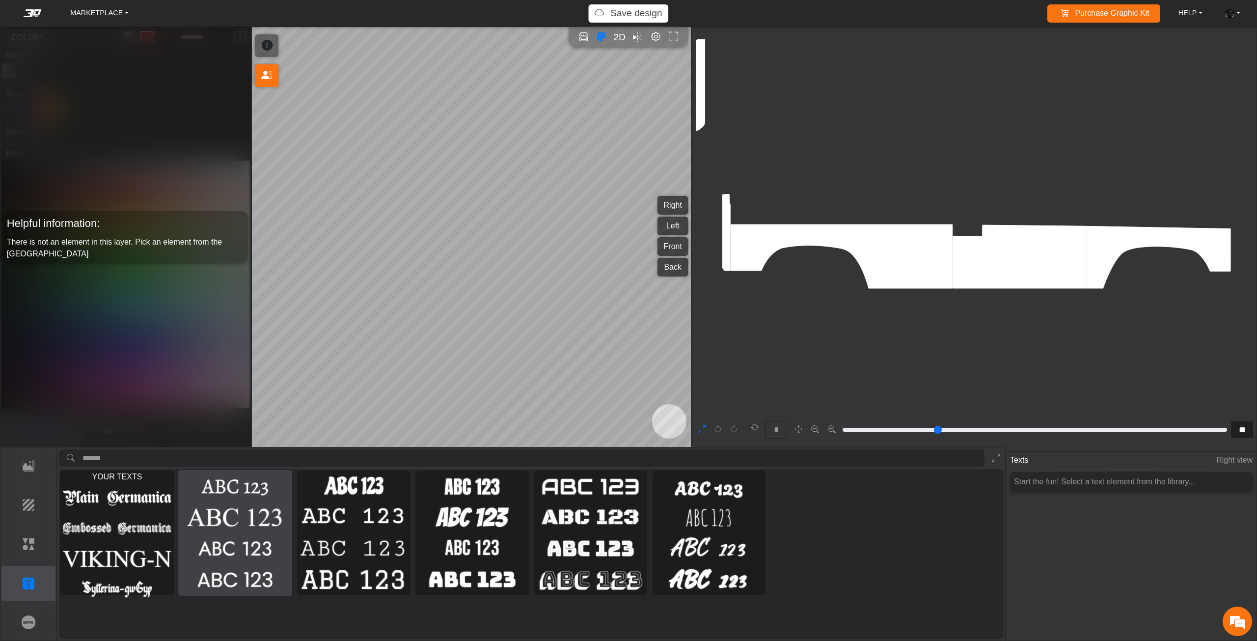
click at [216, 542] on img at bounding box center [236, 548] width 110 height 28
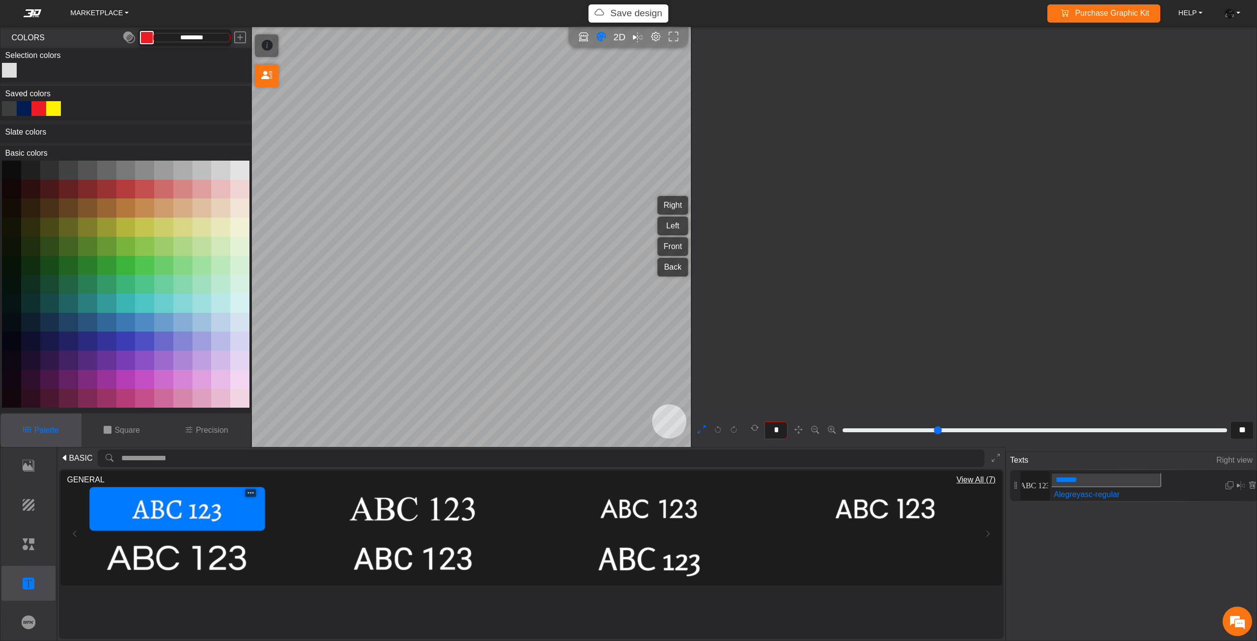
type input "**"
type input "*******"
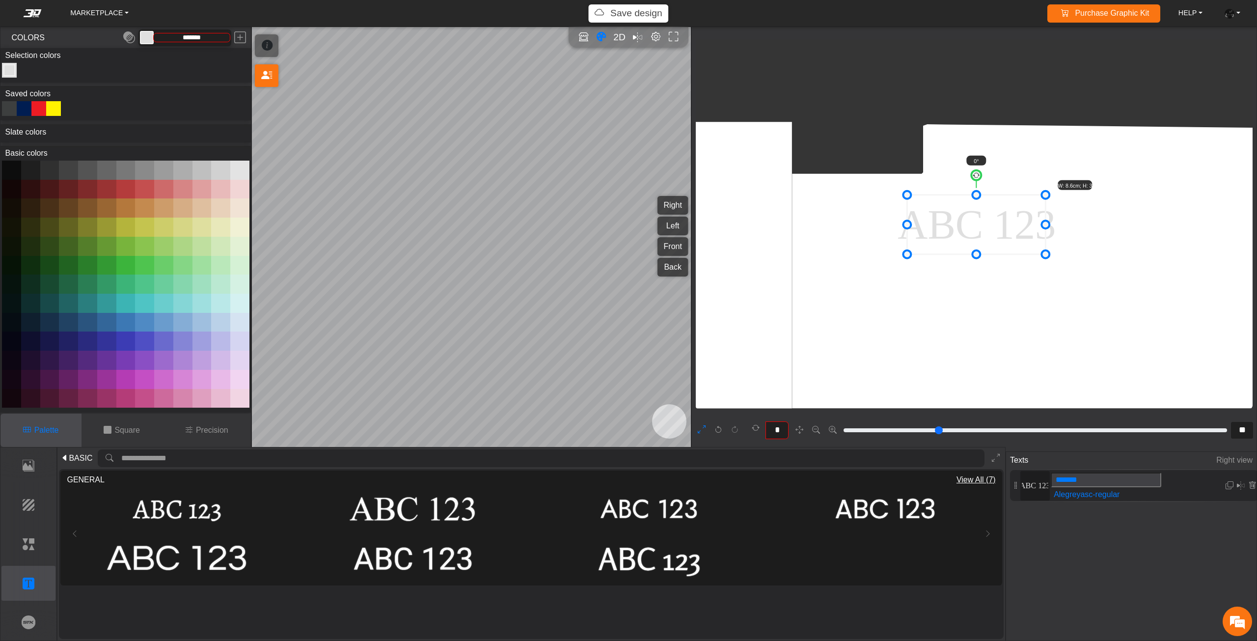
click at [971, 232] on icon at bounding box center [976, 224] width 138 height 59
type input "*******"
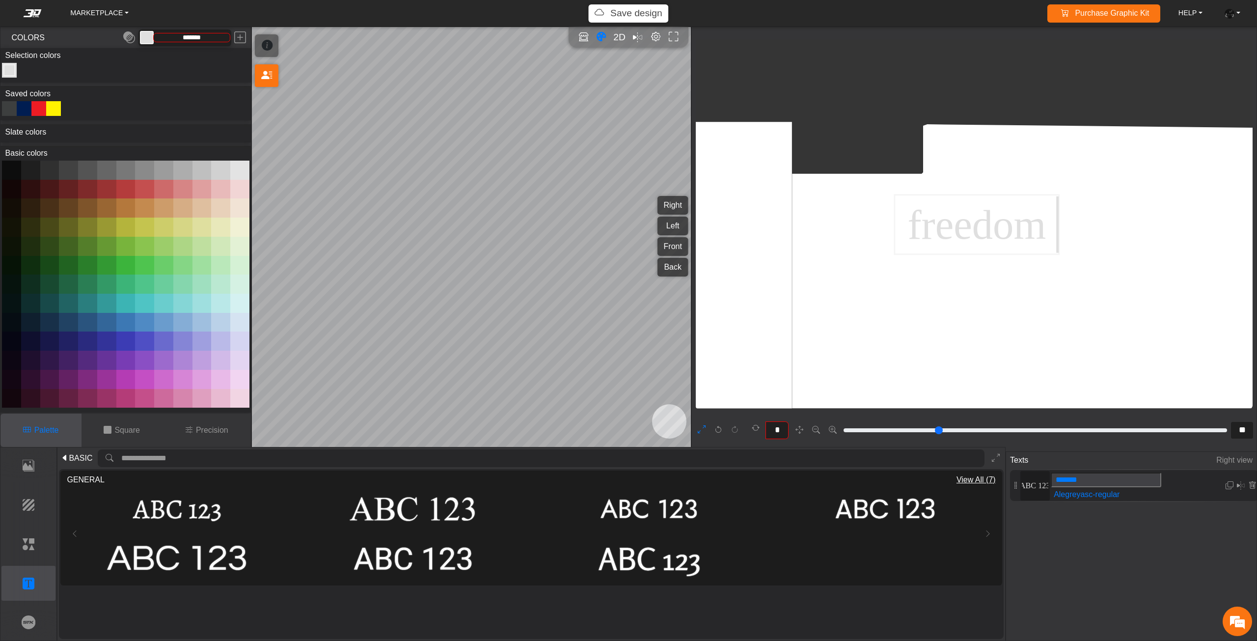
scroll to position [0, 0]
click at [7, 107] on div at bounding box center [9, 108] width 15 height 15
type input "*********"
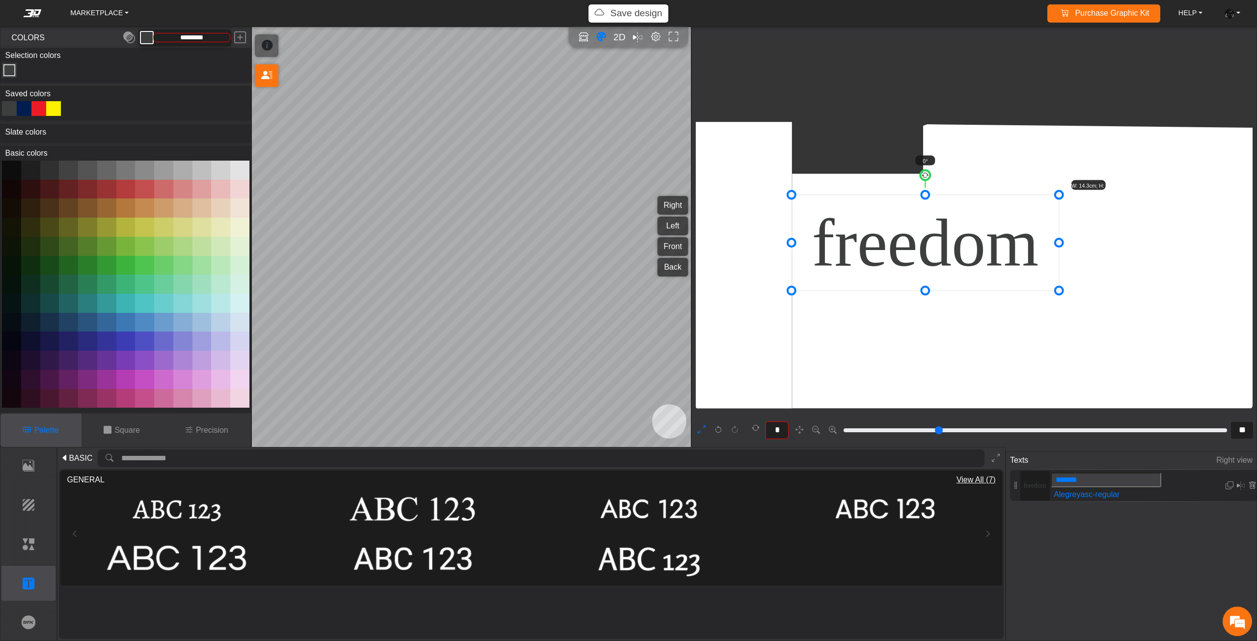
drag, startPoint x: 874, startPoint y: 268, endPoint x: 813, endPoint y: 309, distance: 74.0
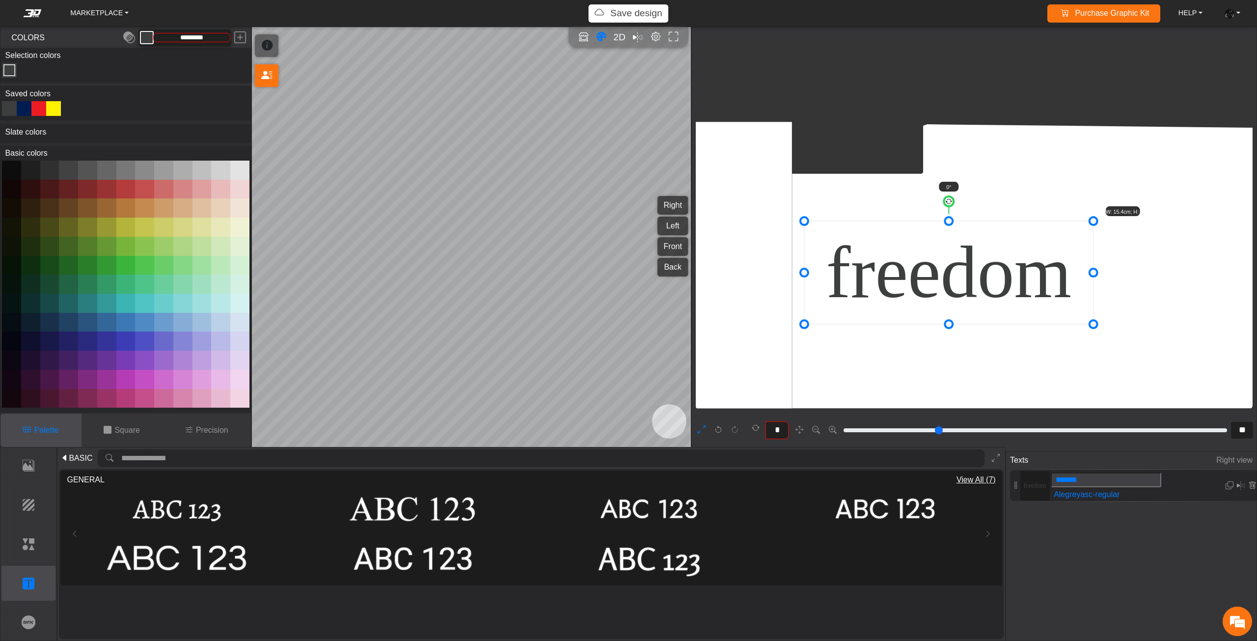
drag, startPoint x: 903, startPoint y: 251, endPoint x: 945, endPoint y: 279, distance: 51.1
click at [943, 279] on icon at bounding box center [948, 272] width 289 height 103
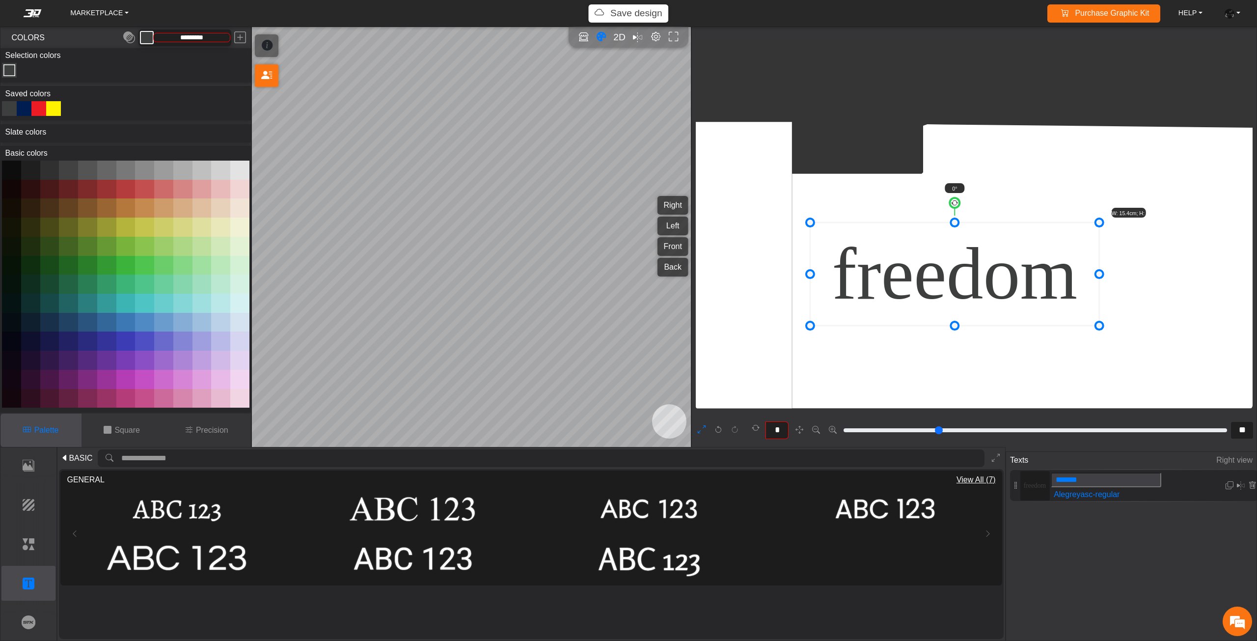
drag, startPoint x: 950, startPoint y: 281, endPoint x: 960, endPoint y: 313, distance: 32.9
click at [960, 313] on icon at bounding box center [954, 274] width 289 height 103
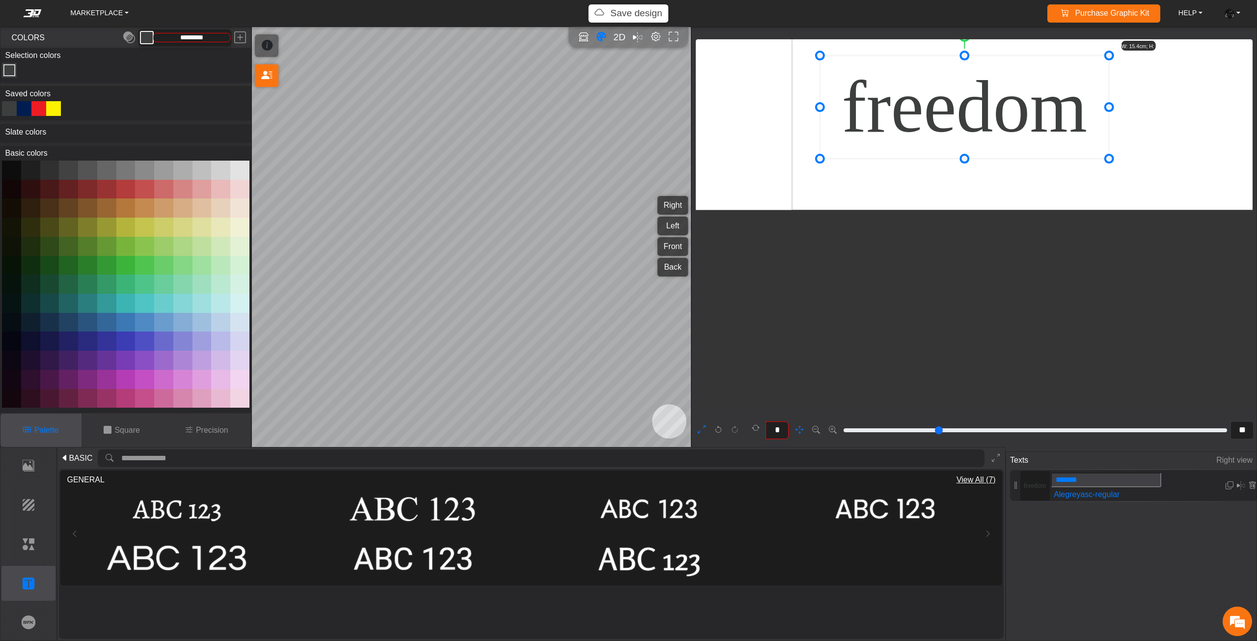
drag, startPoint x: 1018, startPoint y: 268, endPoint x: 1022, endPoint y: 319, distance: 50.7
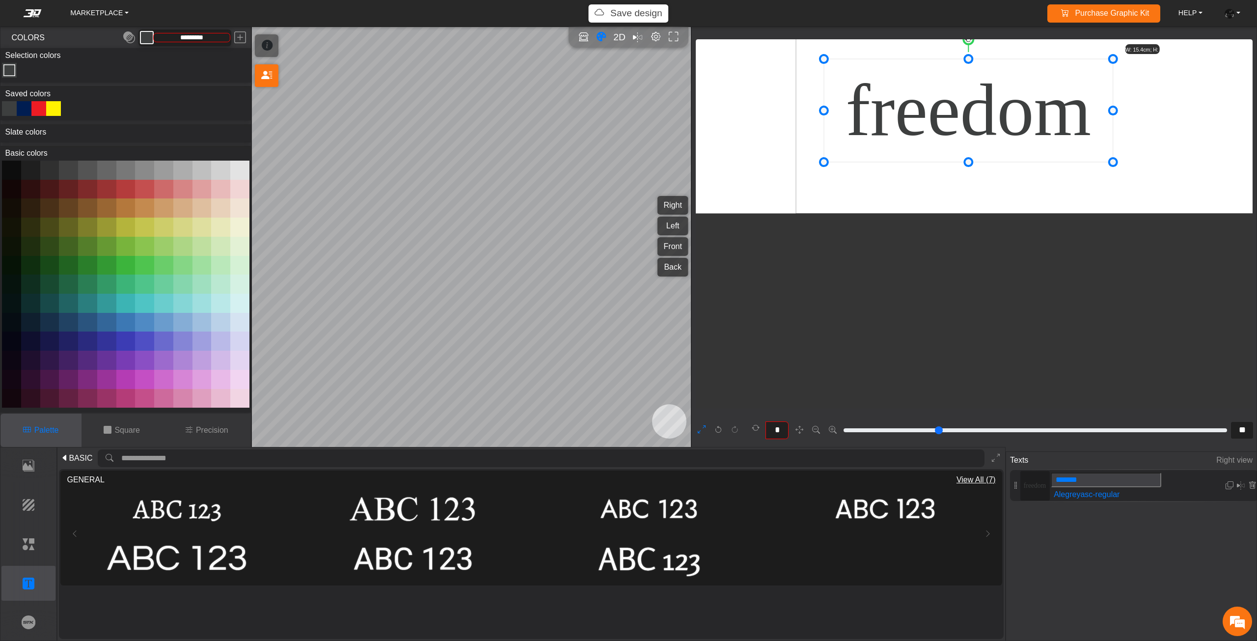
type input "**"
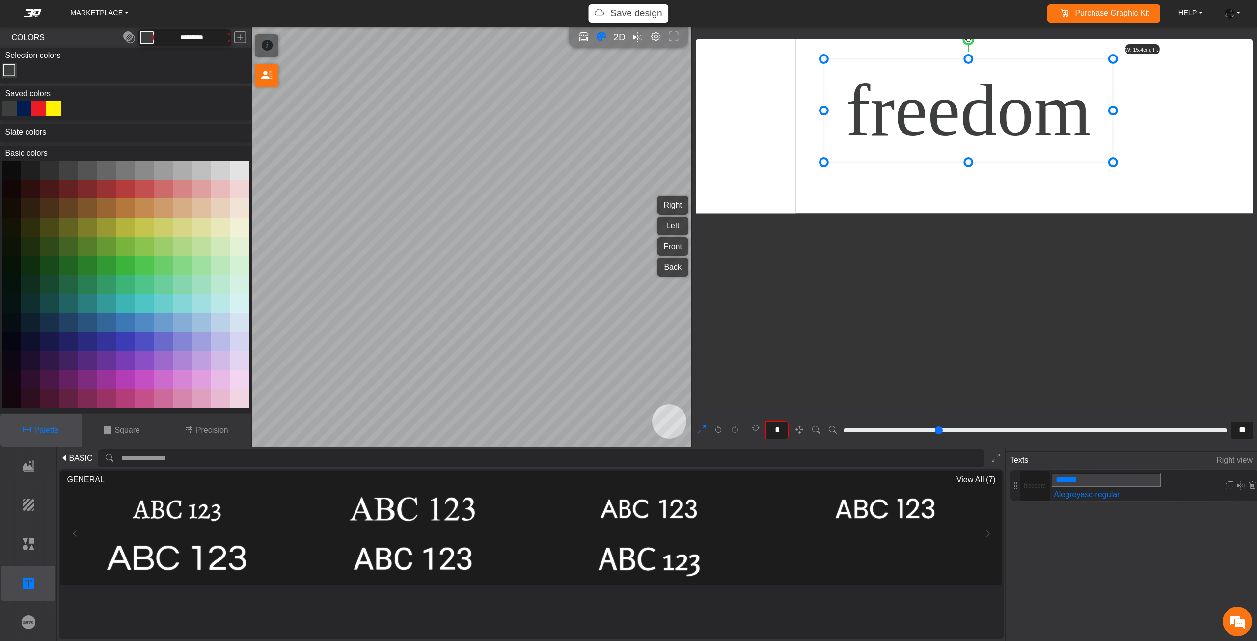
type input "**"
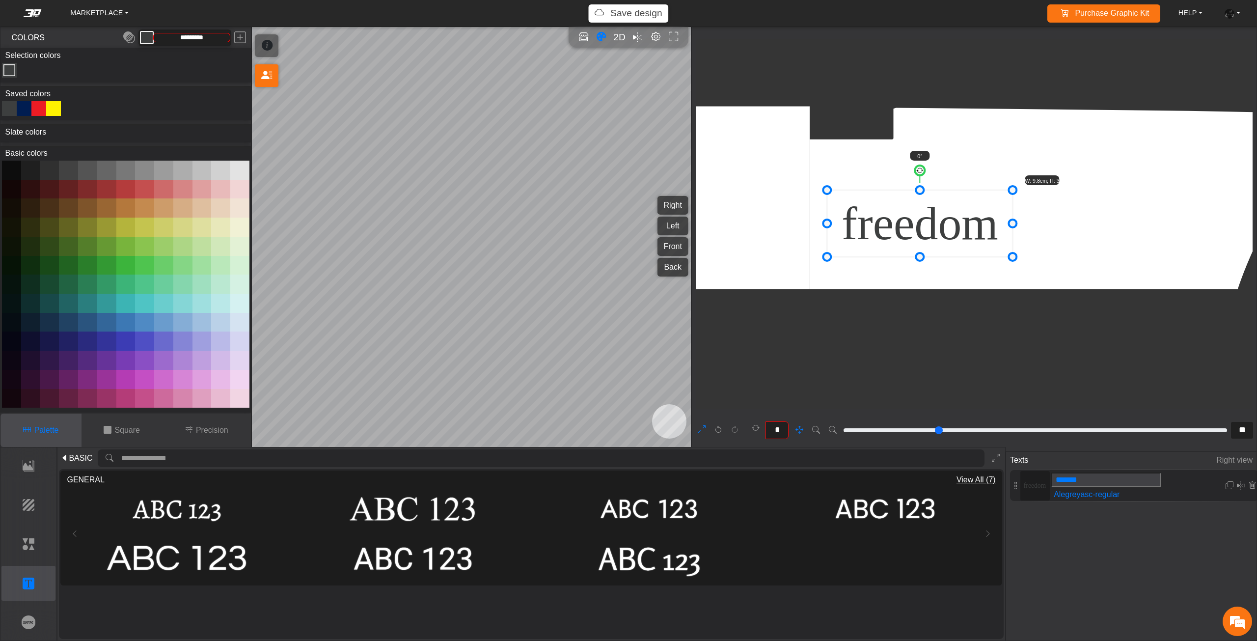
drag, startPoint x: 1016, startPoint y: 235, endPoint x: 967, endPoint y: 302, distance: 83.3
type input "**"
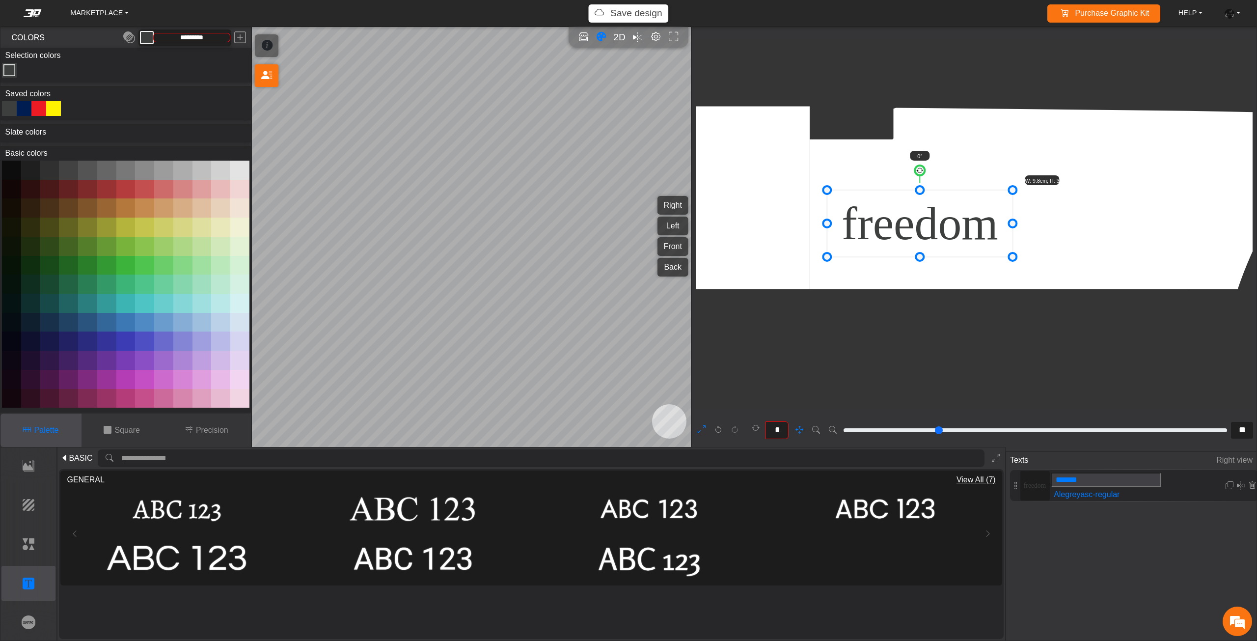
type input "**"
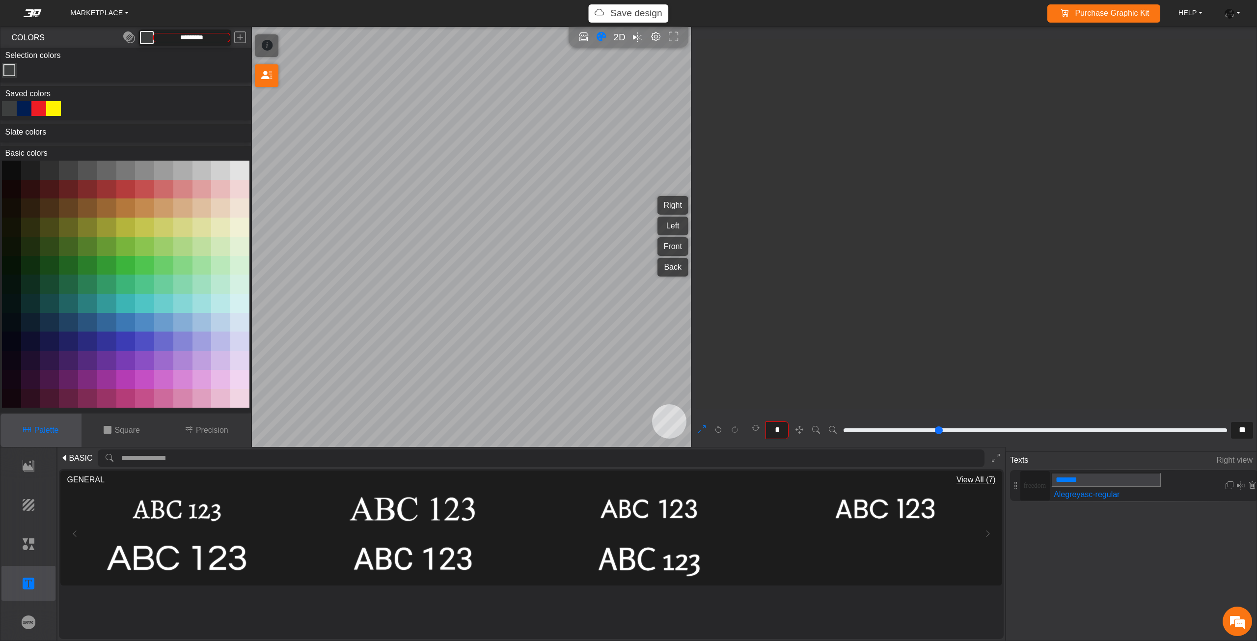
type input "**"
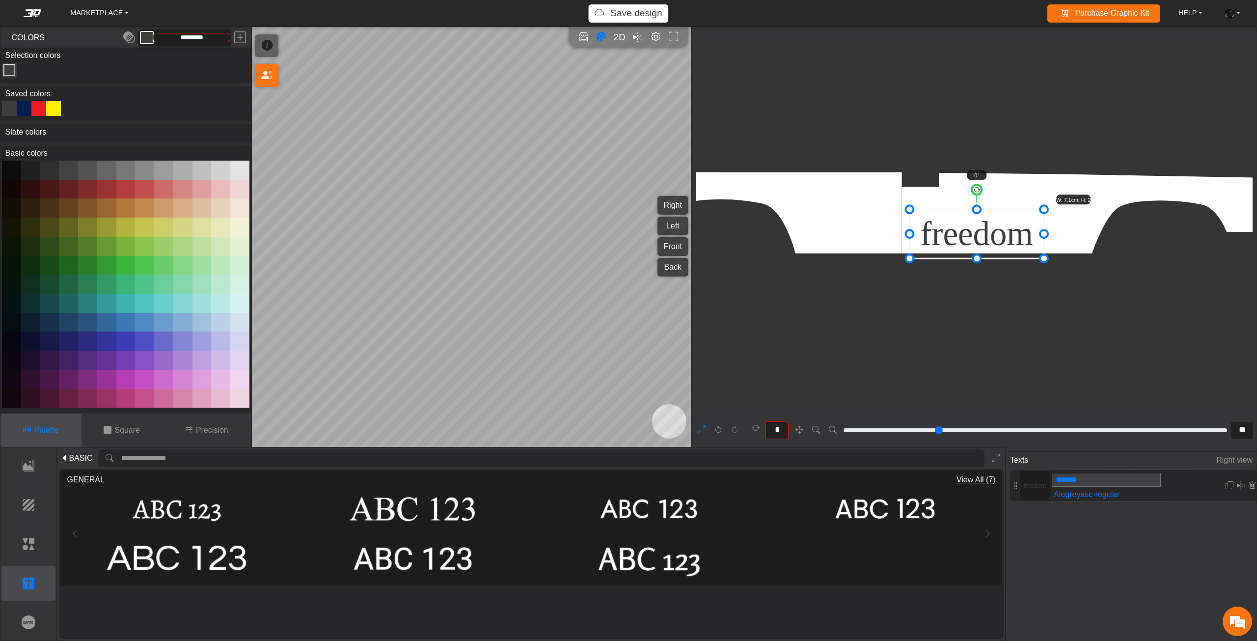
drag, startPoint x: 1004, startPoint y: 248, endPoint x: 1070, endPoint y: 276, distance: 71.7
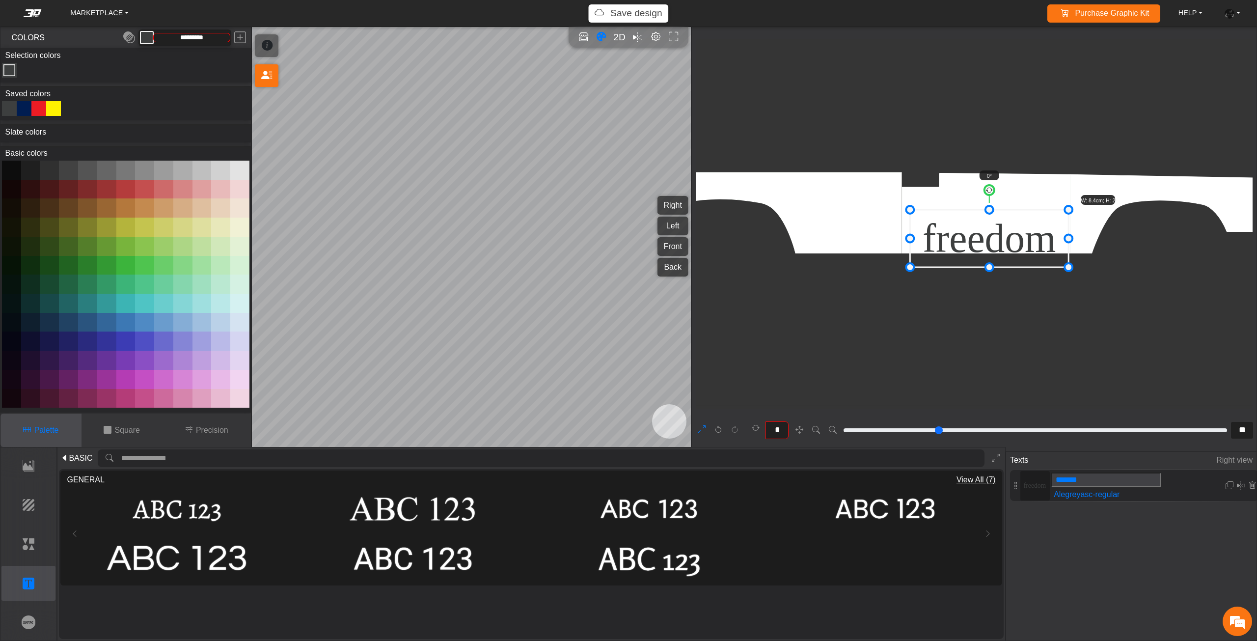
drag, startPoint x: 1028, startPoint y: 235, endPoint x: 1041, endPoint y: 229, distance: 14.1
click at [1036, 231] on icon at bounding box center [989, 238] width 159 height 57
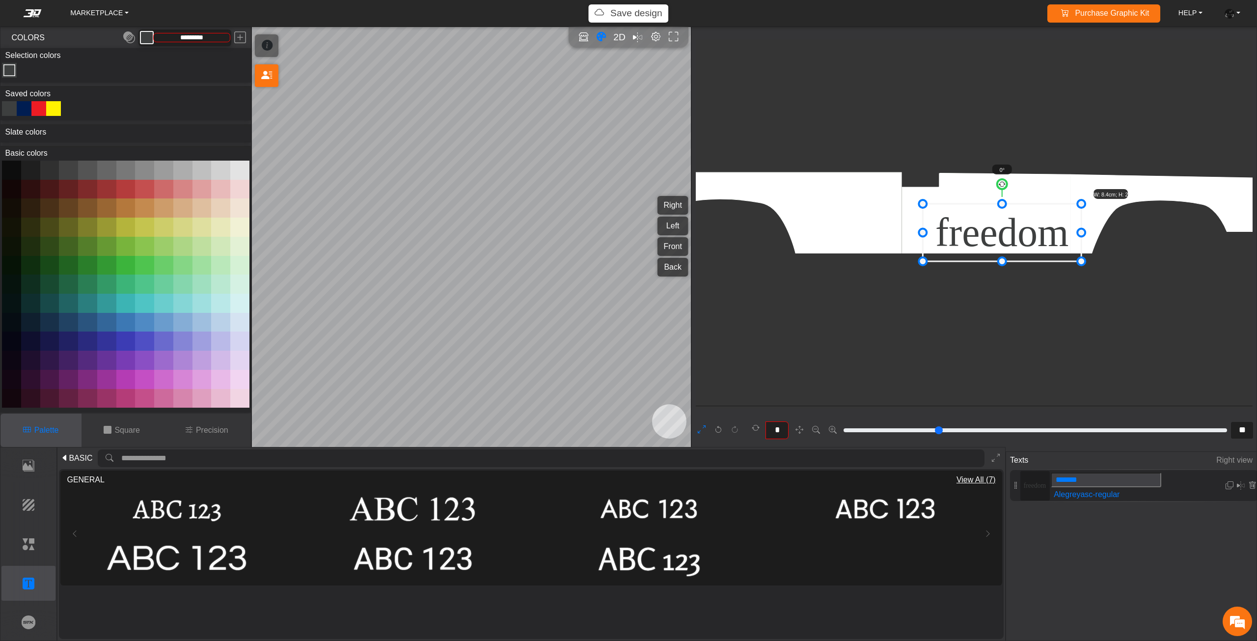
click at [1050, 226] on icon at bounding box center [1002, 232] width 159 height 57
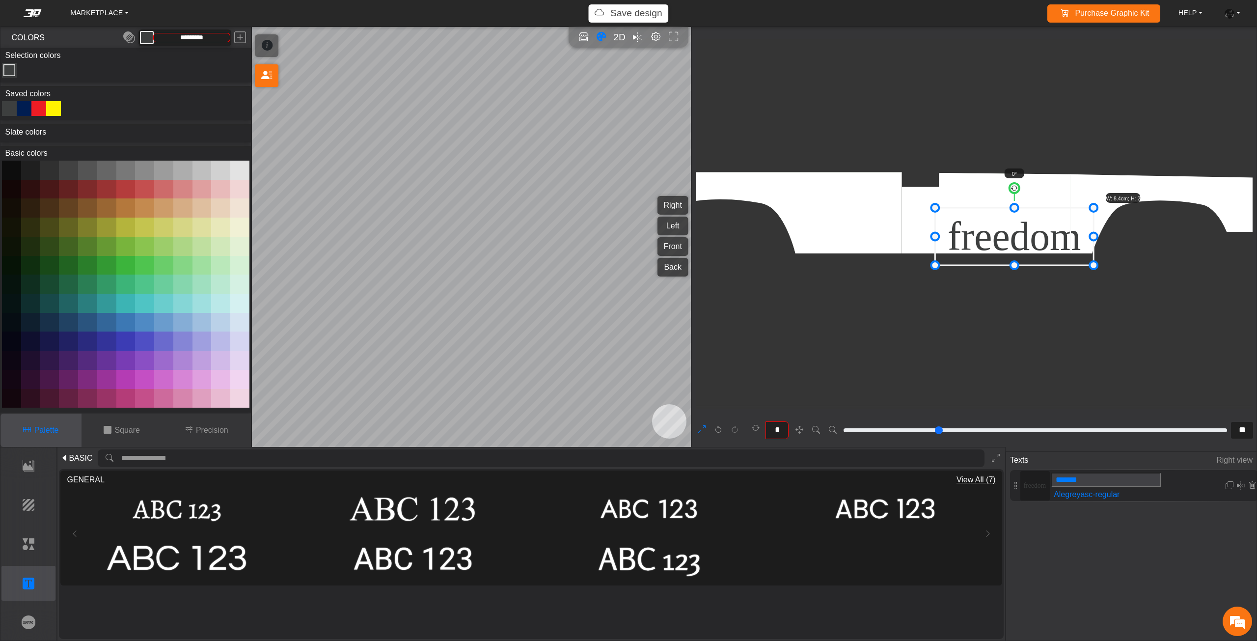
drag, startPoint x: 1050, startPoint y: 226, endPoint x: 1062, endPoint y: 230, distance: 12.6
click at [1062, 230] on icon at bounding box center [1014, 236] width 159 height 57
click at [1248, 483] on icon at bounding box center [1252, 485] width 8 height 8
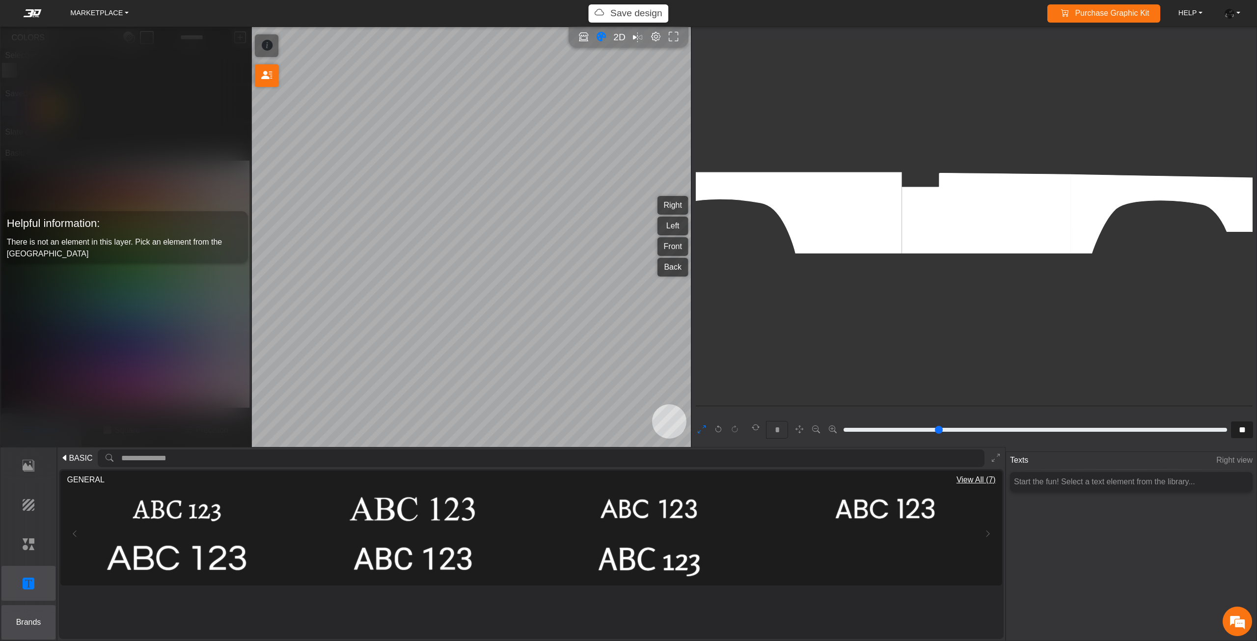
click at [34, 619] on p "Brands" at bounding box center [29, 622] width 54 height 12
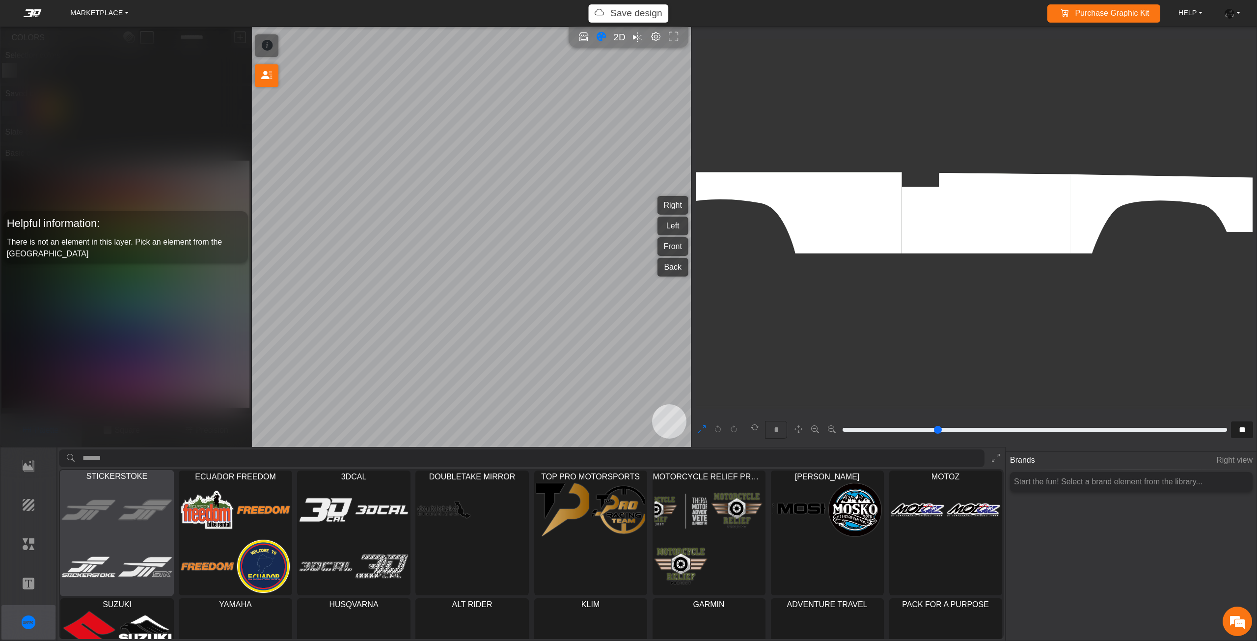
click at [107, 532] on img at bounding box center [89, 510] width 54 height 54
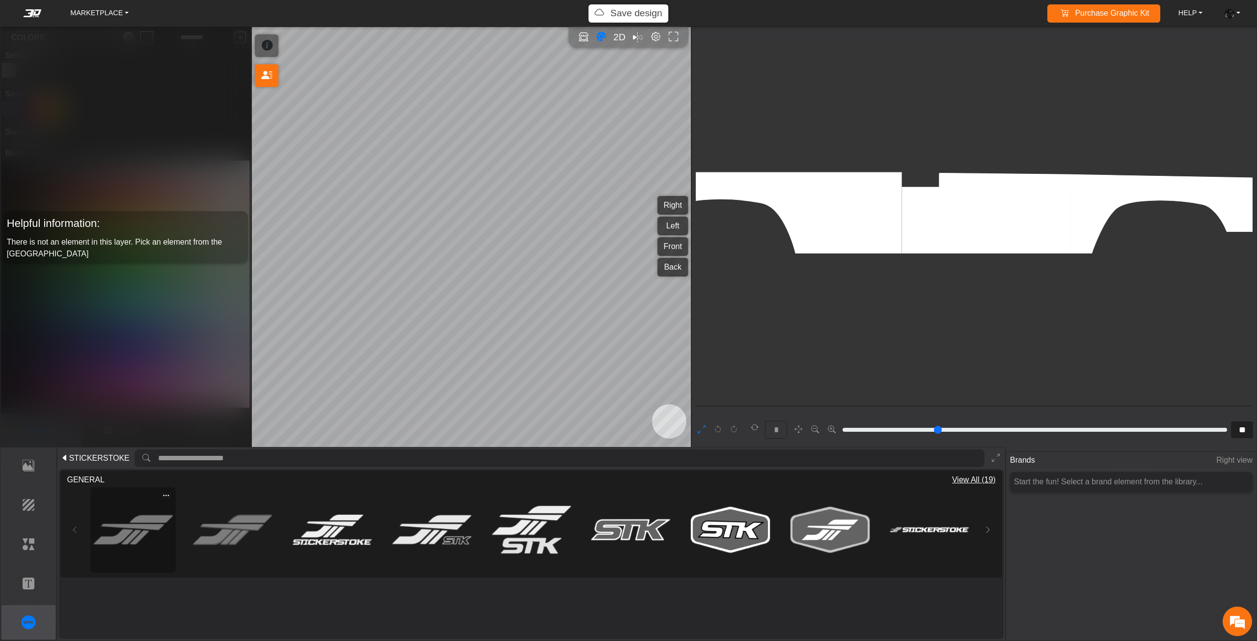
type input "**"
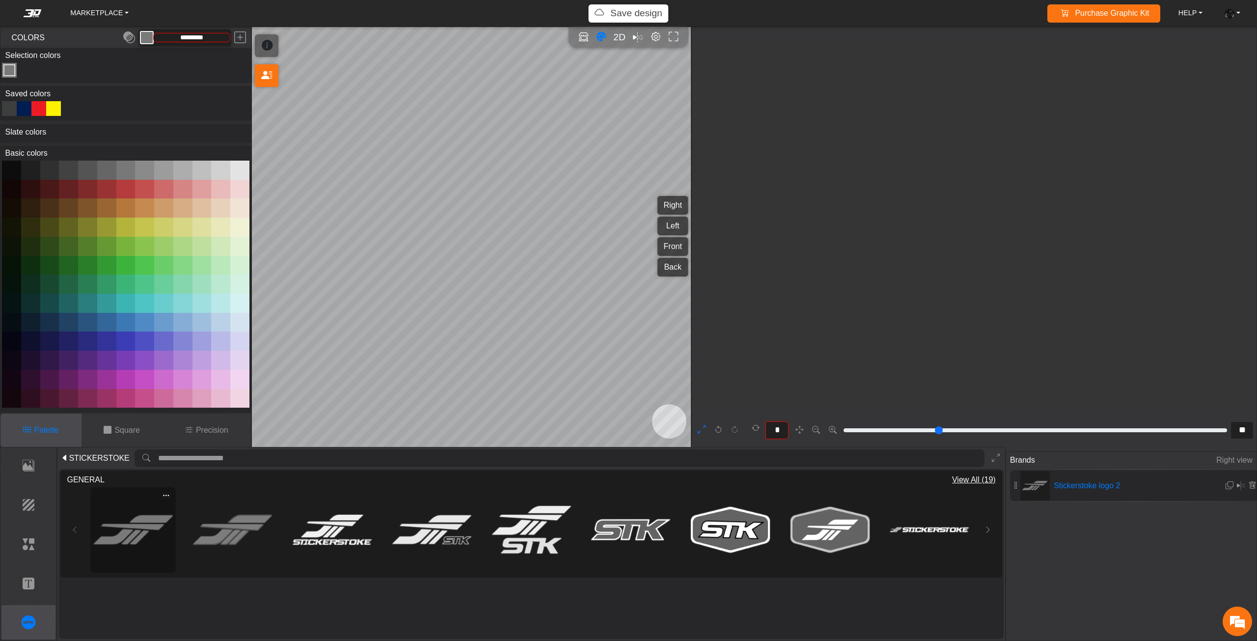
type input "*********"
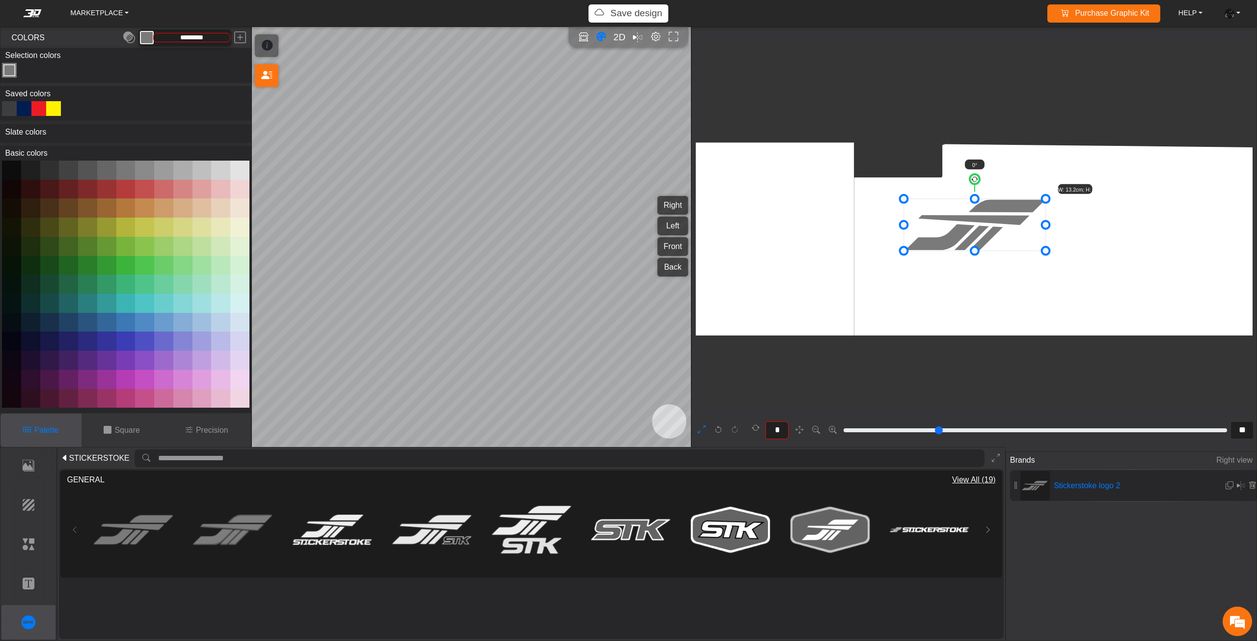
drag, startPoint x: 904, startPoint y: 199, endPoint x: 835, endPoint y: 171, distance: 74.7
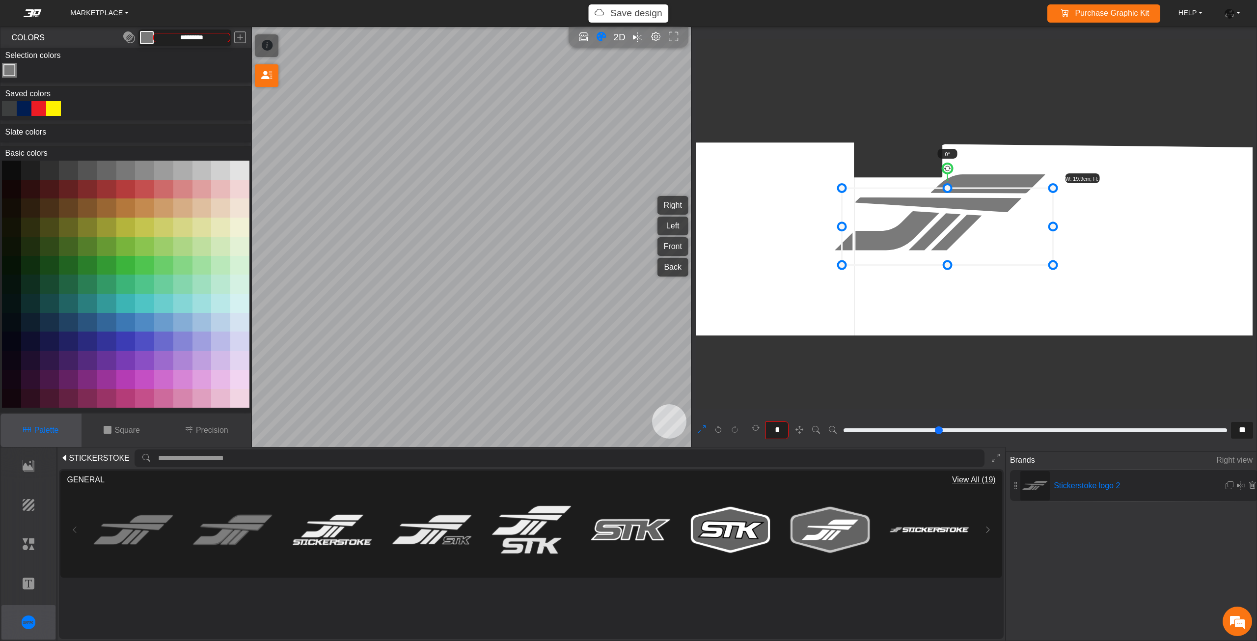
drag, startPoint x: 897, startPoint y: 193, endPoint x: 952, endPoint y: 255, distance: 83.5
click at [940, 253] on icon at bounding box center [947, 226] width 211 height 77
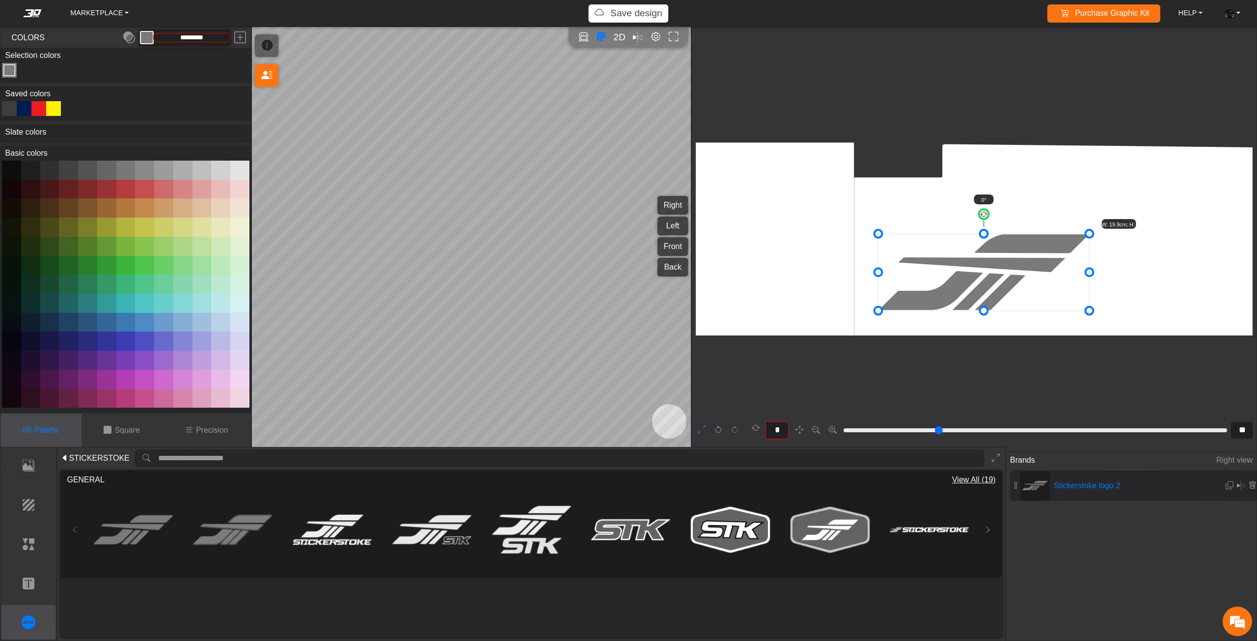
drag, startPoint x: 1005, startPoint y: 264, endPoint x: 1005, endPoint y: 241, distance: 22.6
click at [1005, 242] on icon at bounding box center [983, 272] width 211 height 77
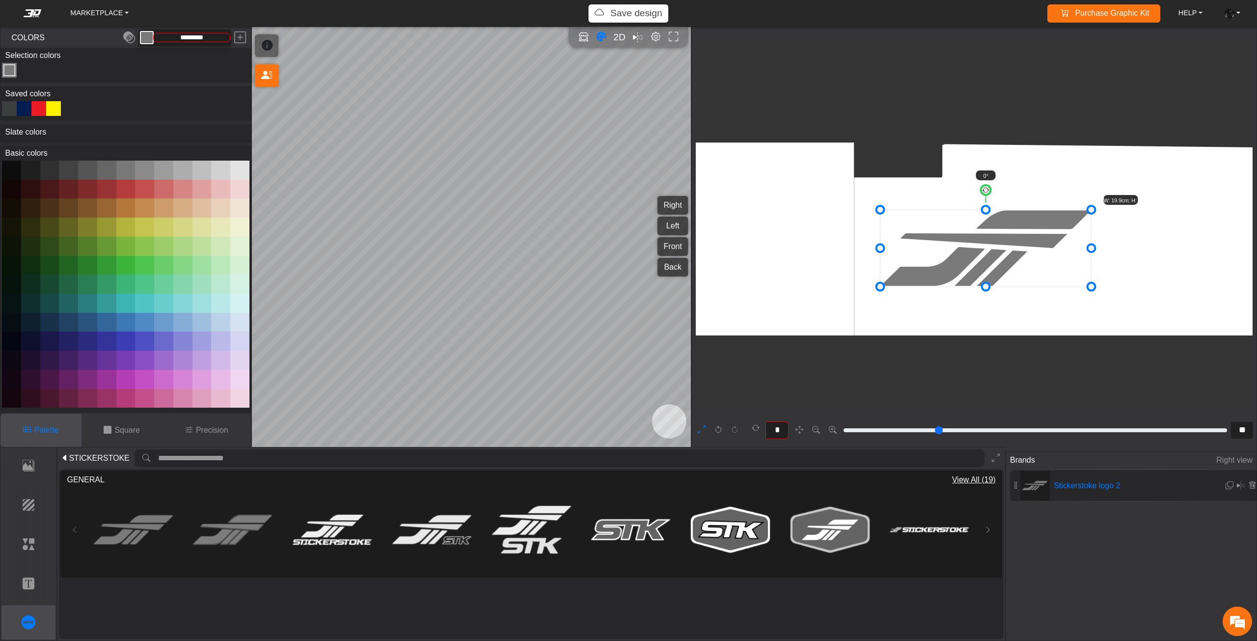
type input "**"
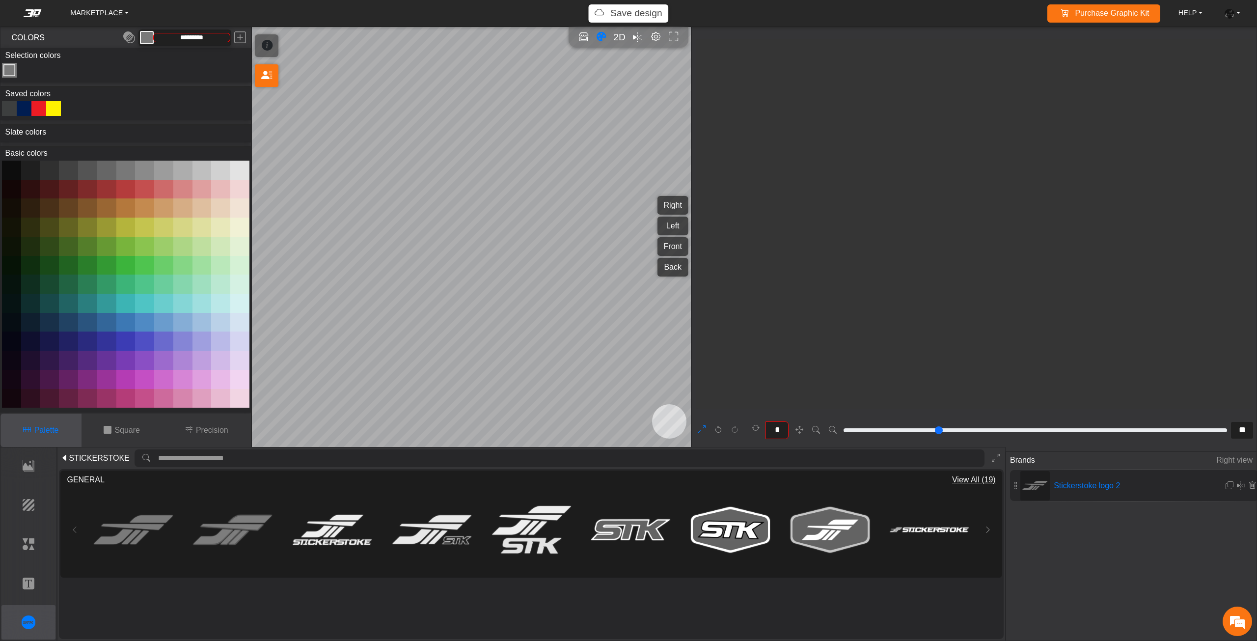
type input "**"
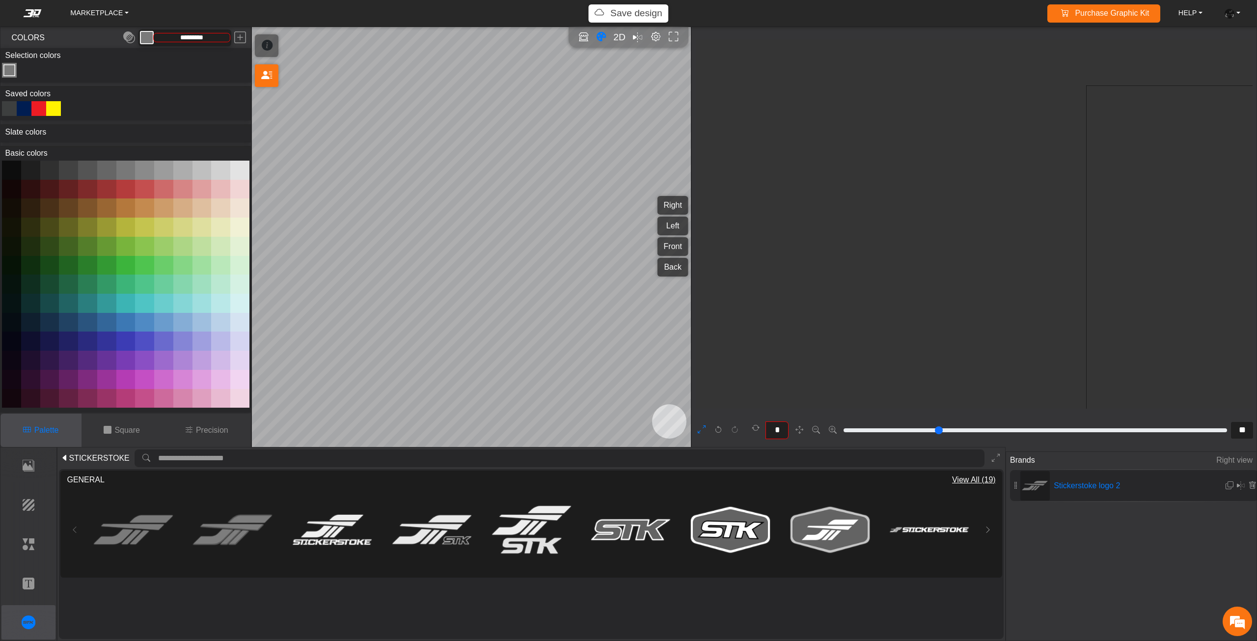
type input "**"
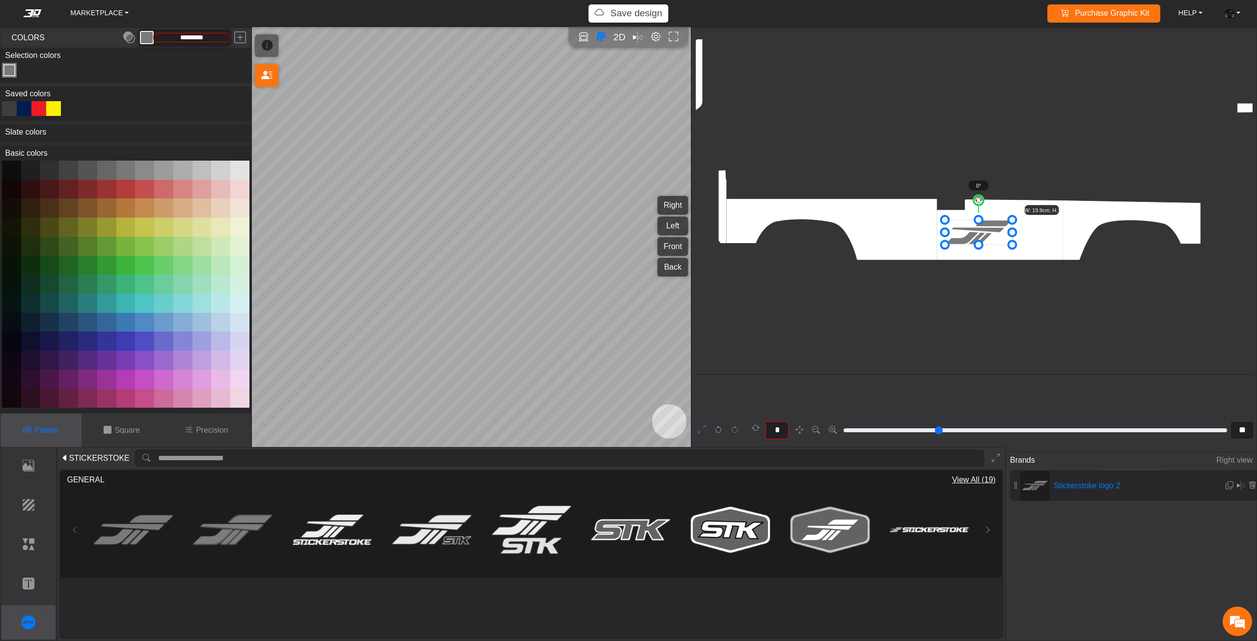
scroll to position [1095, 847]
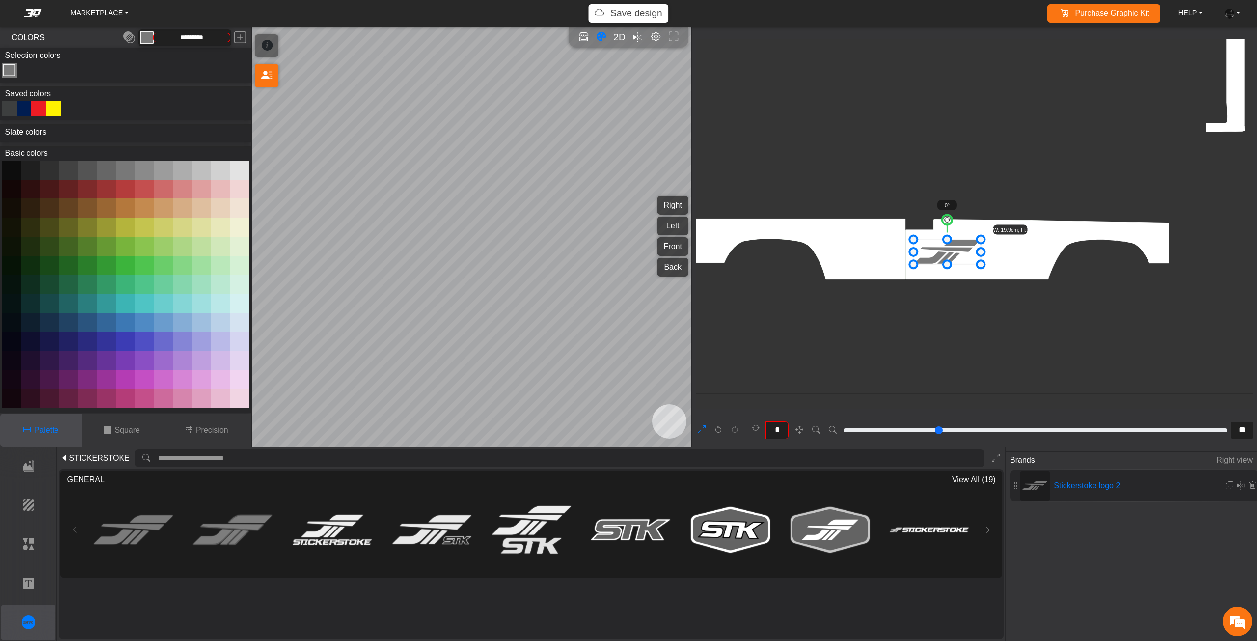
drag, startPoint x: 1040, startPoint y: 278, endPoint x: 1029, endPoint y: 281, distance: 11.8
click at [1029, 281] on icon "background_wire_template_bg decal_slate_ver2_right decal_slate_ver2_left decal_…" at bounding box center [936, 32] width 2172 height 2172
click at [41, 105] on div at bounding box center [38, 108] width 15 height 15
type input "*********"
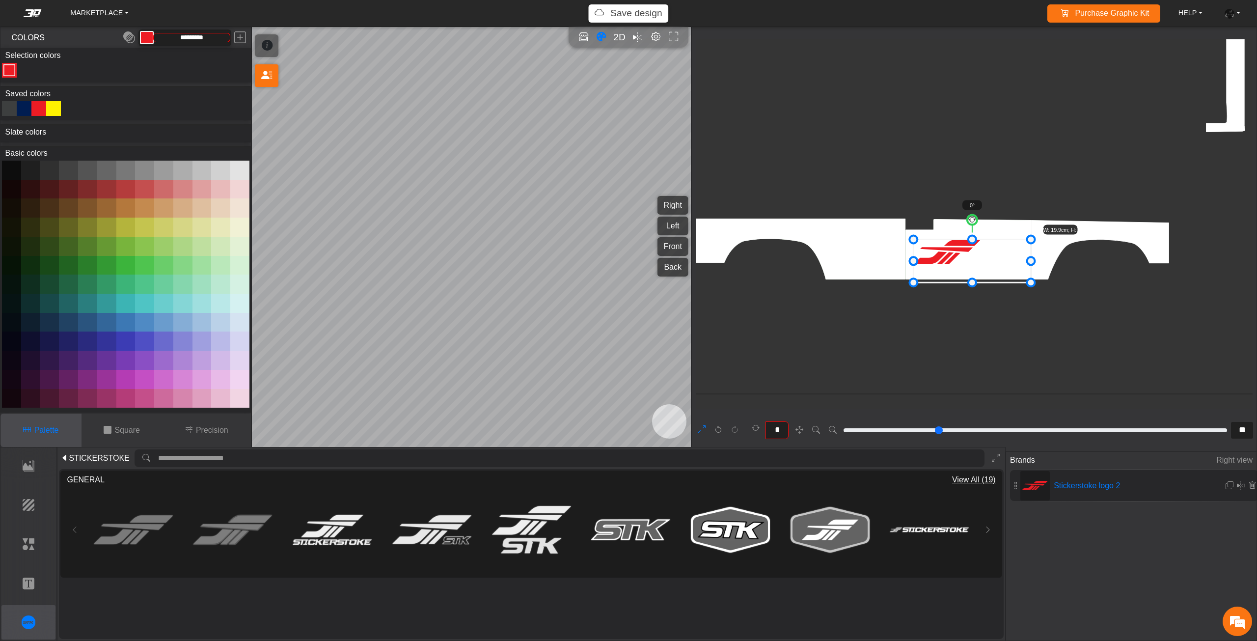
drag, startPoint x: 1024, startPoint y: 284, endPoint x: 1032, endPoint y: 286, distance: 8.0
drag, startPoint x: 996, startPoint y: 270, endPoint x: 1017, endPoint y: 256, distance: 24.9
click at [1017, 256] on icon at bounding box center [992, 247] width 117 height 43
drag, startPoint x: 1012, startPoint y: 252, endPoint x: 1018, endPoint y: 265, distance: 14.7
click at [1018, 265] on icon at bounding box center [992, 247] width 117 height 43
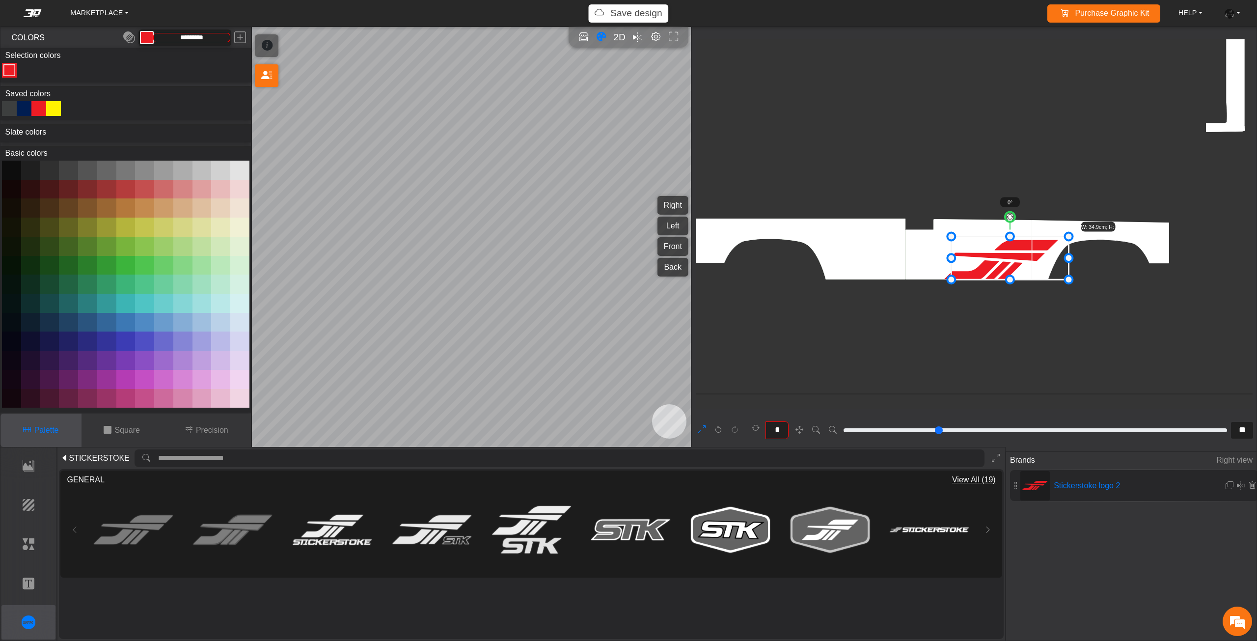
drag, startPoint x: 1019, startPoint y: 258, endPoint x: 1033, endPoint y: 251, distance: 14.7
click at [1033, 251] on icon at bounding box center [1009, 258] width 117 height 43
drag, startPoint x: 1033, startPoint y: 251, endPoint x: 1032, endPoint y: 244, distance: 7.4
click at [1032, 244] on icon at bounding box center [1012, 254] width 117 height 43
click at [1029, 245] on icon at bounding box center [1011, 247] width 117 height 43
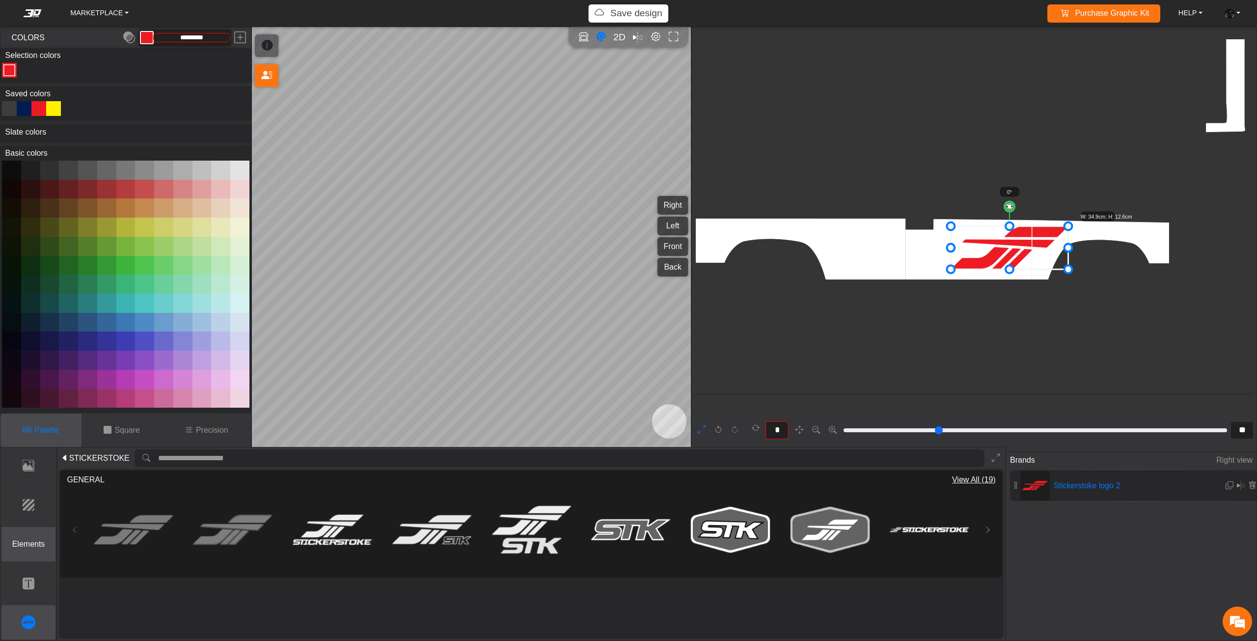
click at [43, 542] on p "Elements" at bounding box center [29, 544] width 54 height 12
type input "**"
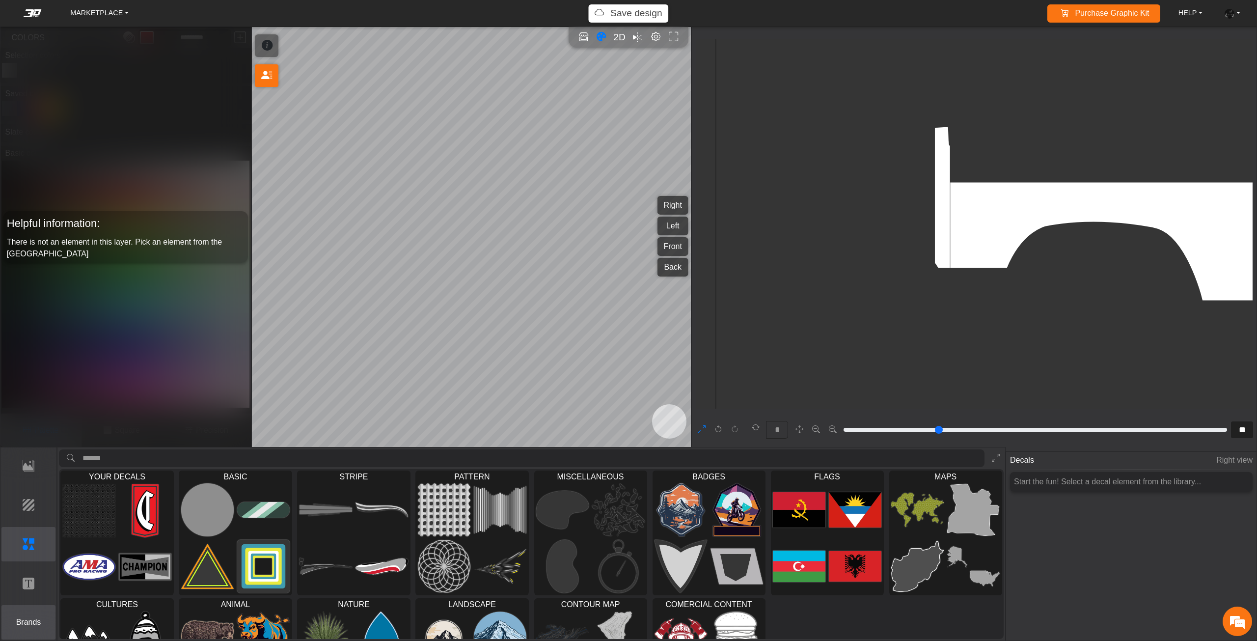
click at [37, 616] on p "Brands" at bounding box center [29, 622] width 54 height 12
type input "**"
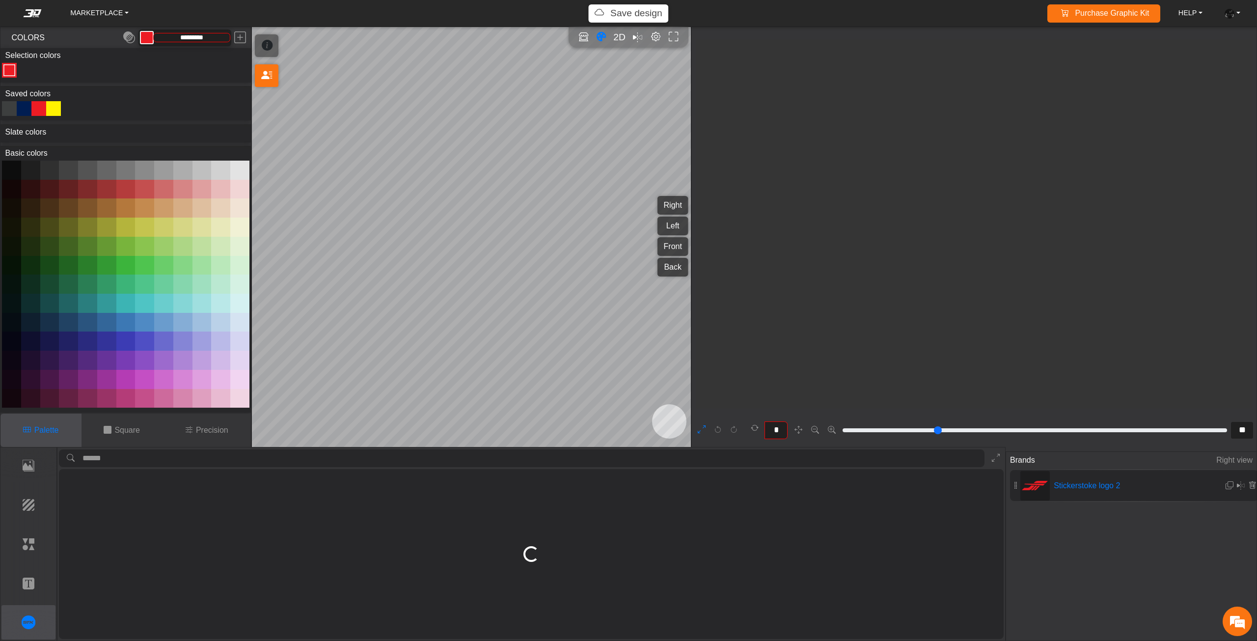
scroll to position [1377, 1113]
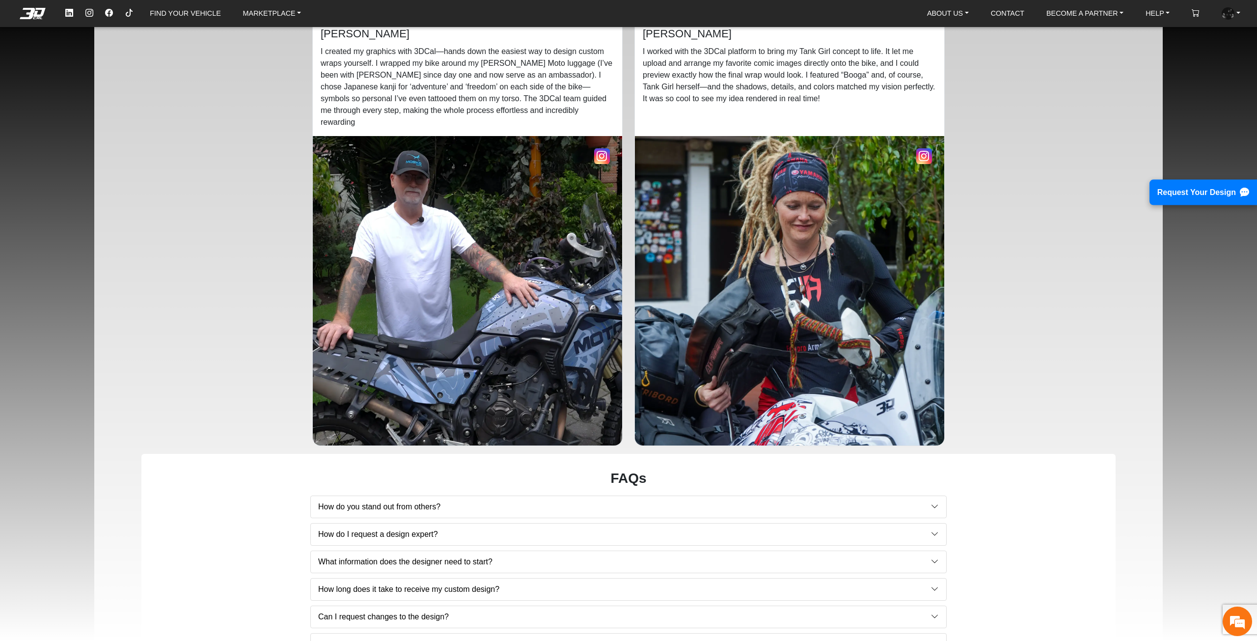
scroll to position [1817, 0]
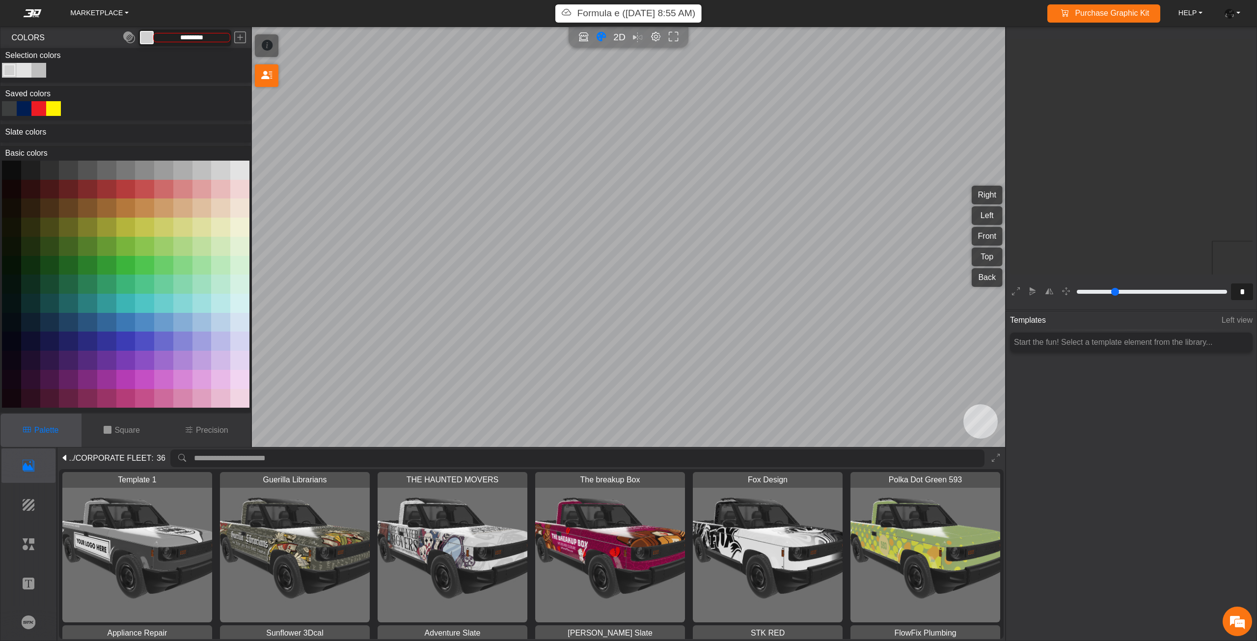
scroll to position [184, 180]
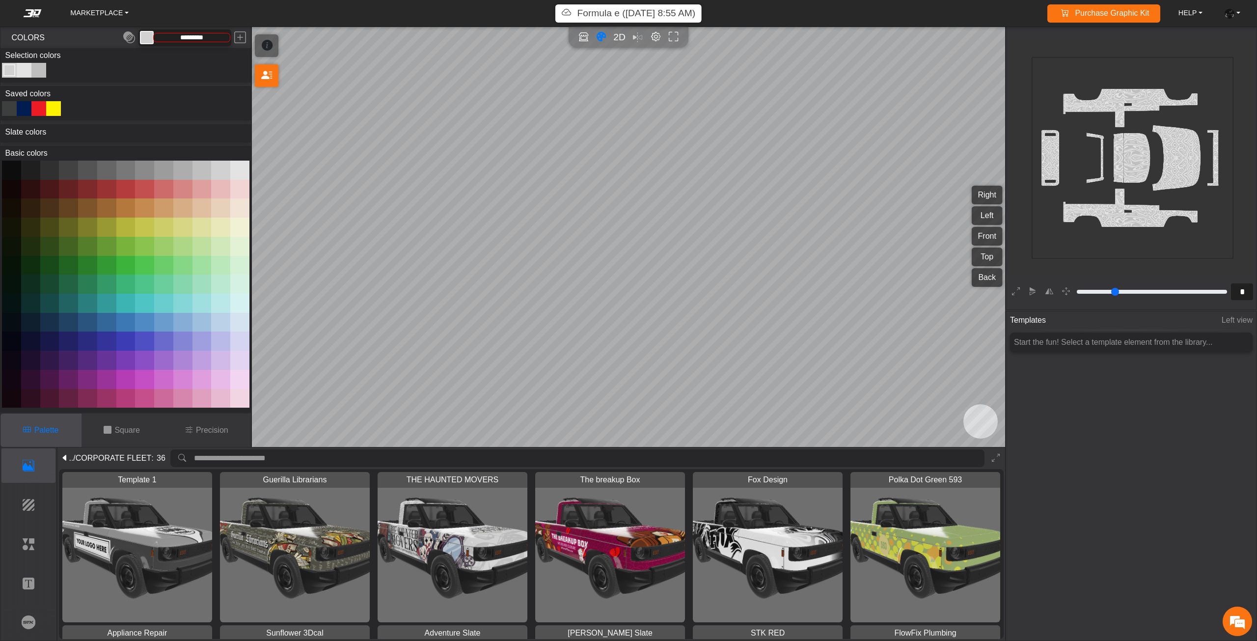
click at [150, 549] on img "View Template 1" at bounding box center [137, 547] width 150 height 150
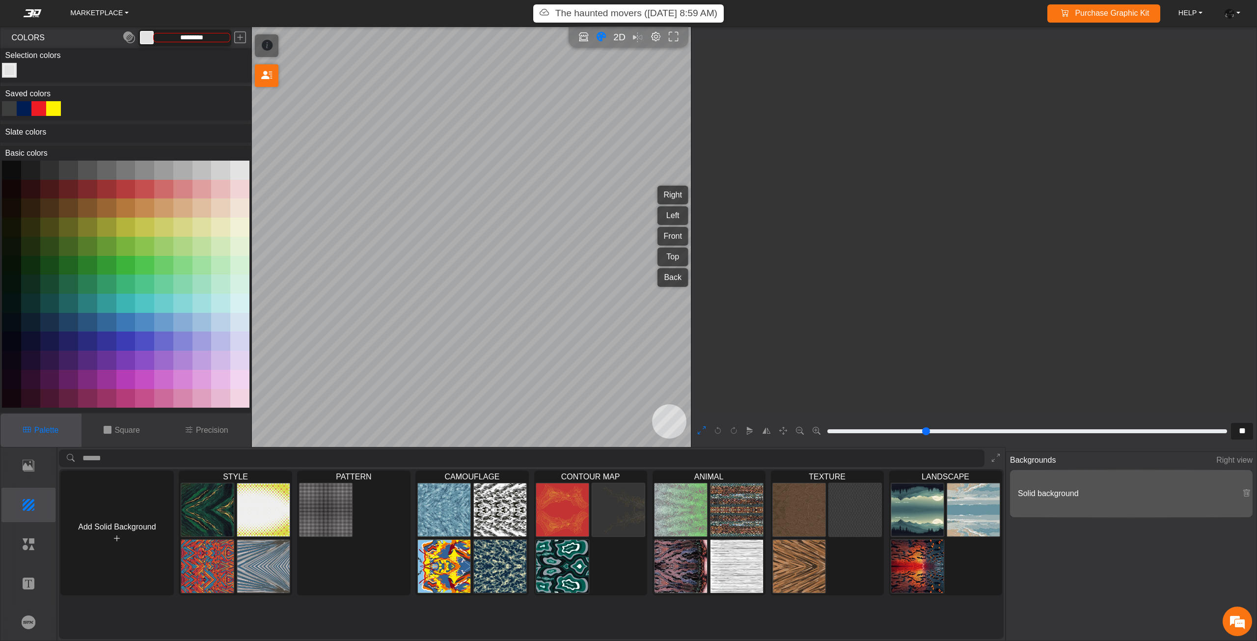
scroll to position [457, 364]
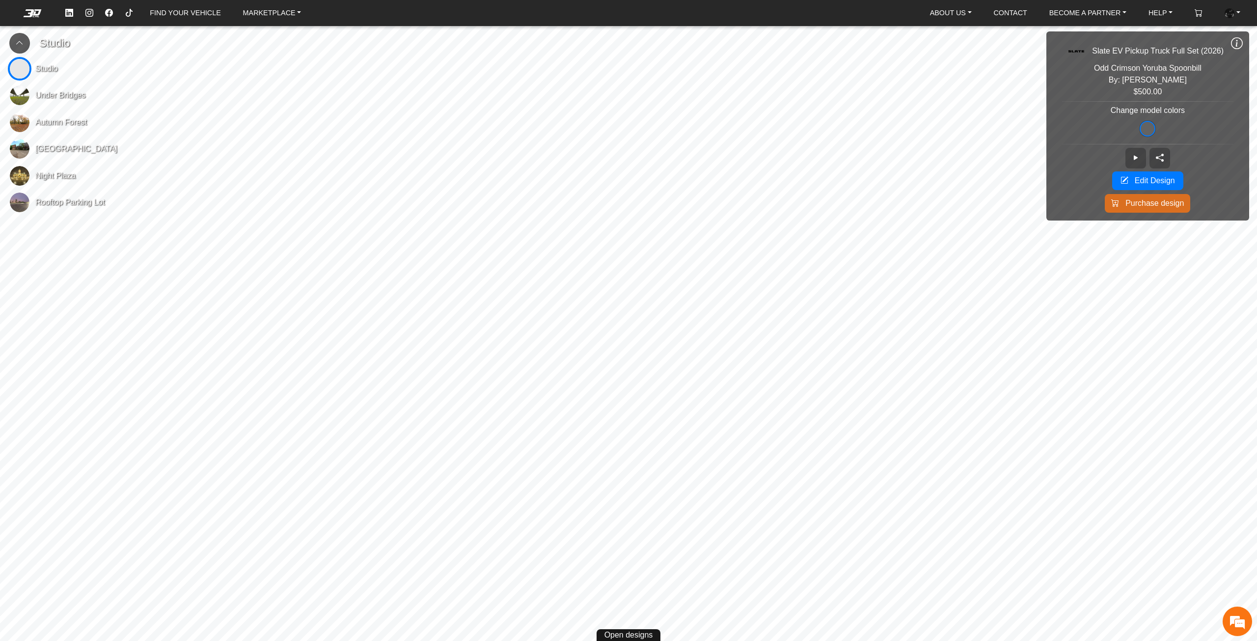
click at [1237, 44] on icon at bounding box center [1237, 43] width 12 height 13
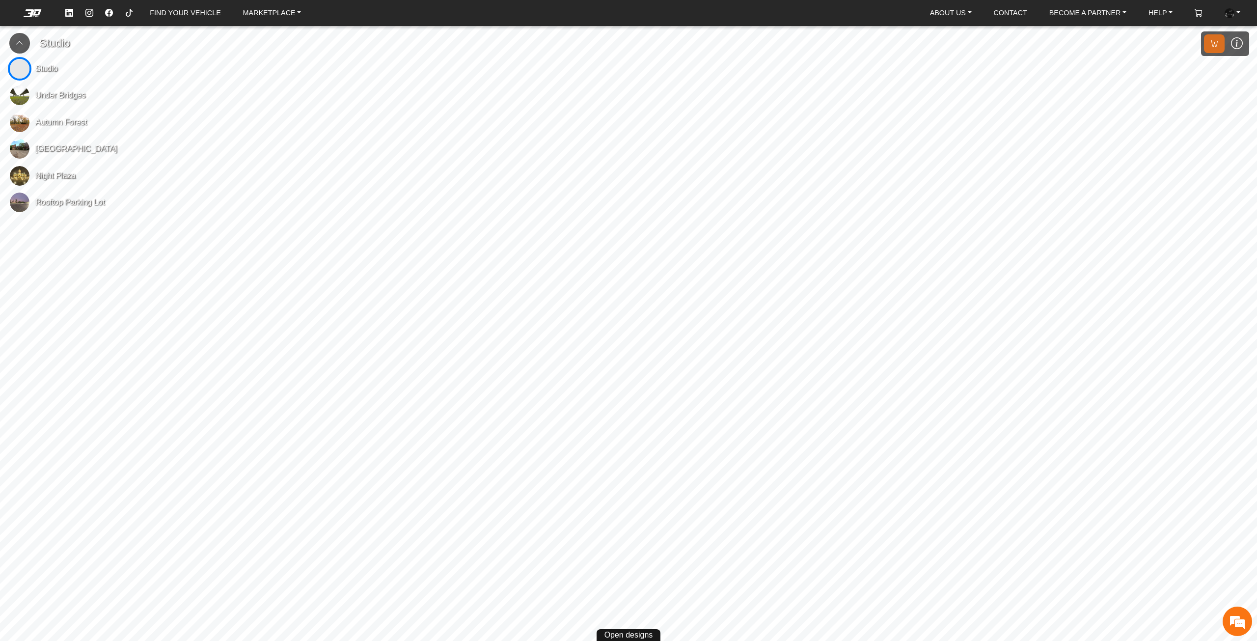
click at [14, 94] on img at bounding box center [20, 95] width 20 height 20
click at [15, 124] on img at bounding box center [20, 122] width 20 height 20
click at [25, 153] on img at bounding box center [20, 149] width 20 height 20
